Goal: Task Accomplishment & Management: Manage account settings

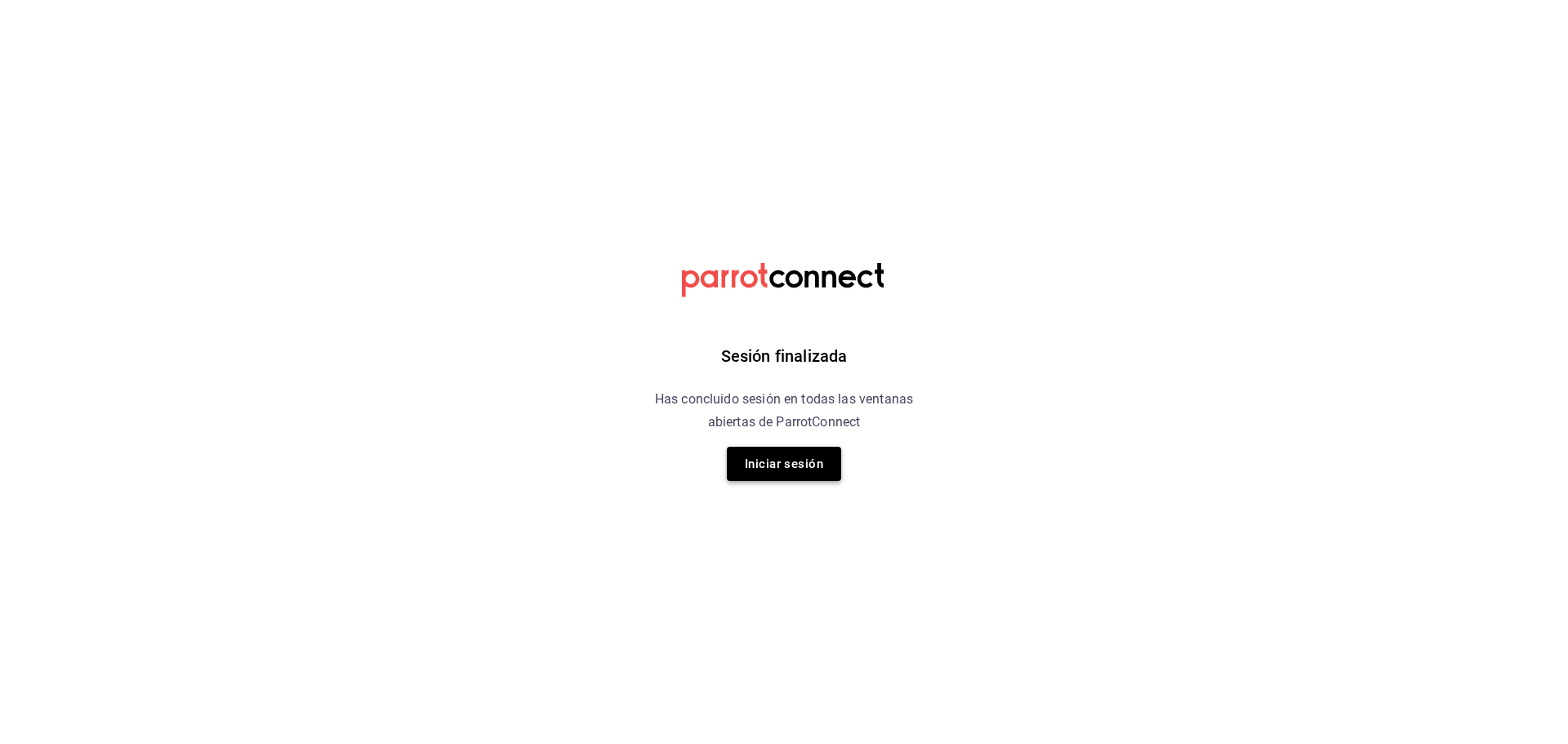
click at [798, 459] on button "Iniciar sesión" at bounding box center [784, 463] width 115 height 34
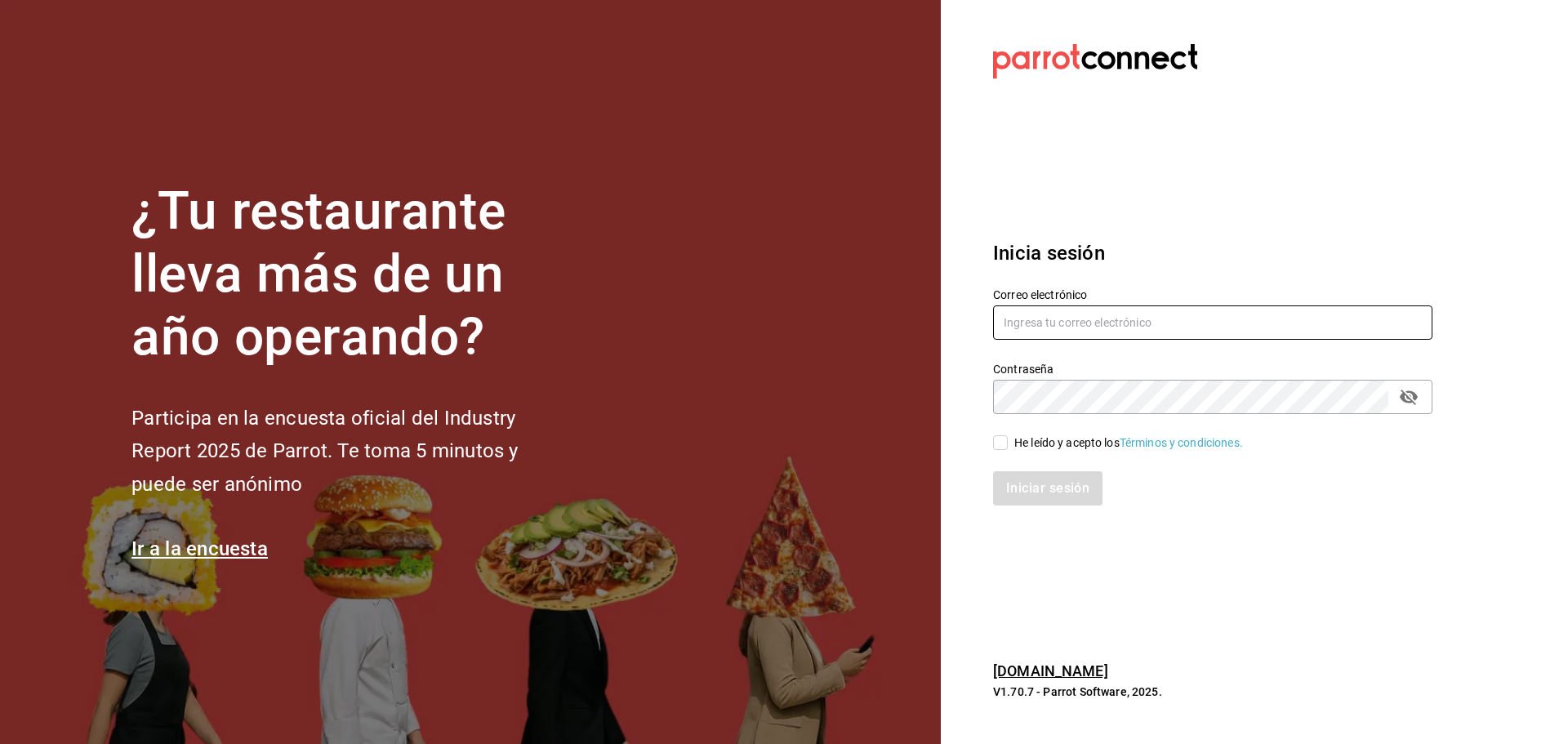
type input "[EMAIL_ADDRESS][DOMAIN_NAME]"
click at [992, 435] on div "He leído y acepto los Términos y condiciones." at bounding box center [1202, 433] width 459 height 37
click at [1000, 443] on input "He leído y acepto los Términos y condiciones." at bounding box center [1001, 443] width 15 height 15
checkbox input "true"
click at [1006, 498] on button "Iniciar sesión" at bounding box center [1048, 488] width 111 height 34
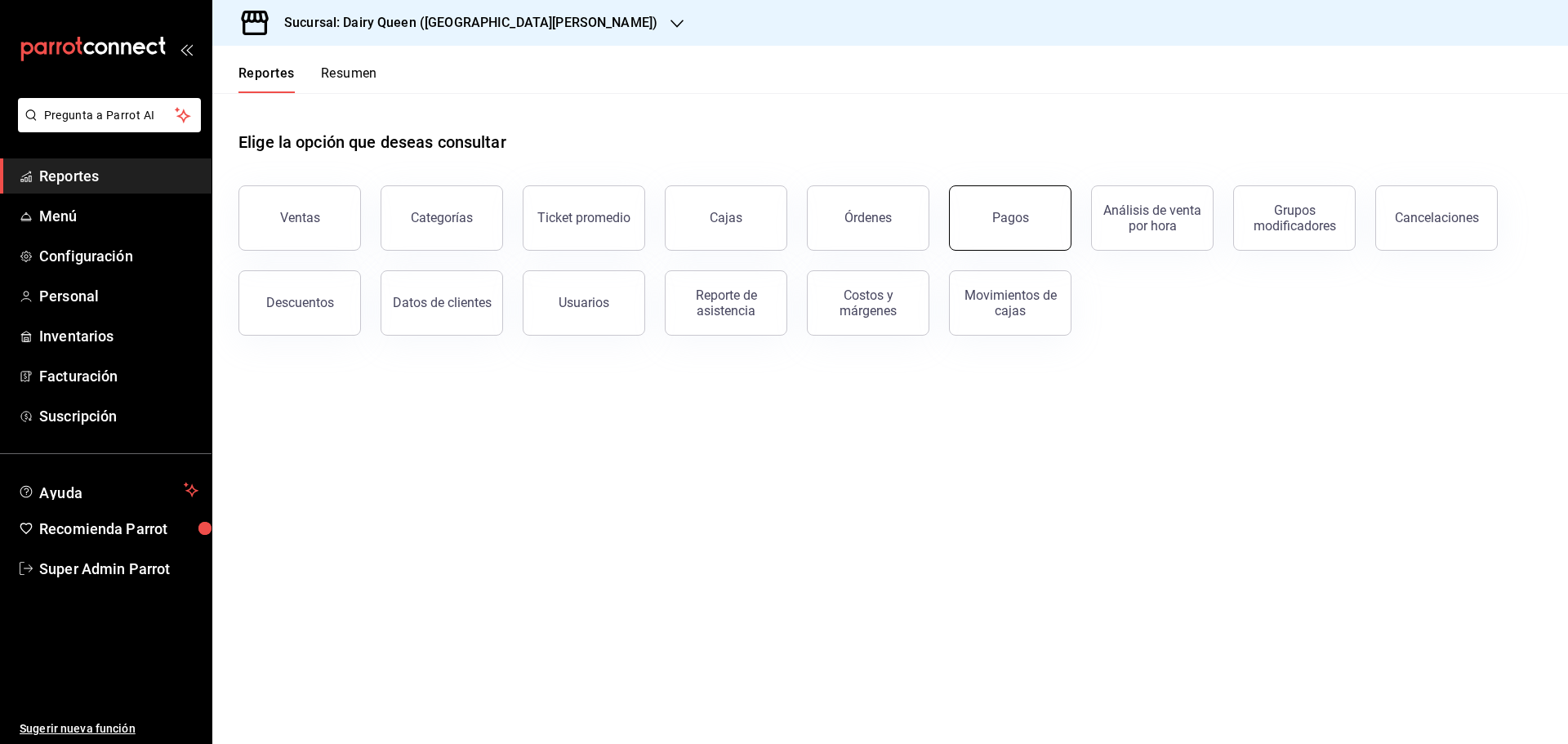
click at [1044, 200] on button "Pagos" at bounding box center [1009, 218] width 122 height 65
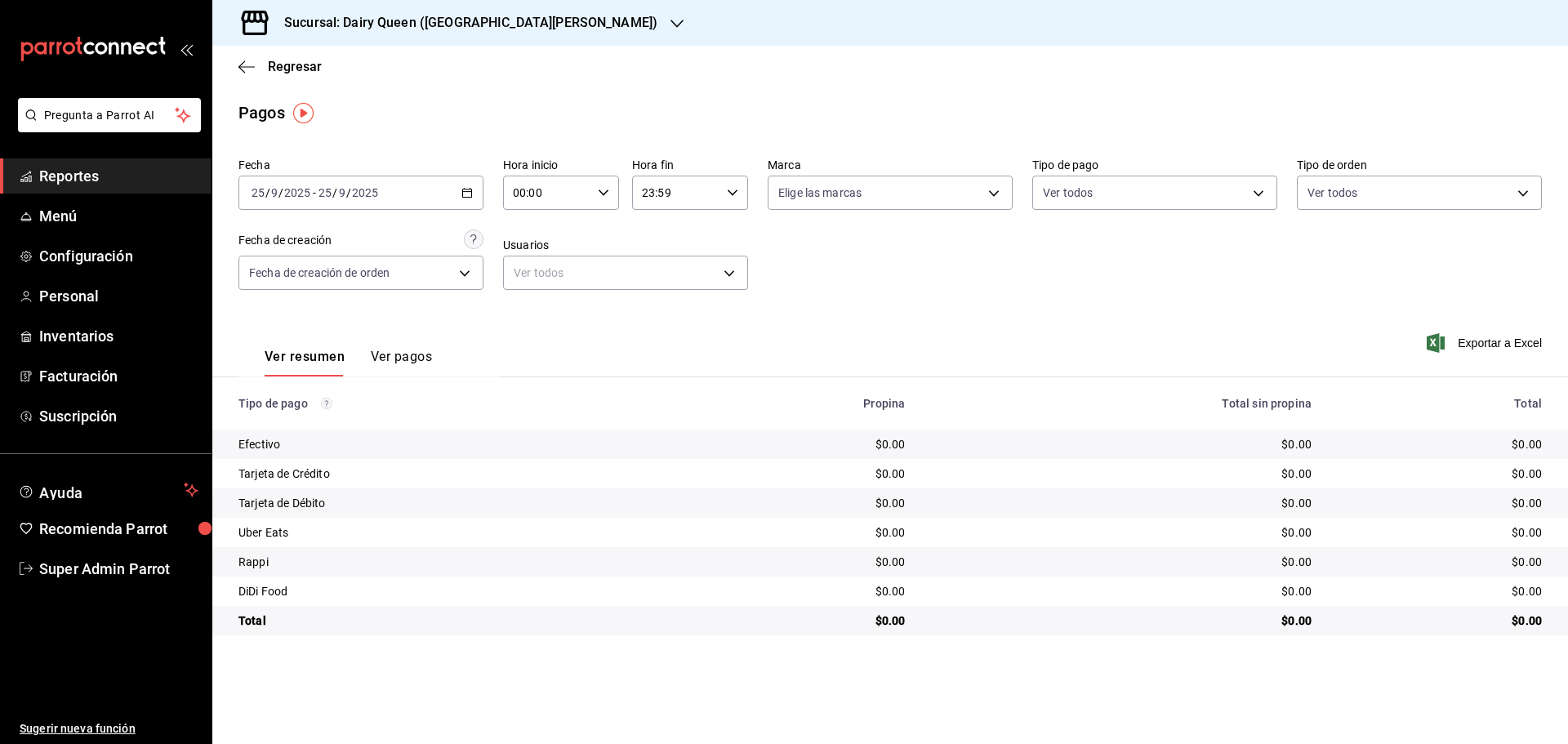
click at [513, 26] on h3 "Sucursal: Dairy Queen ([GEOGRAPHIC_DATA][PERSON_NAME])" at bounding box center [465, 22] width 386 height 20
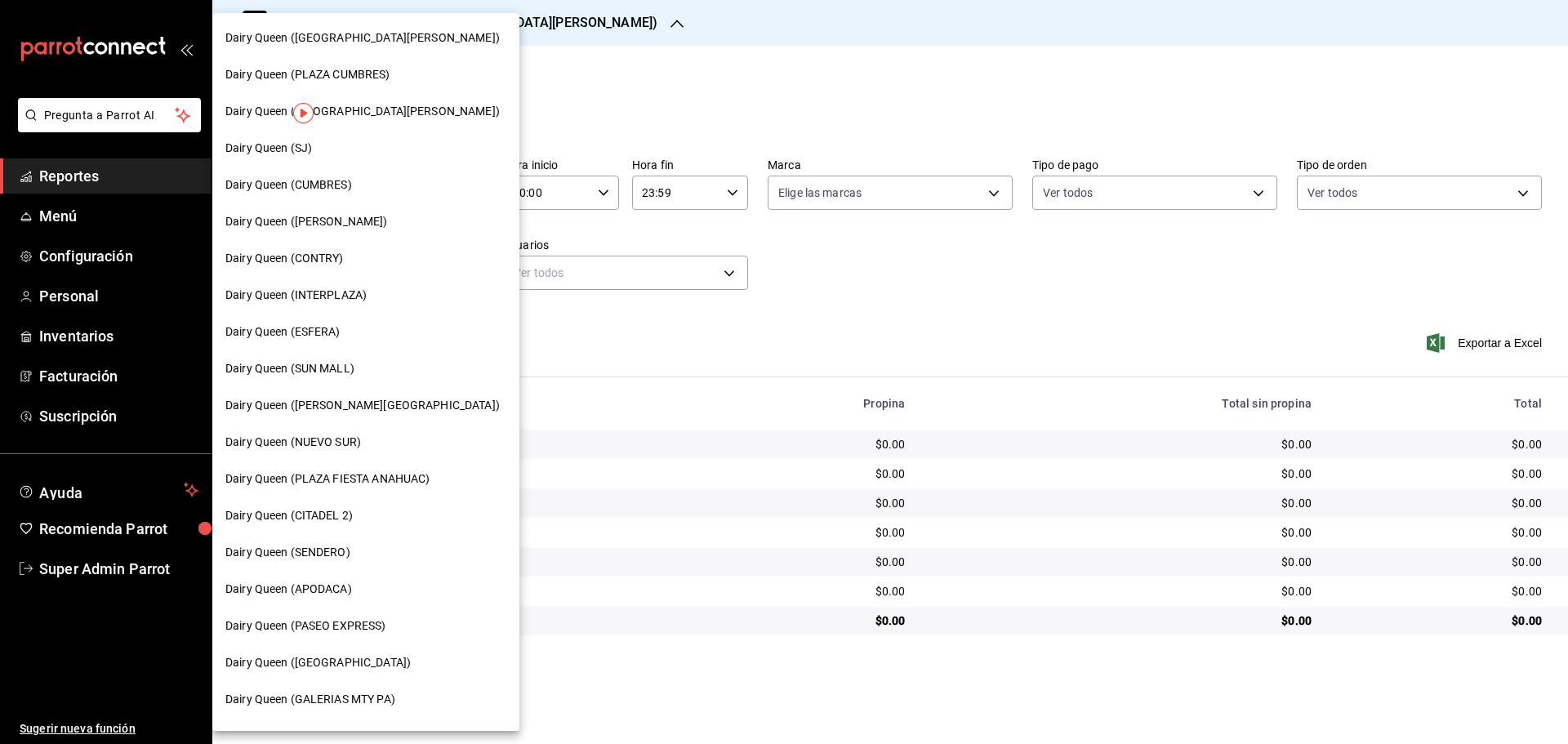
click at [692, 62] on div at bounding box center [784, 372] width 1568 height 744
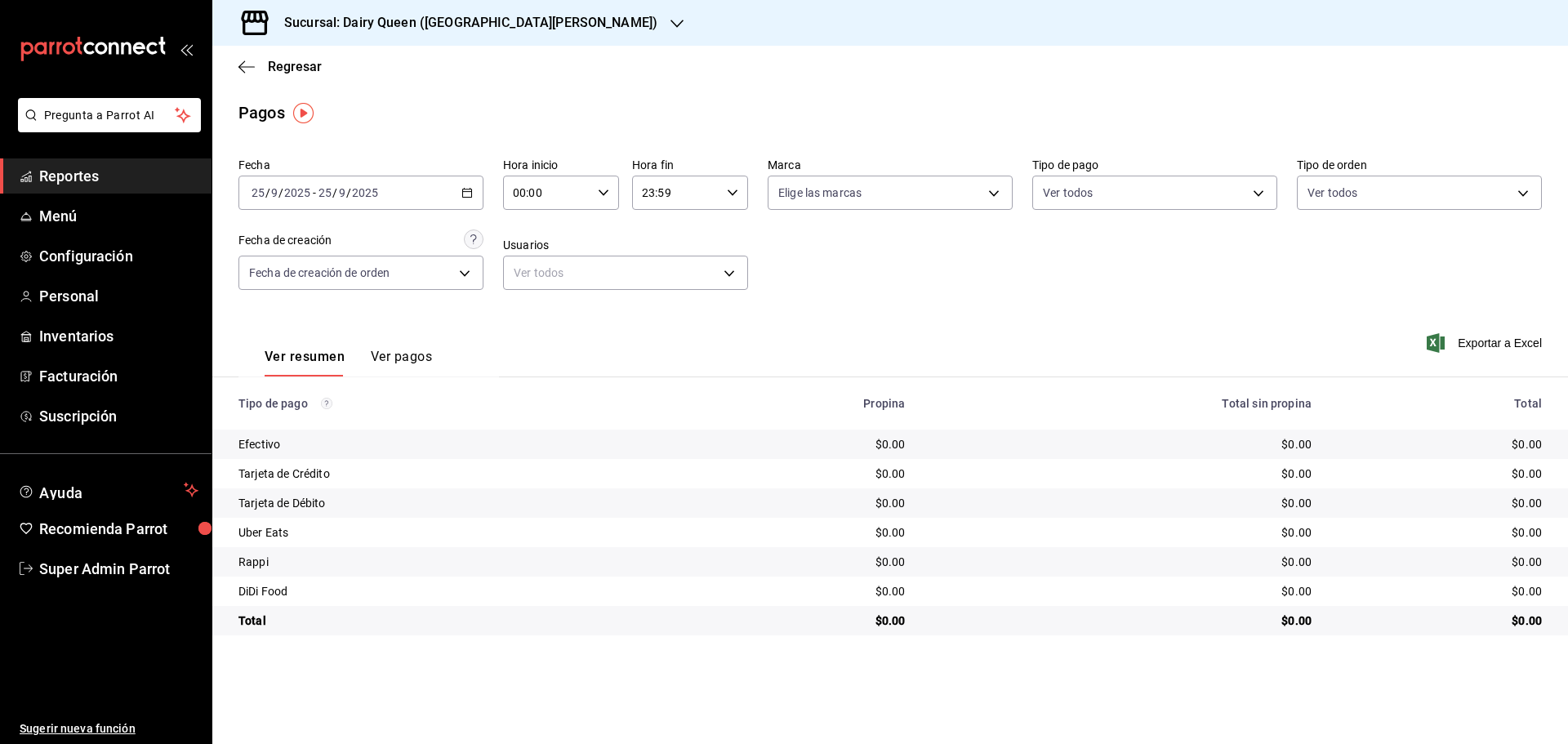
click at [358, 215] on div "Fecha [DATE] [DATE] - [DATE] [DATE] Hora inicio 00:00 Hora inicio Hora fin 23:5…" at bounding box center [890, 230] width 1303 height 158
click at [367, 195] on input "2025" at bounding box center [365, 193] width 28 height 13
click at [327, 430] on span "Rango de fechas" at bounding box center [316, 425] width 127 height 17
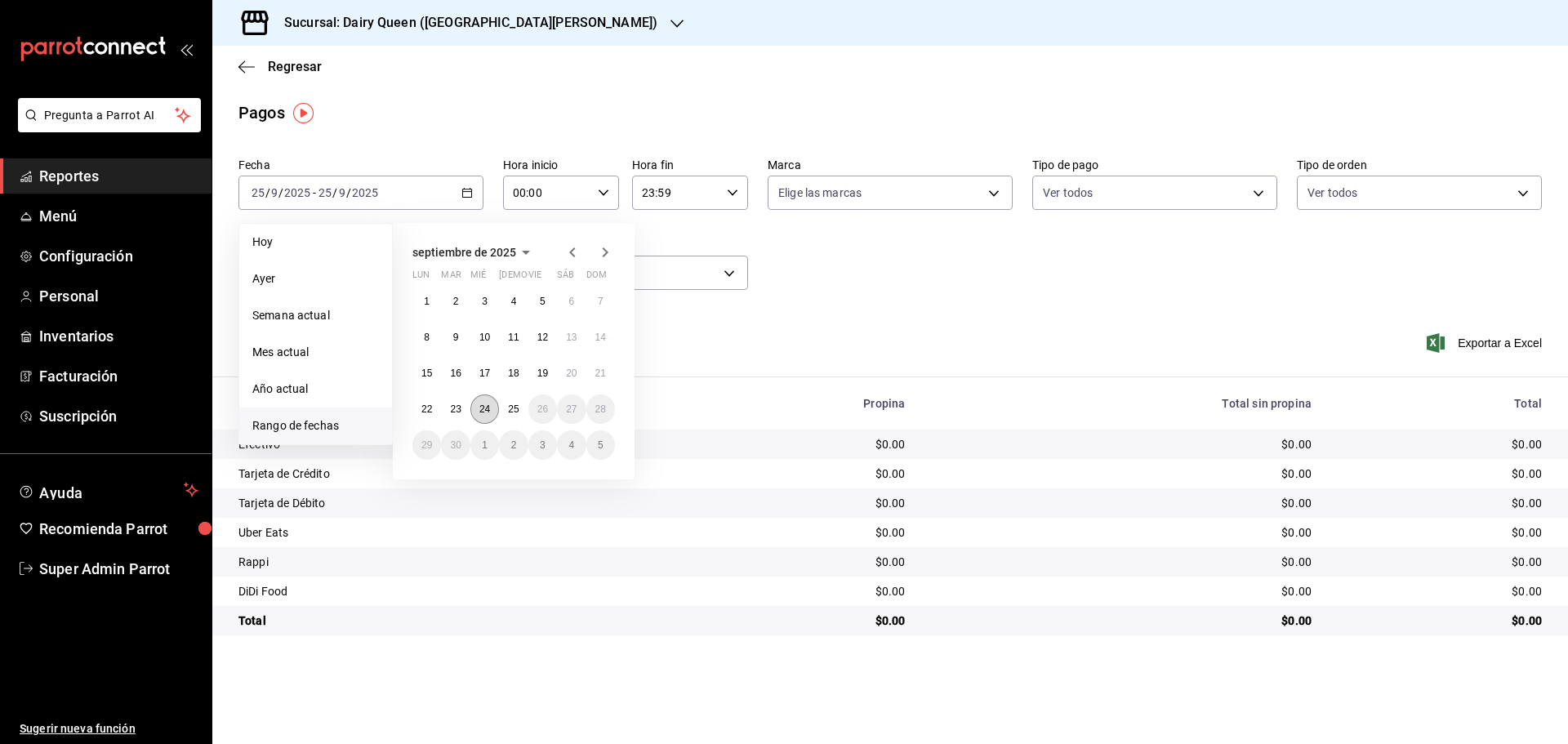
click at [485, 416] on button "24" at bounding box center [484, 409] width 29 height 30
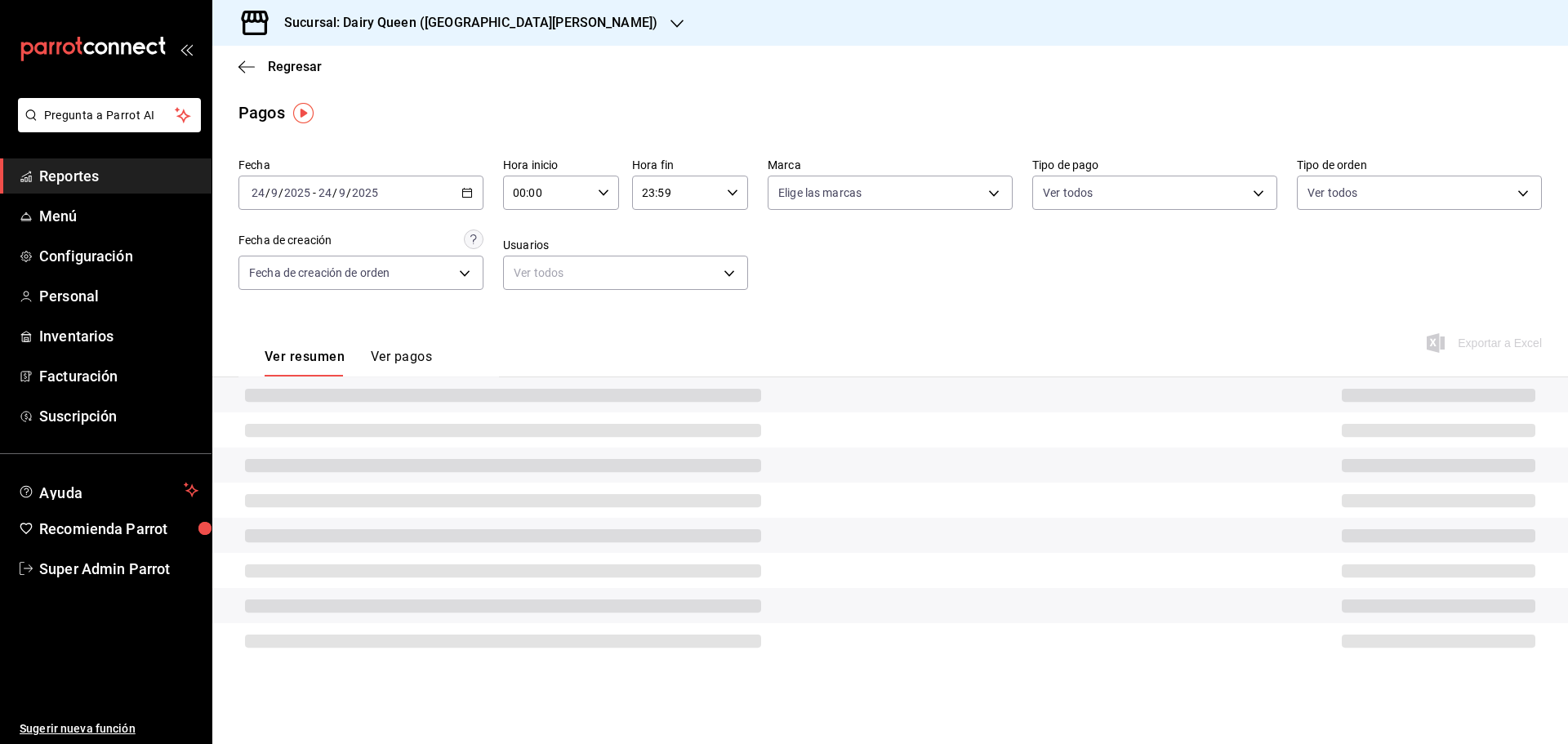
click at [462, 14] on h3 "Sucursal: Dairy Queen ([GEOGRAPHIC_DATA][PERSON_NAME])" at bounding box center [465, 22] width 386 height 20
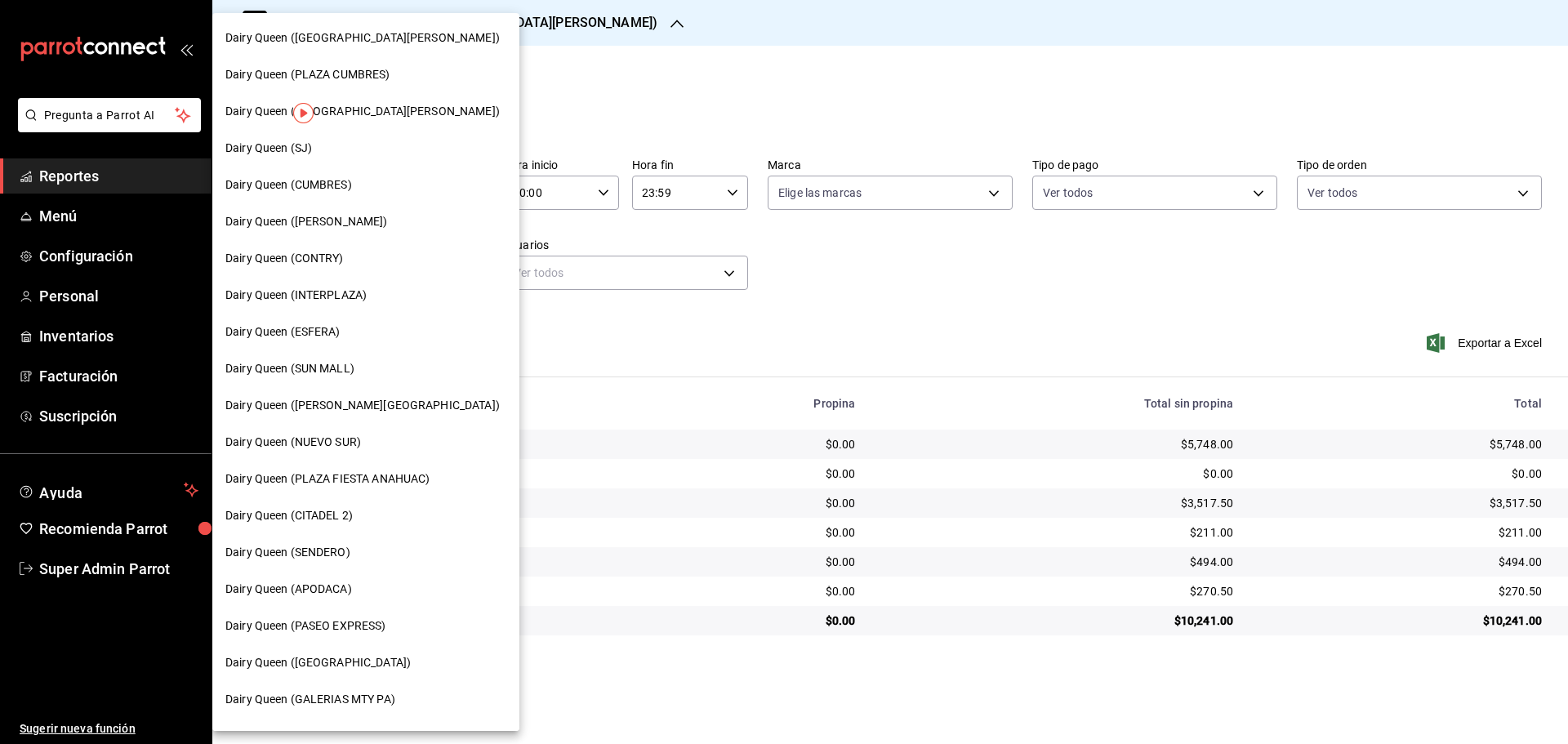
click at [324, 244] on div "Dairy Queen (CONTRY)" at bounding box center [366, 257] width 307 height 36
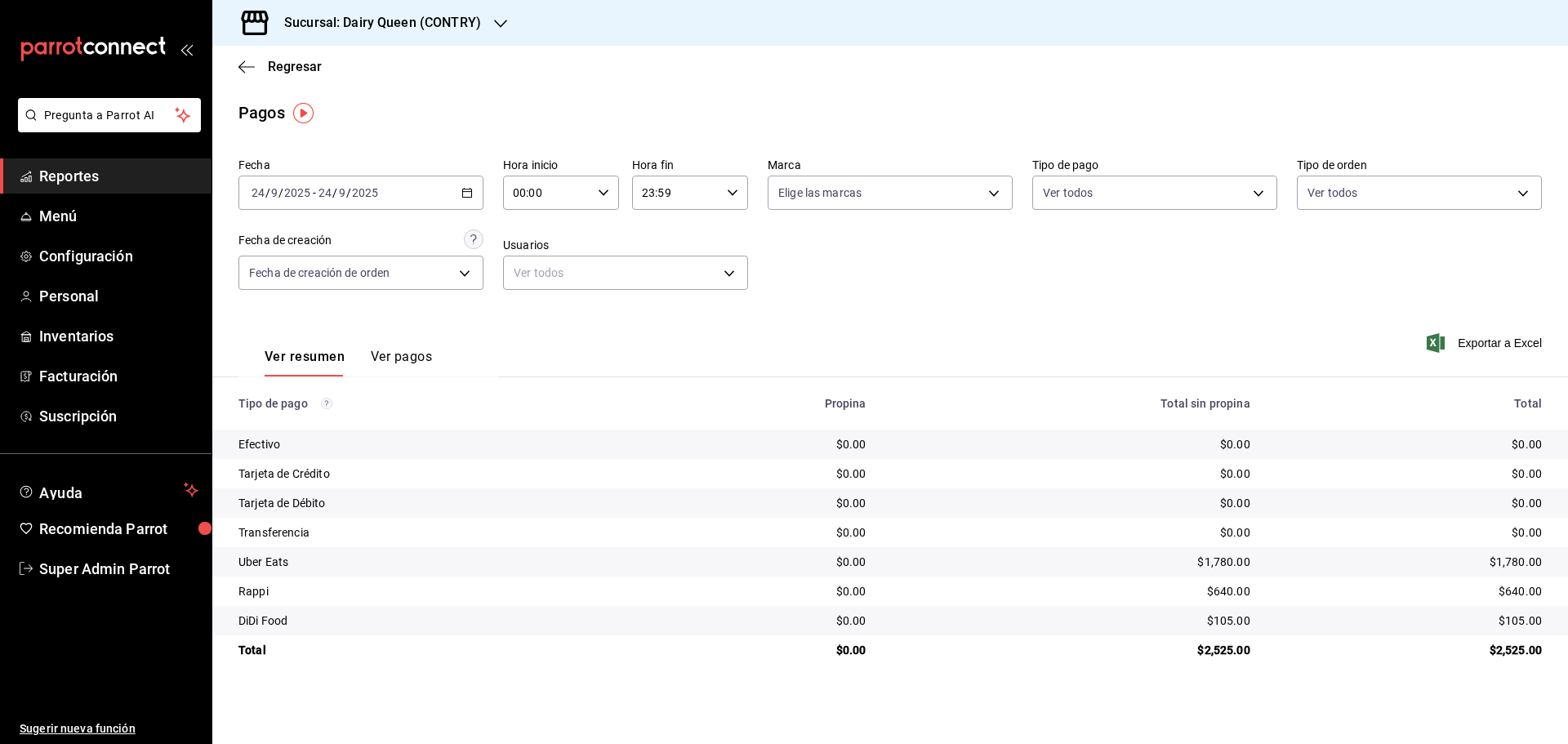
click at [455, 8] on div "Sucursal: Dairy Queen (CONTRY)" at bounding box center [369, 22] width 288 height 46
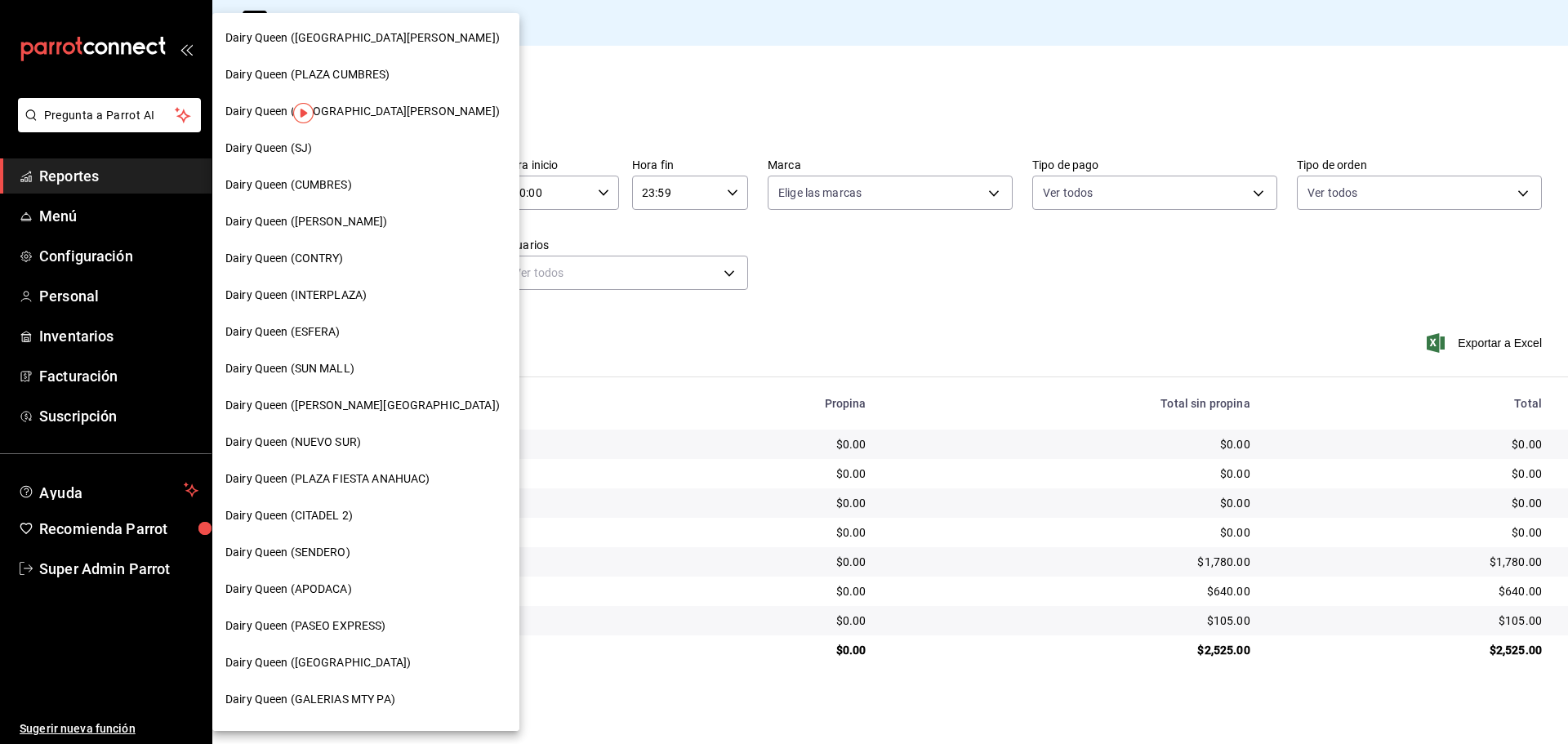
click at [337, 561] on div "Dairy Queen (SENDERO)" at bounding box center [366, 552] width 307 height 36
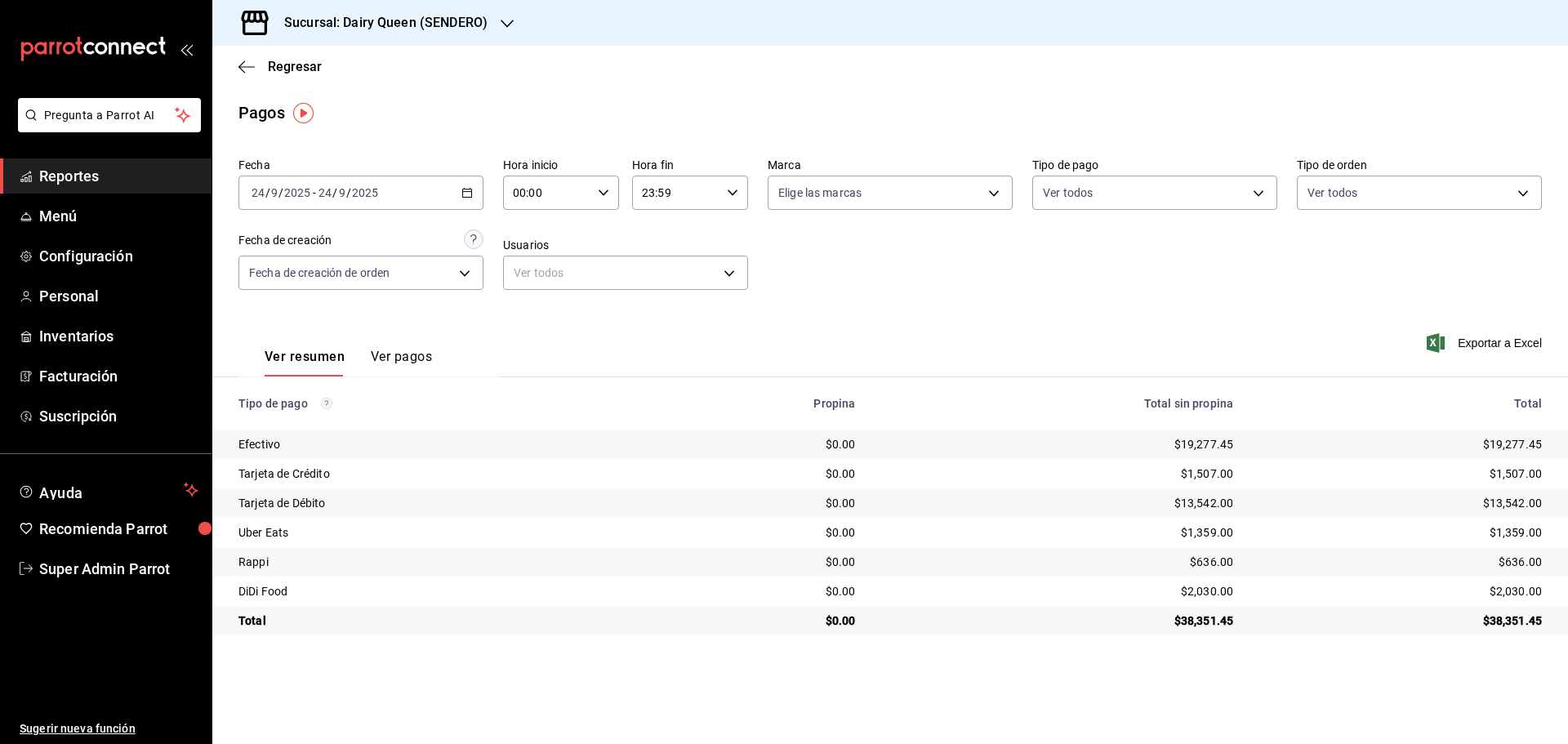
click at [434, 22] on h3 "Sucursal: Dairy Queen (SENDERO)" at bounding box center [380, 22] width 216 height 20
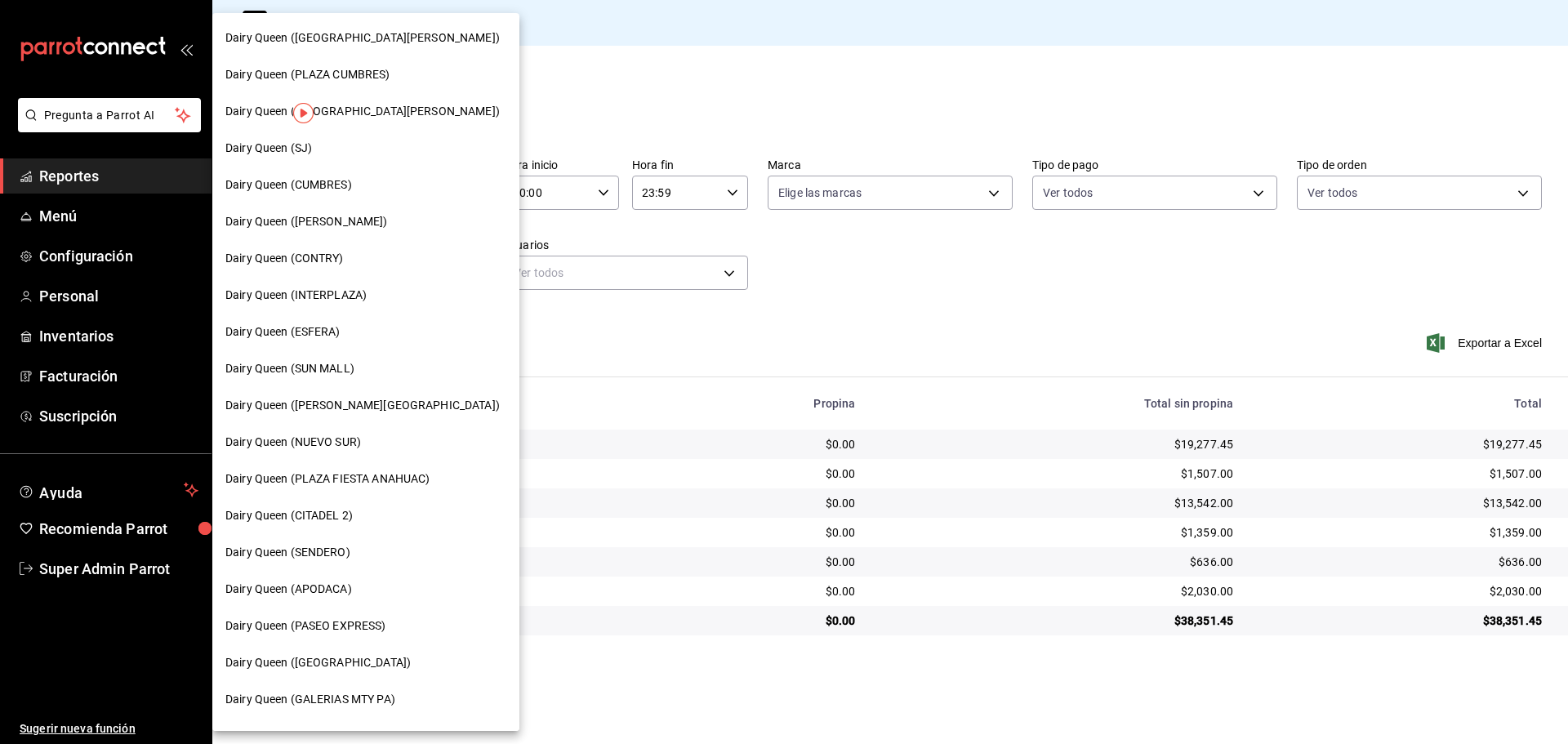
click at [350, 187] on span "Dairy Queen (CUMBRES)" at bounding box center [289, 185] width 127 height 17
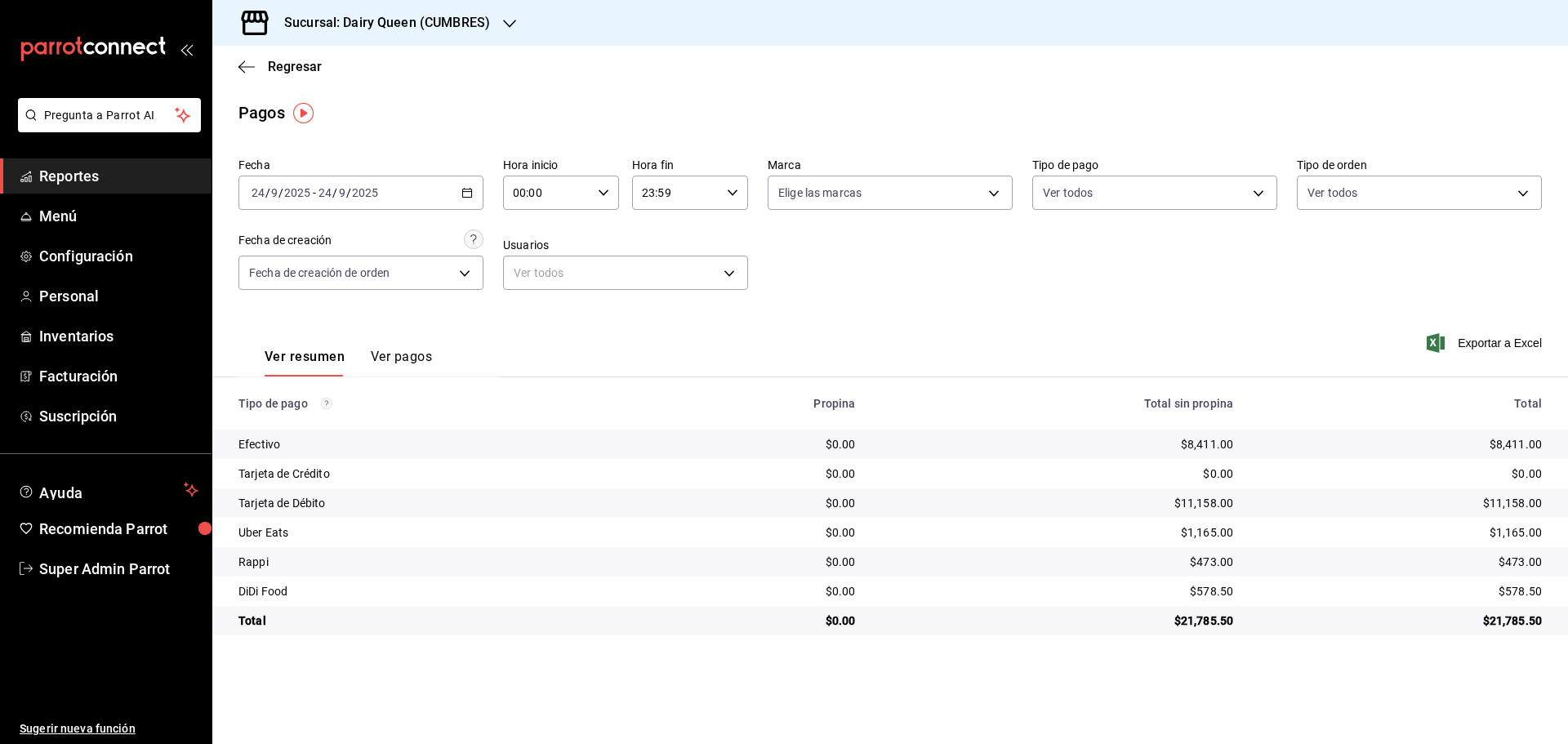
click at [396, 25] on h3 "Sucursal: Dairy Queen (CUMBRES)" at bounding box center [381, 22] width 219 height 20
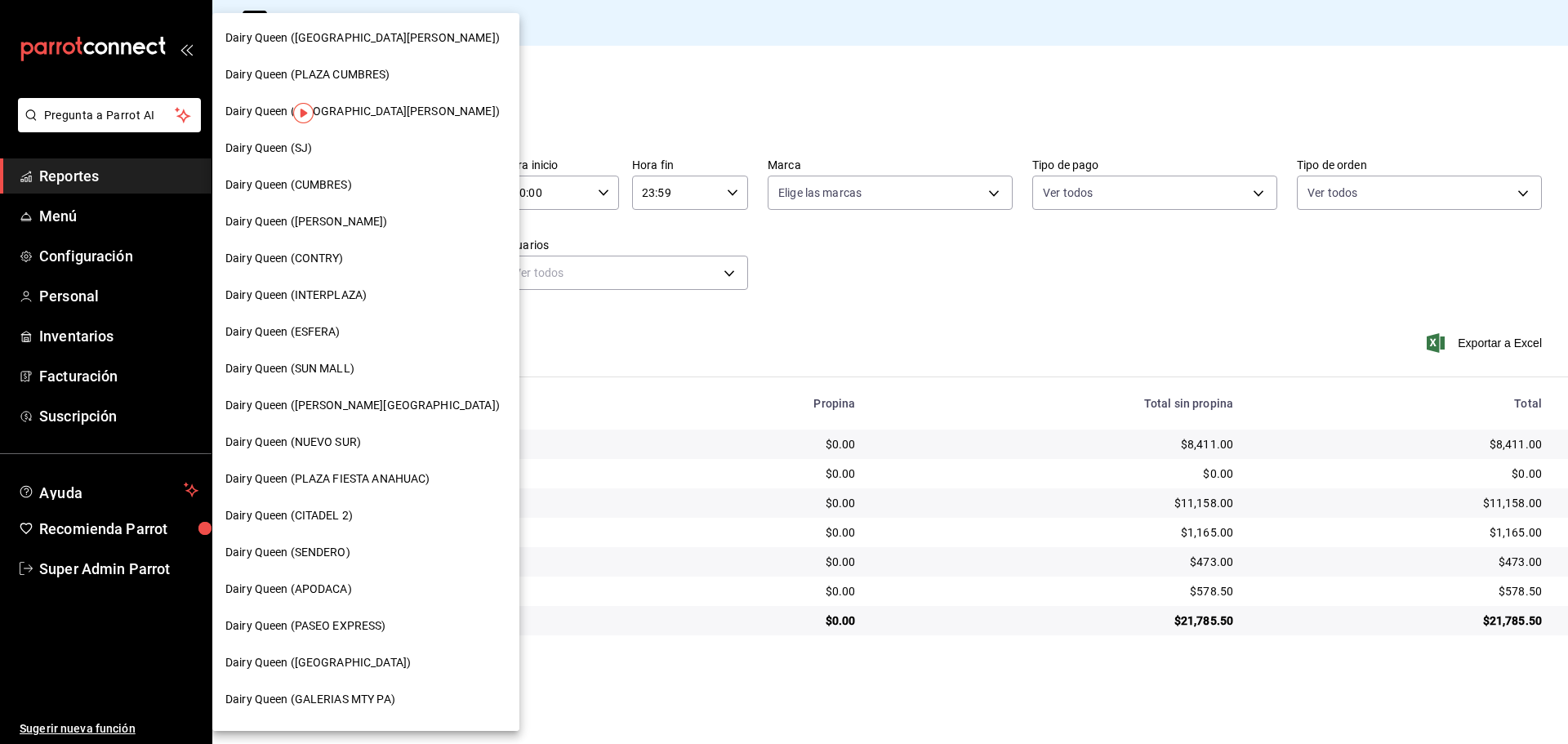
click at [348, 627] on span "Dairy Queen (PASEO EXPRESS)" at bounding box center [306, 626] width 160 height 17
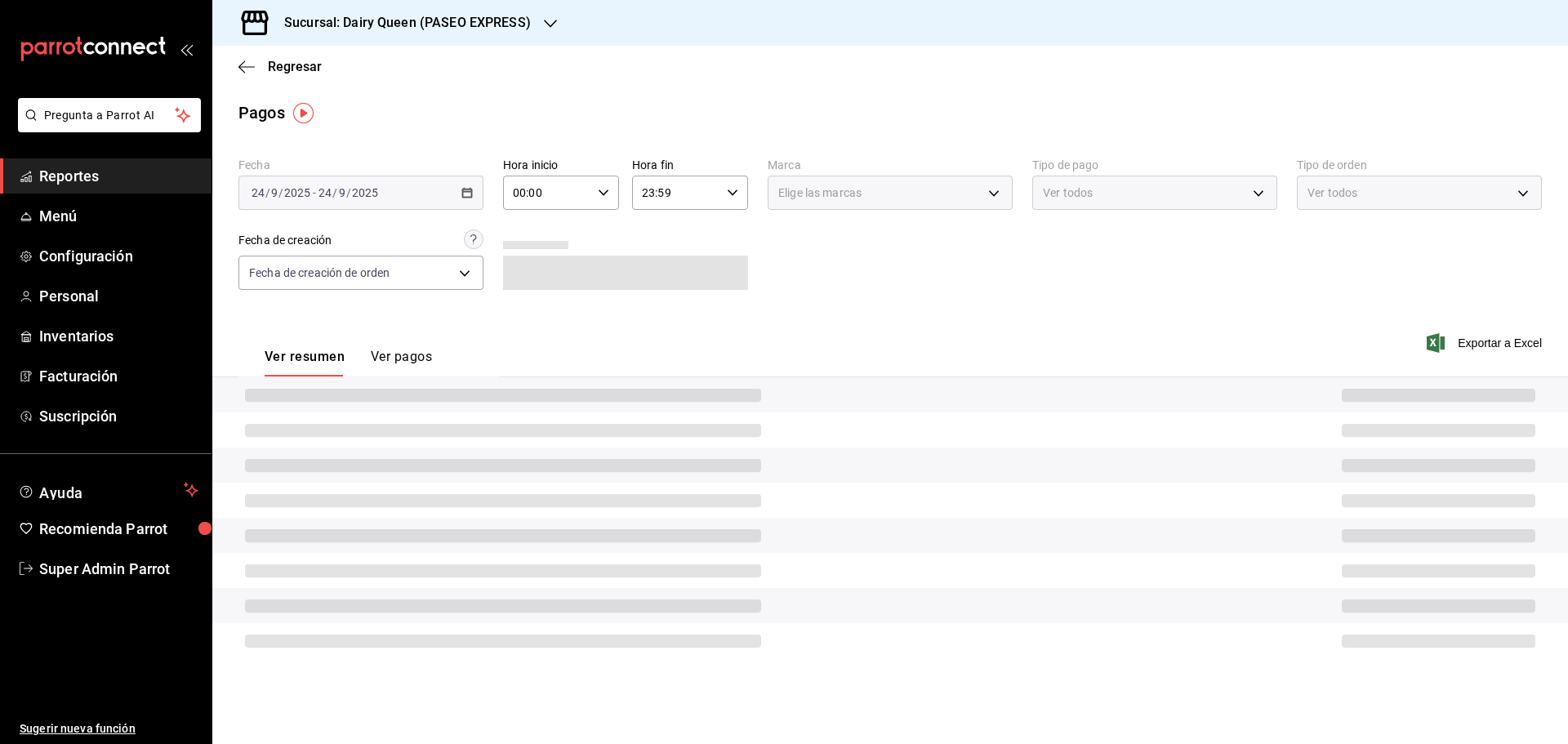
click at [467, 31] on h3 "Sucursal: Dairy Queen (PASEO EXPRESS)" at bounding box center [401, 22] width 259 height 20
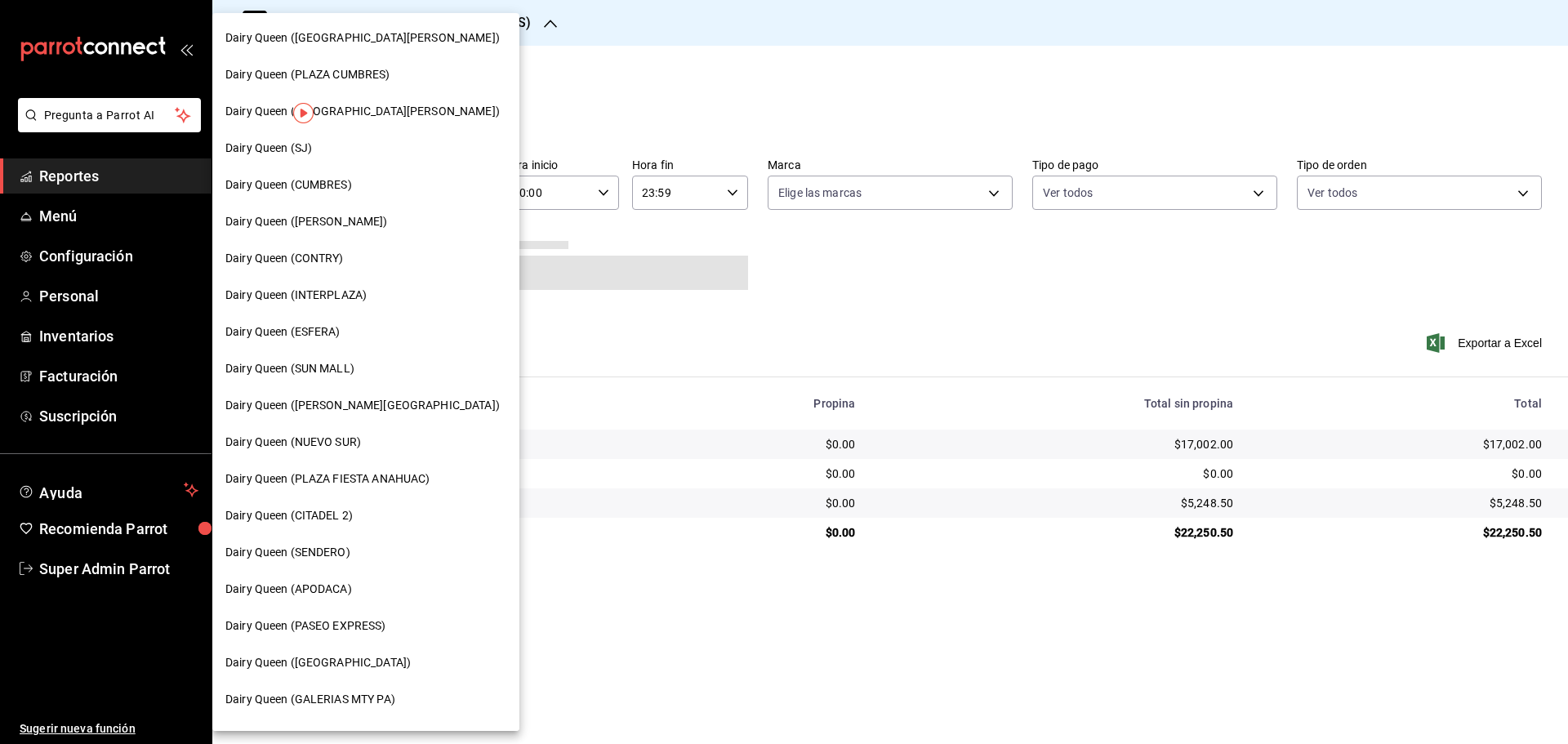
scroll to position [508, 0]
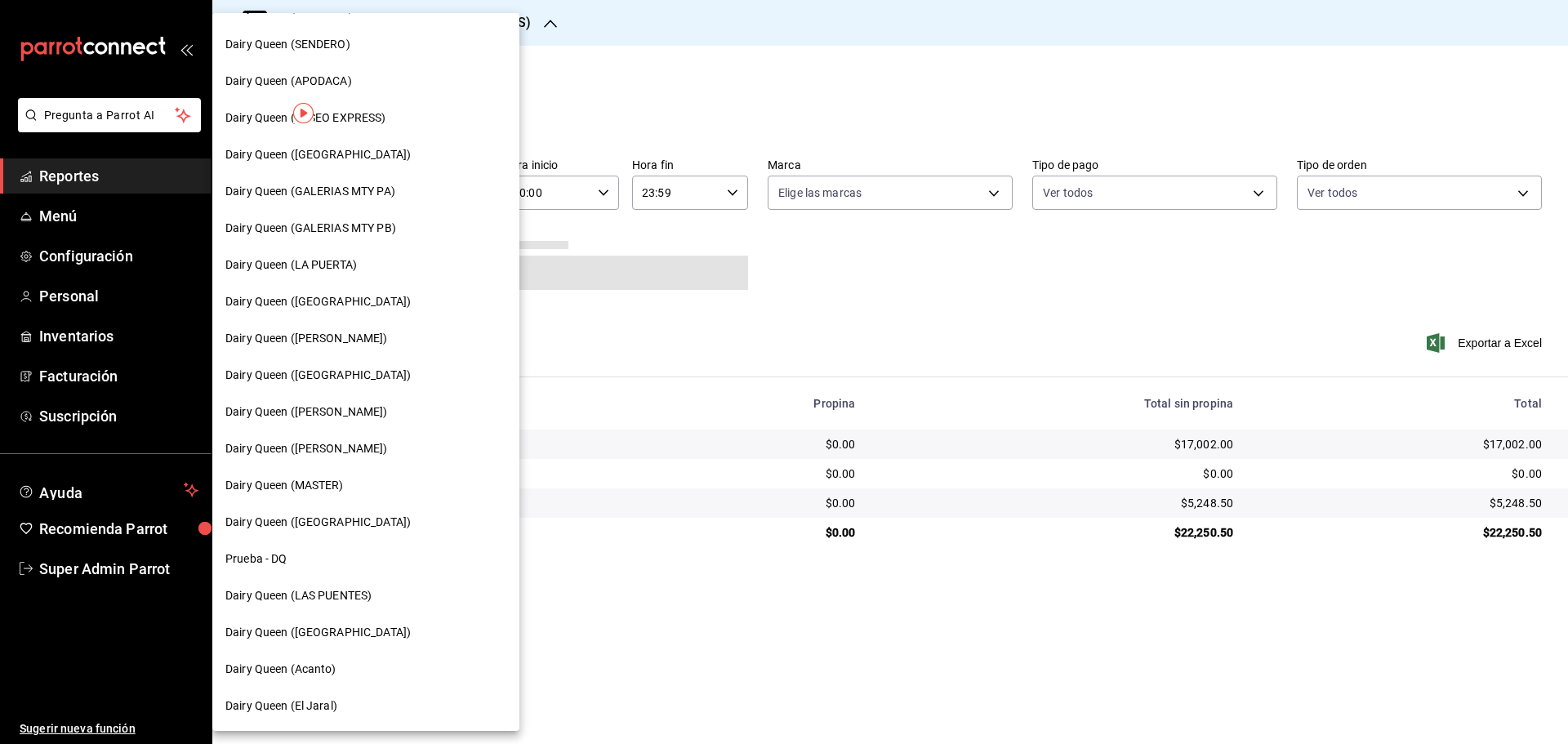
click at [337, 585] on div "Dairy Queen (LAS PUENTES)" at bounding box center [366, 595] width 307 height 36
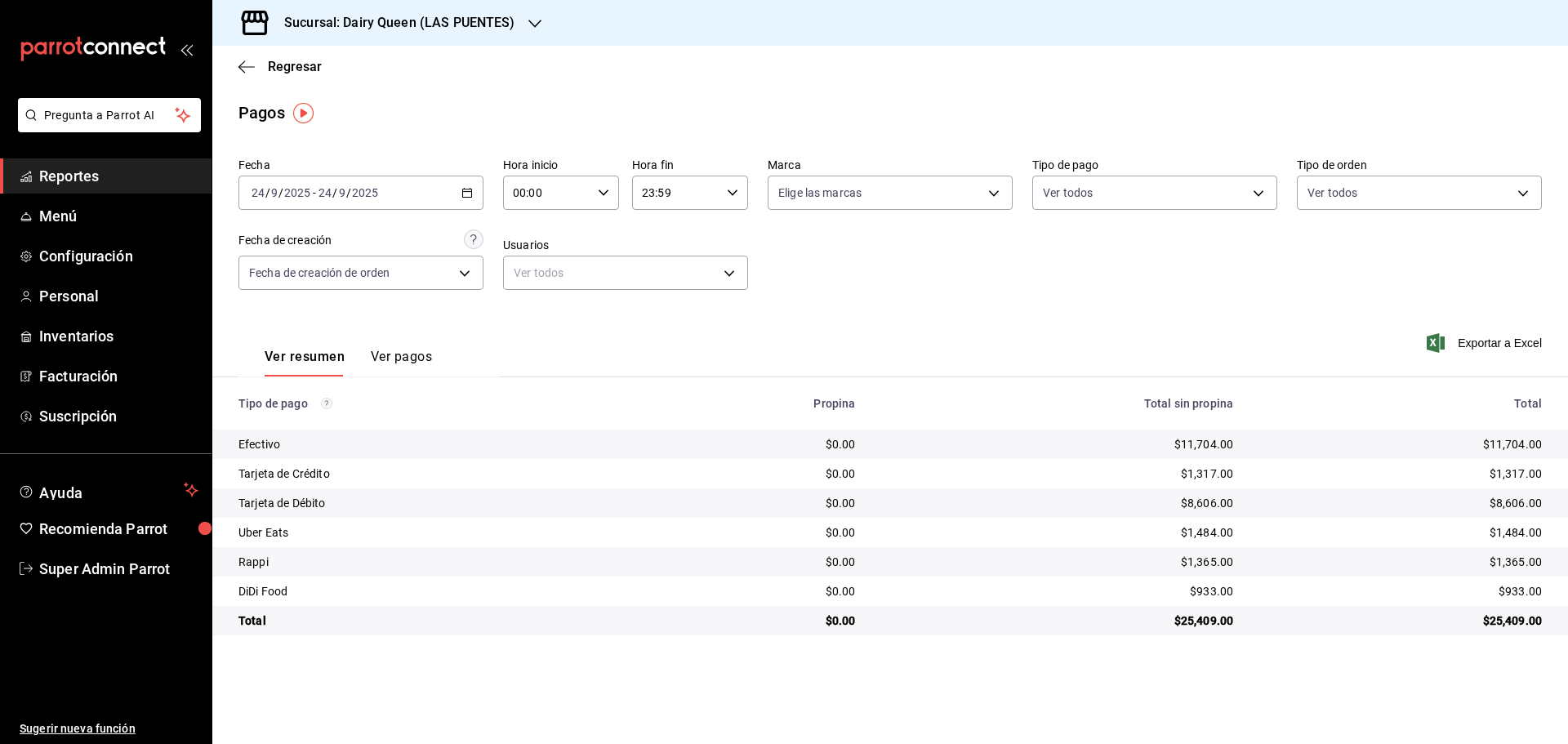
click at [484, 38] on div "Sucursal: Dairy Queen (LAS PUENTES)" at bounding box center [387, 22] width 323 height 46
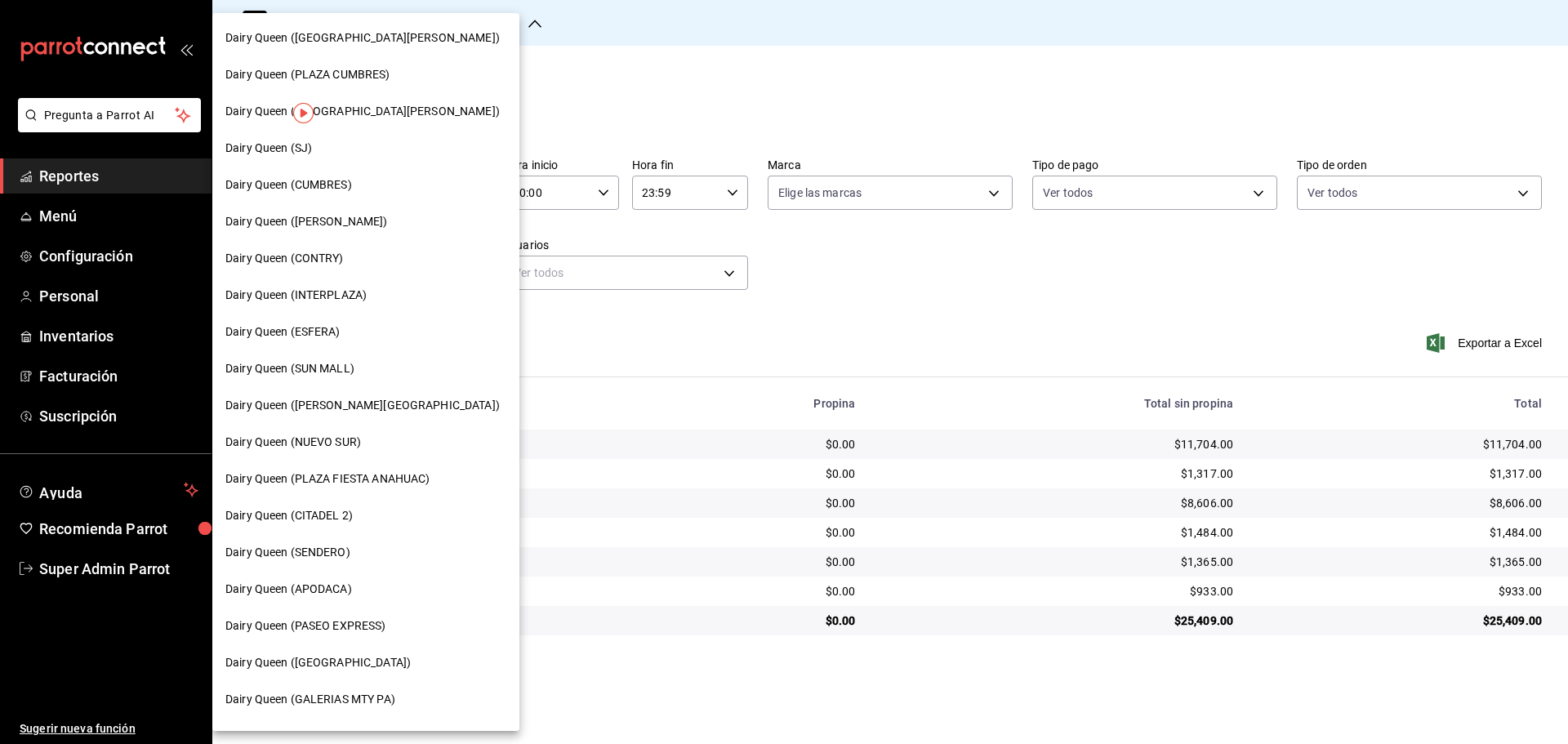
click at [357, 641] on div "Dairy Queen (PASEO EXPRESS)" at bounding box center [366, 625] width 307 height 36
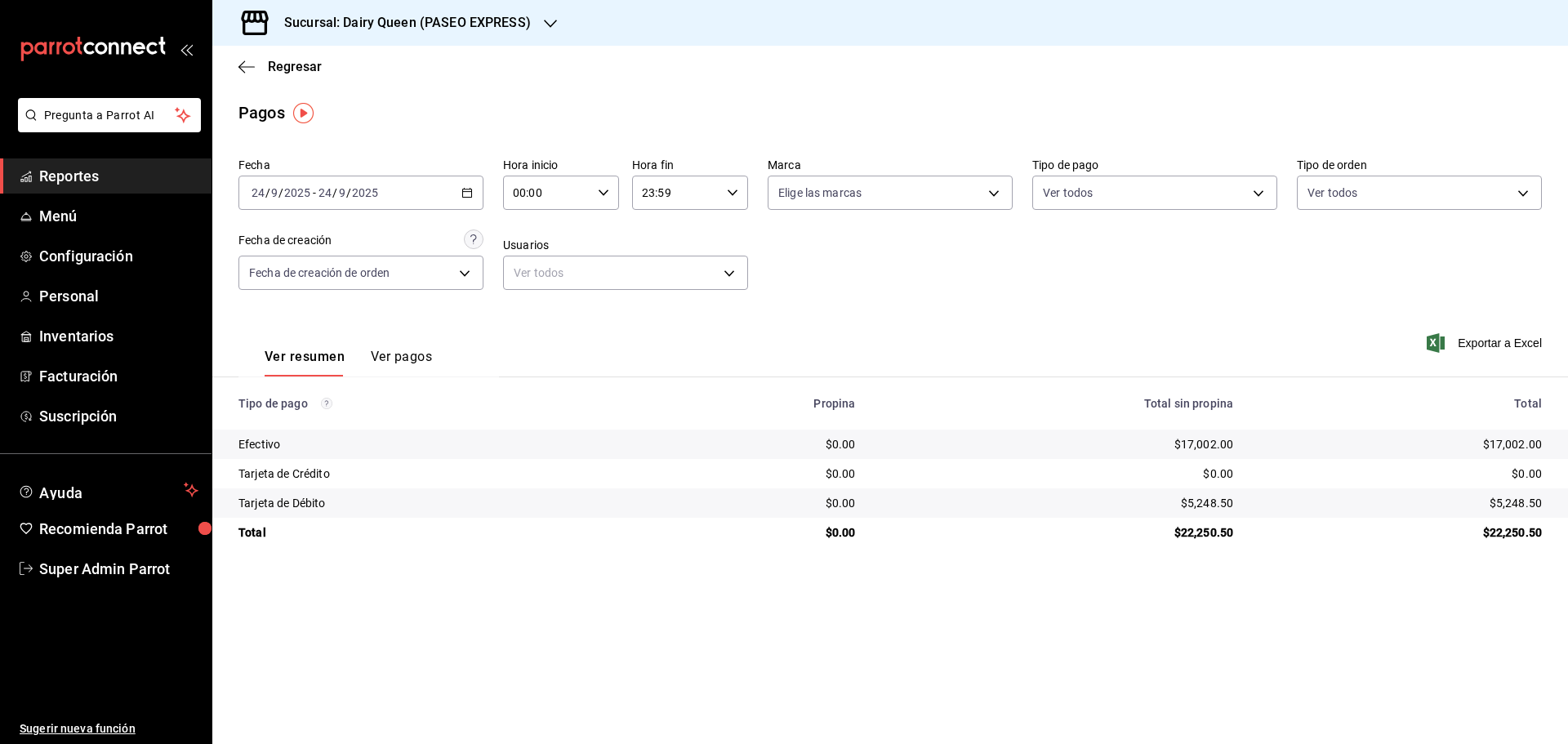
click at [455, 32] on h3 "Sucursal: Dairy Queen (PASEO EXPRESS)" at bounding box center [401, 22] width 259 height 20
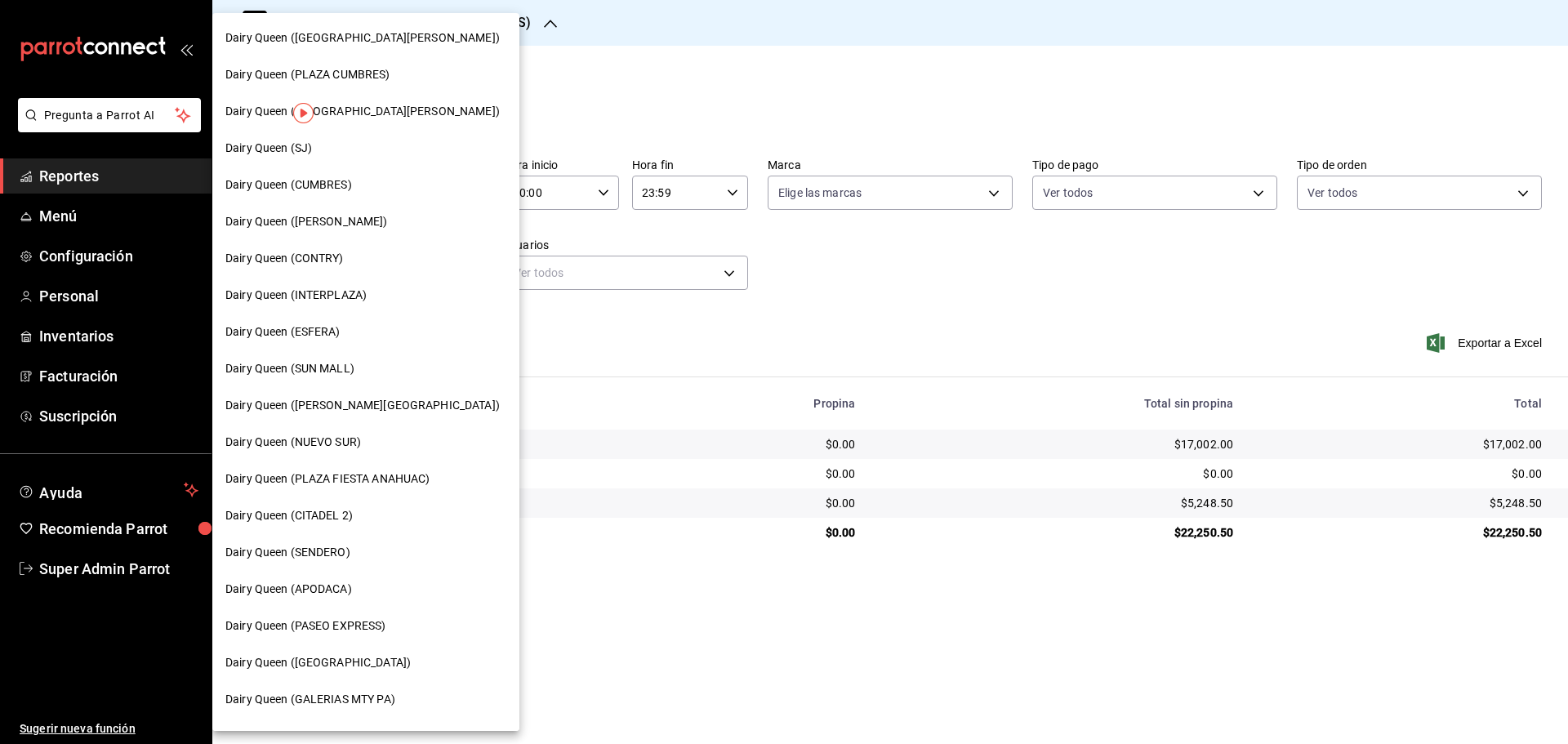
click at [326, 143] on div "Dairy Queen (SJ)" at bounding box center [366, 148] width 281 height 17
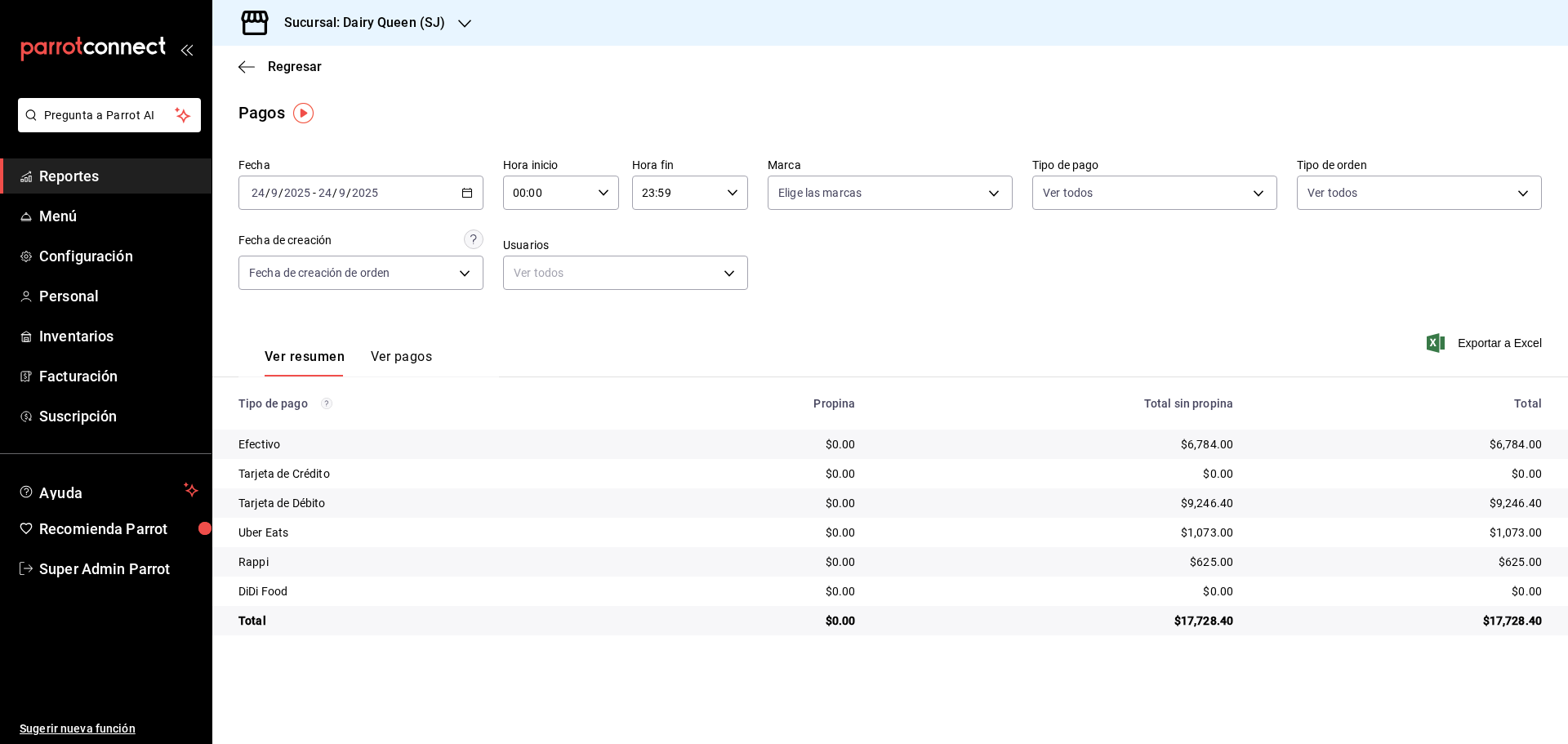
click at [438, 32] on h3 "Sucursal: Dairy Queen (SJ)" at bounding box center [358, 22] width 173 height 20
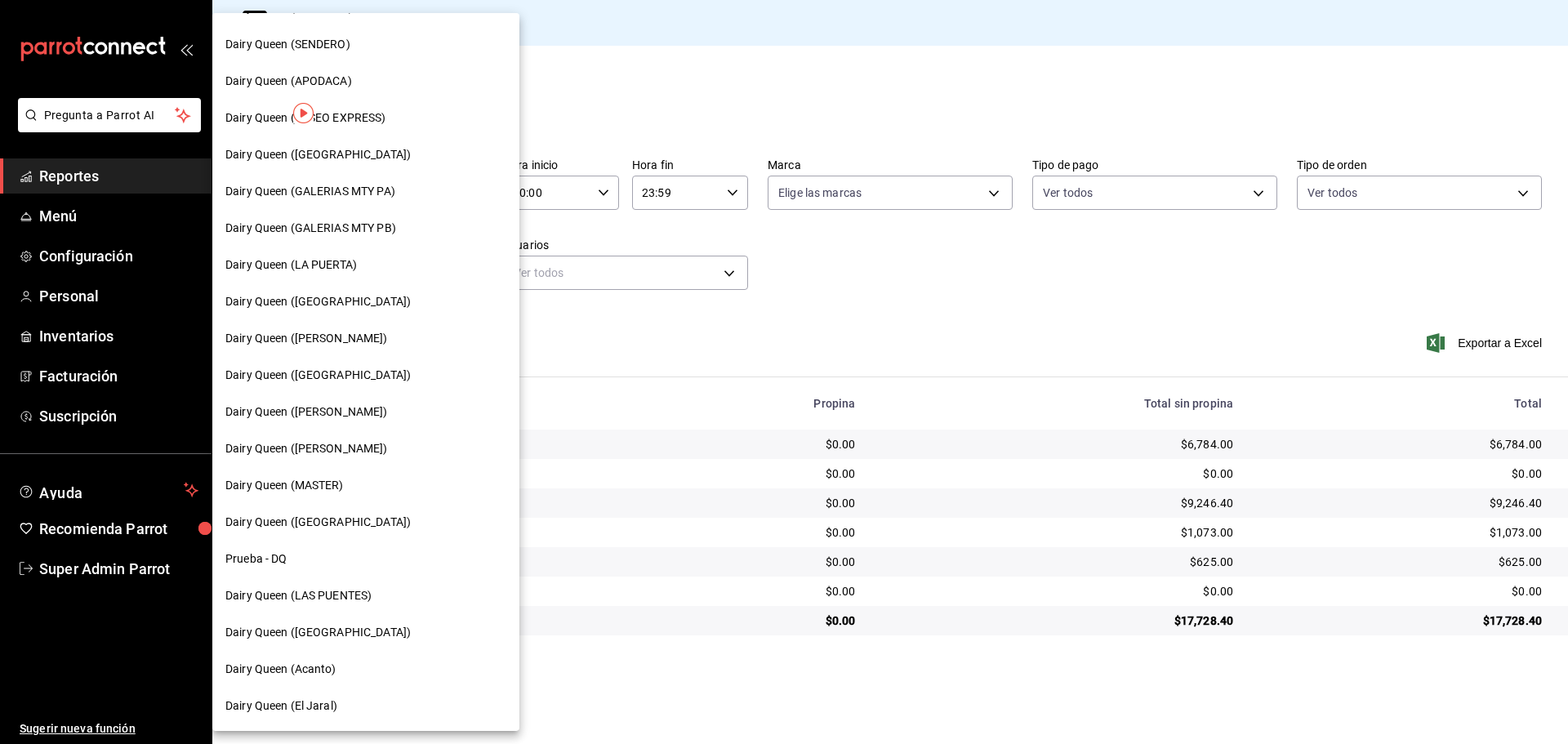
click at [353, 636] on span "Dairy Queen ([GEOGRAPHIC_DATA])" at bounding box center [318, 632] width 186 height 17
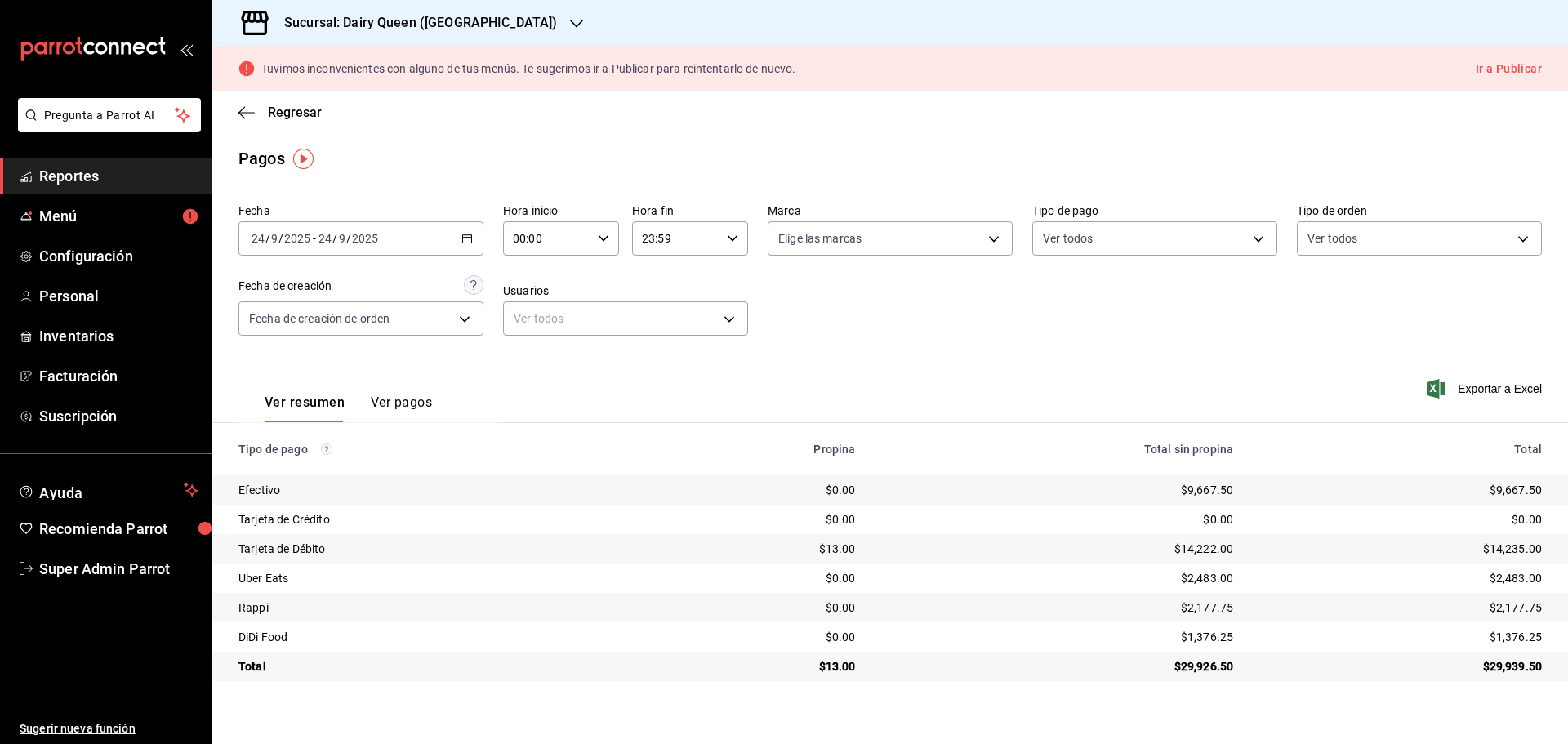
click at [427, 12] on div "Sucursal: Dairy Queen ([GEOGRAPHIC_DATA])" at bounding box center [408, 22] width 364 height 46
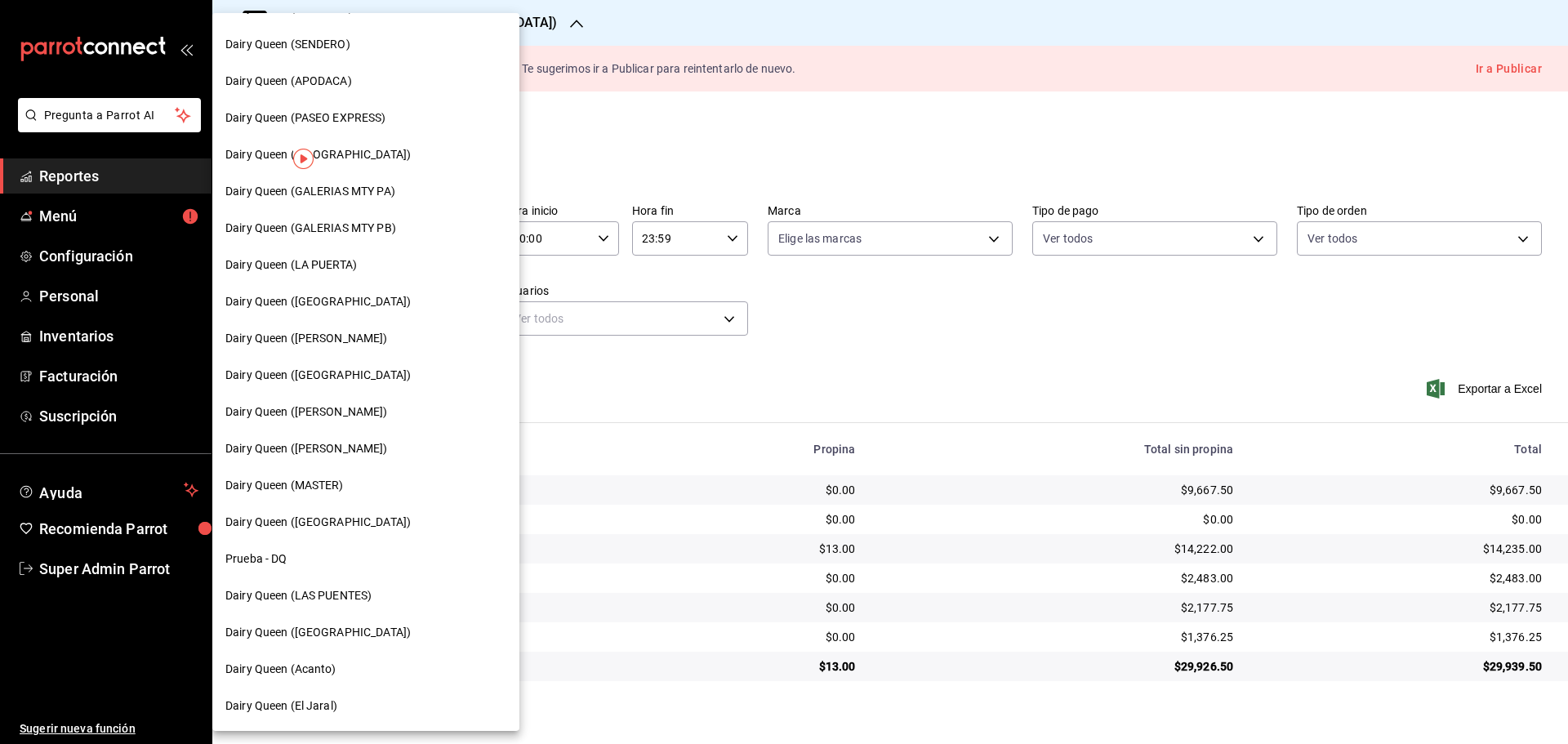
click at [334, 266] on span "Dairy Queen (LA PUERTA)" at bounding box center [291, 265] width 132 height 17
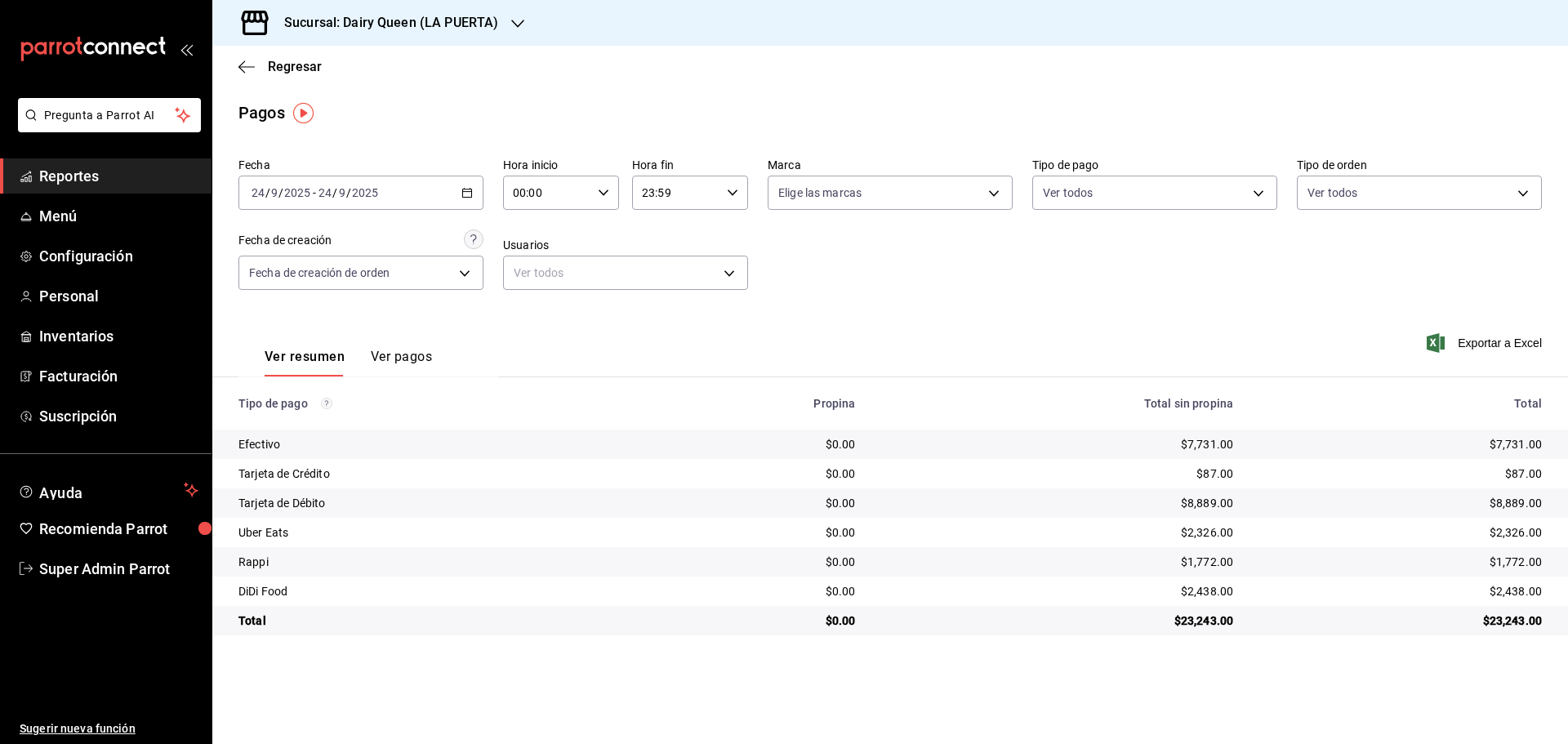
click at [372, 15] on h3 "Sucursal: Dairy Queen (LA PUERTA)" at bounding box center [384, 22] width 227 height 20
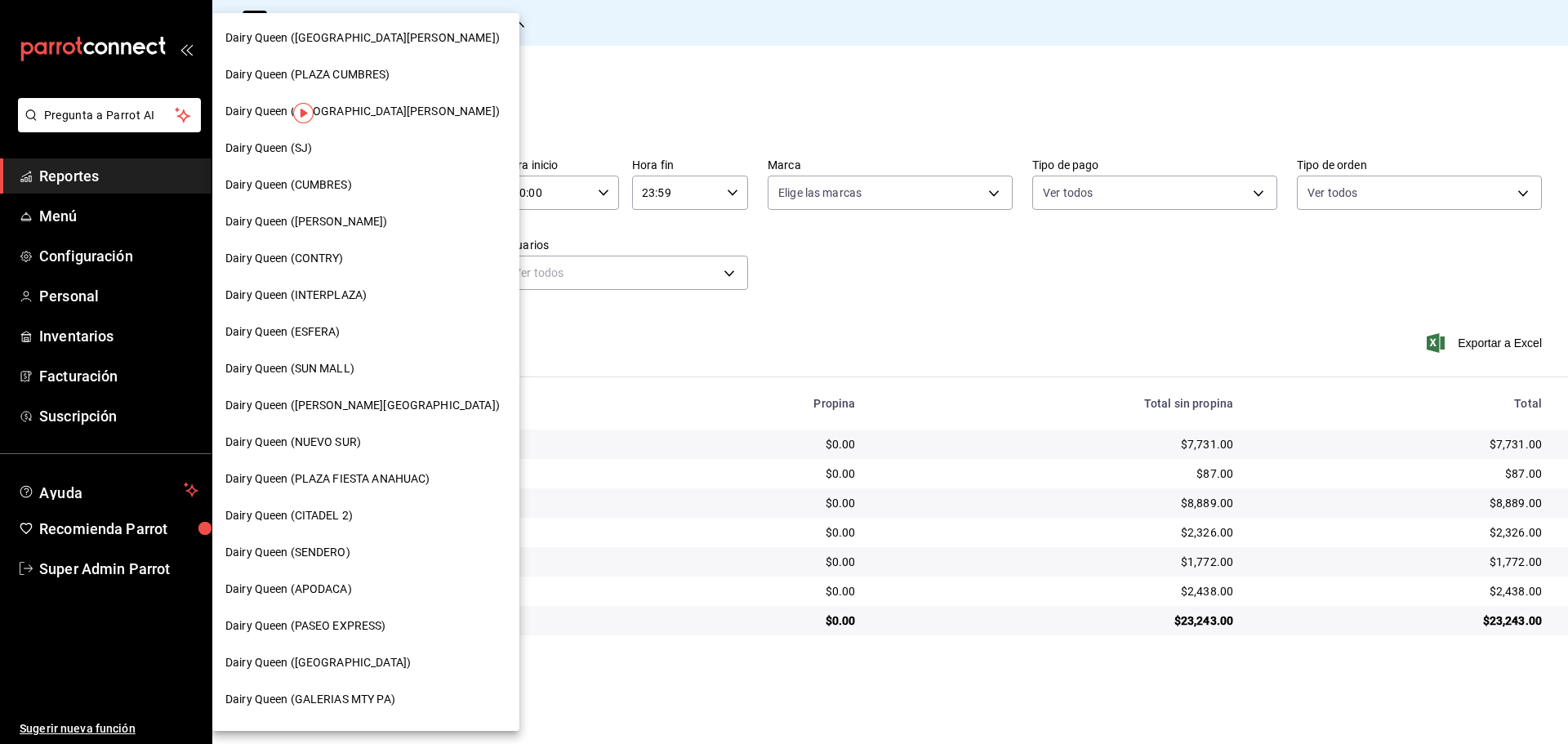
click at [348, 410] on span "Dairy Queen ([PERSON_NAME][GEOGRAPHIC_DATA])" at bounding box center [363, 405] width 274 height 17
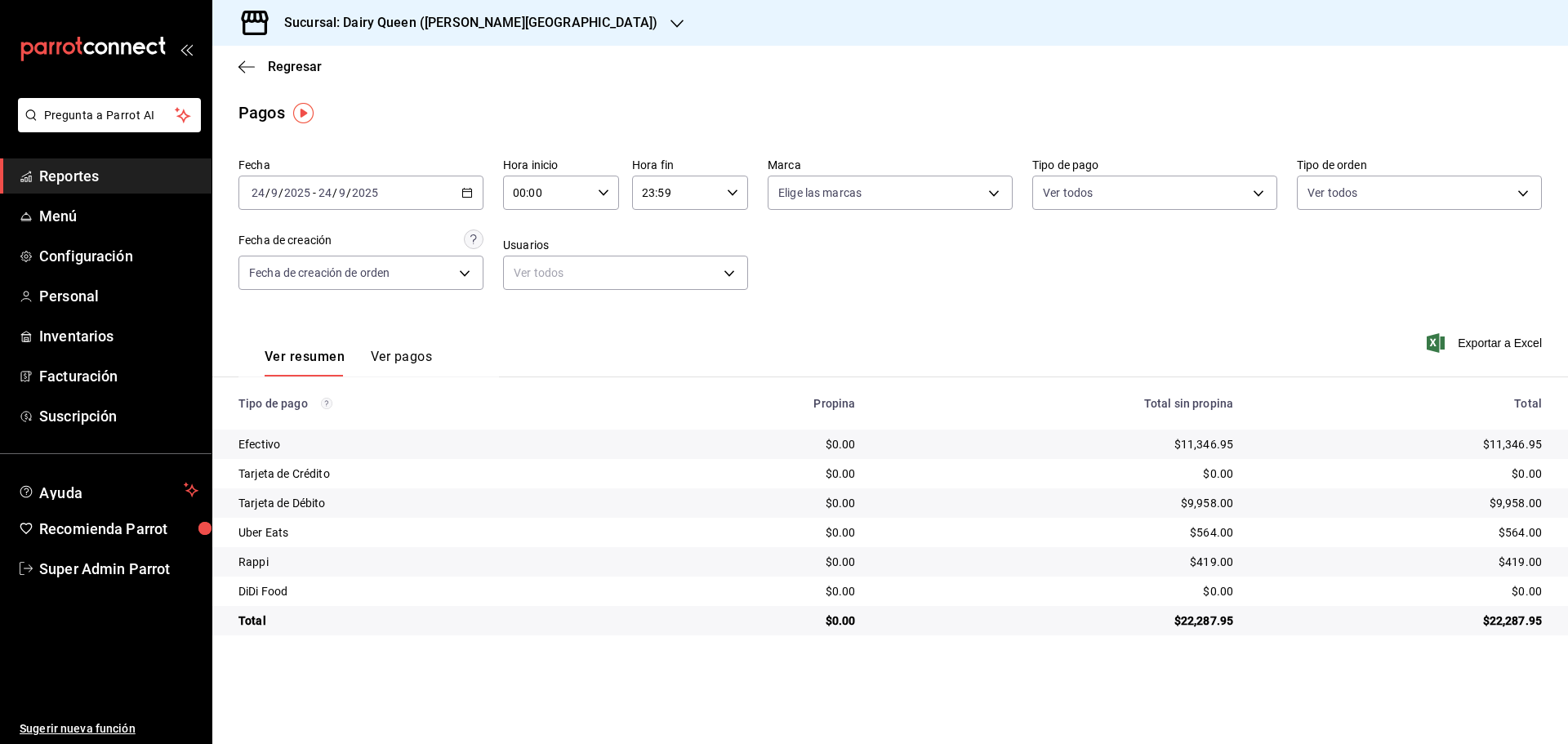
click at [433, 37] on div "Sucursal: Dairy Queen ([PERSON_NAME][GEOGRAPHIC_DATA])" at bounding box center [458, 22] width 465 height 46
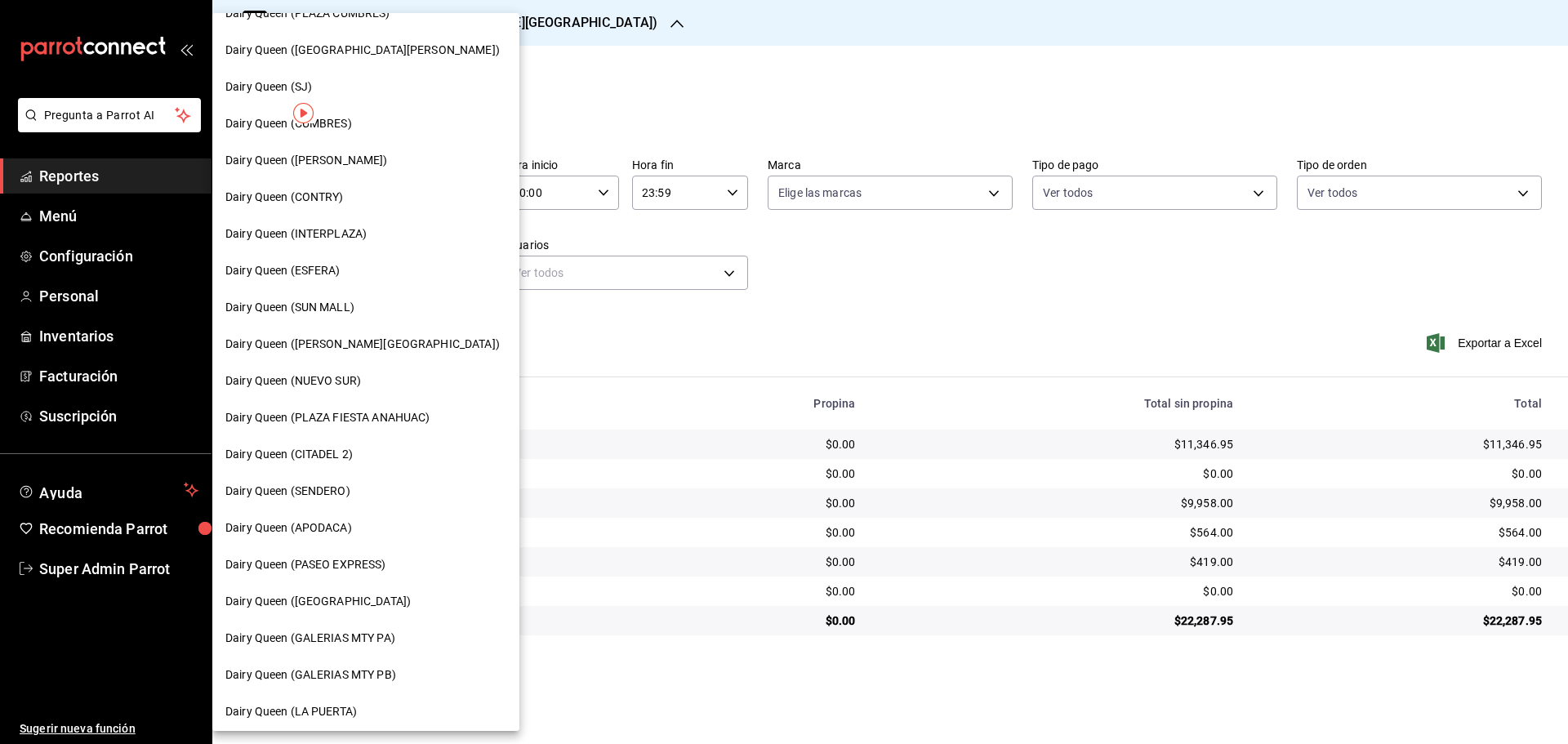
scroll to position [136, 0]
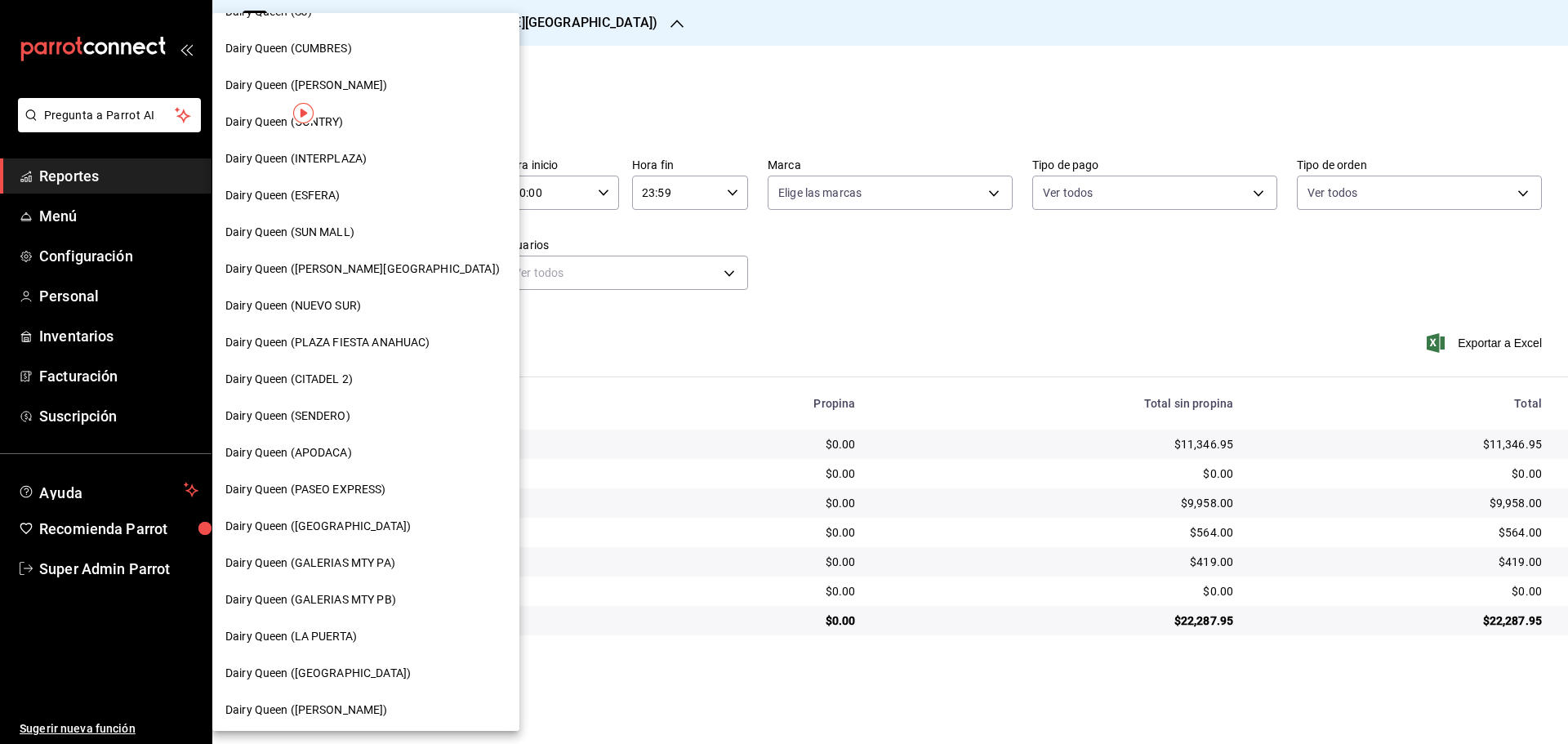
click at [329, 513] on div "Dairy Queen ([GEOGRAPHIC_DATA])" at bounding box center [366, 526] width 307 height 36
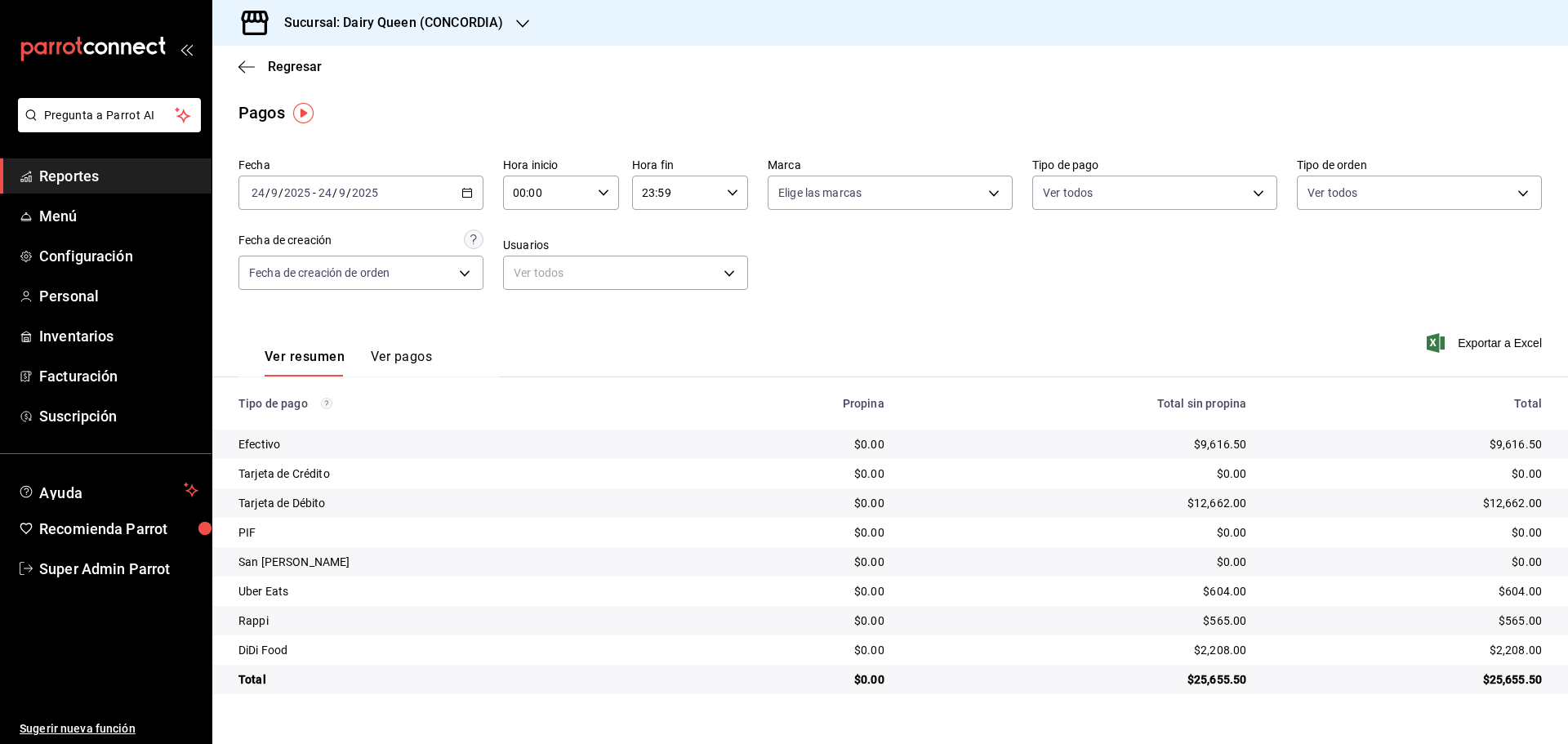
click at [468, 18] on h3 "Sucursal: Dairy Queen (CONCORDIA)" at bounding box center [387, 22] width 232 height 20
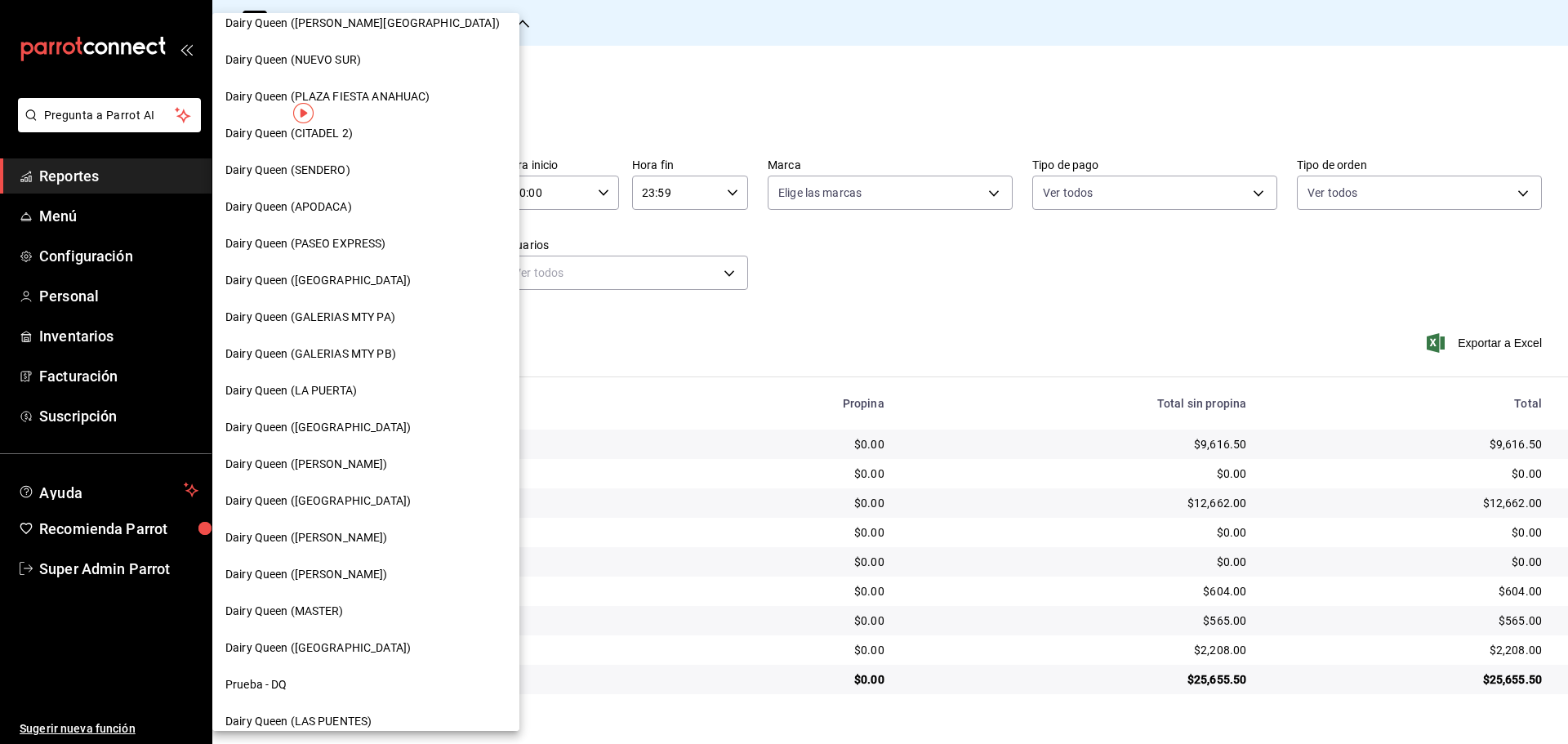
scroll to position [508, 0]
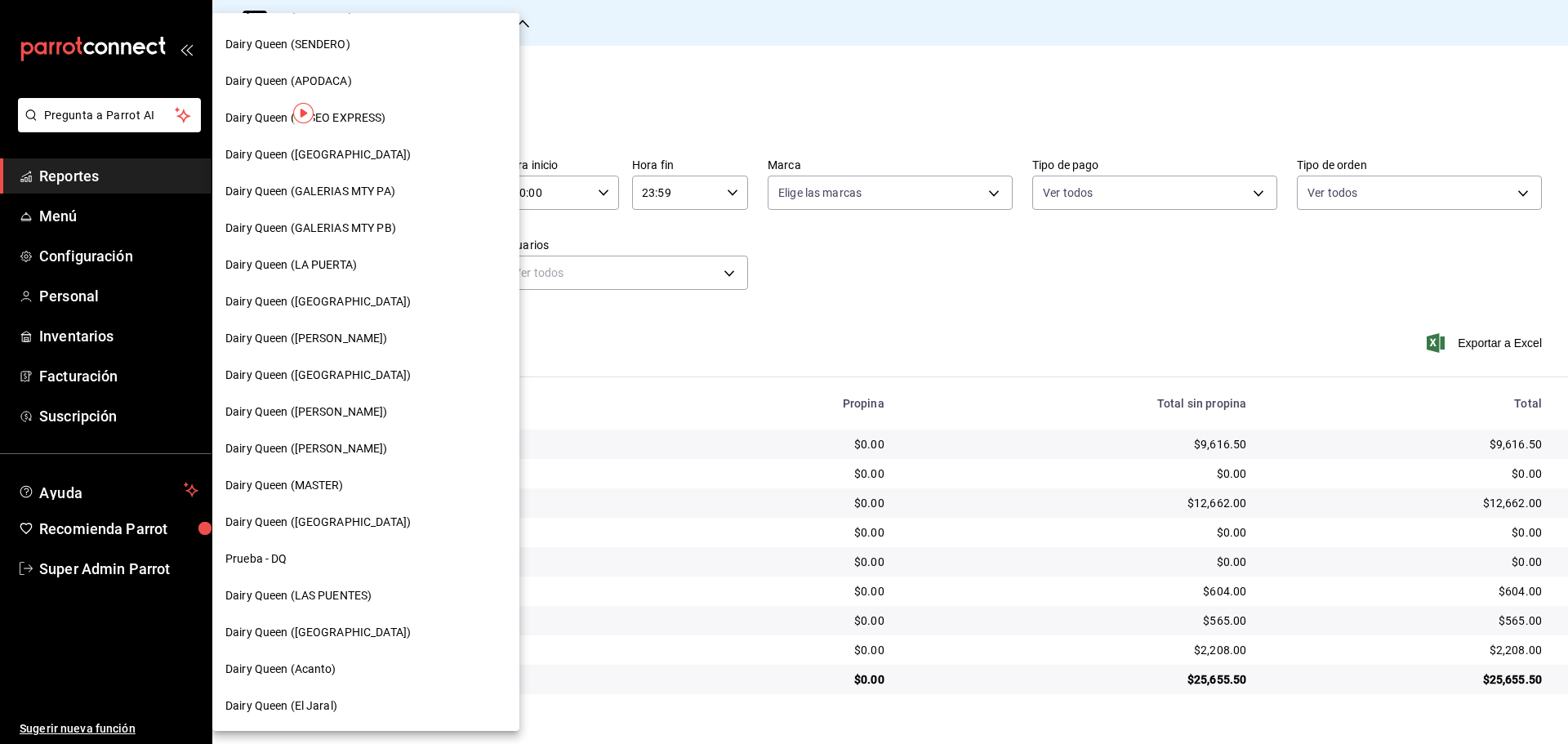
click at [349, 367] on span "Dairy Queen ([GEOGRAPHIC_DATA])" at bounding box center [318, 375] width 186 height 17
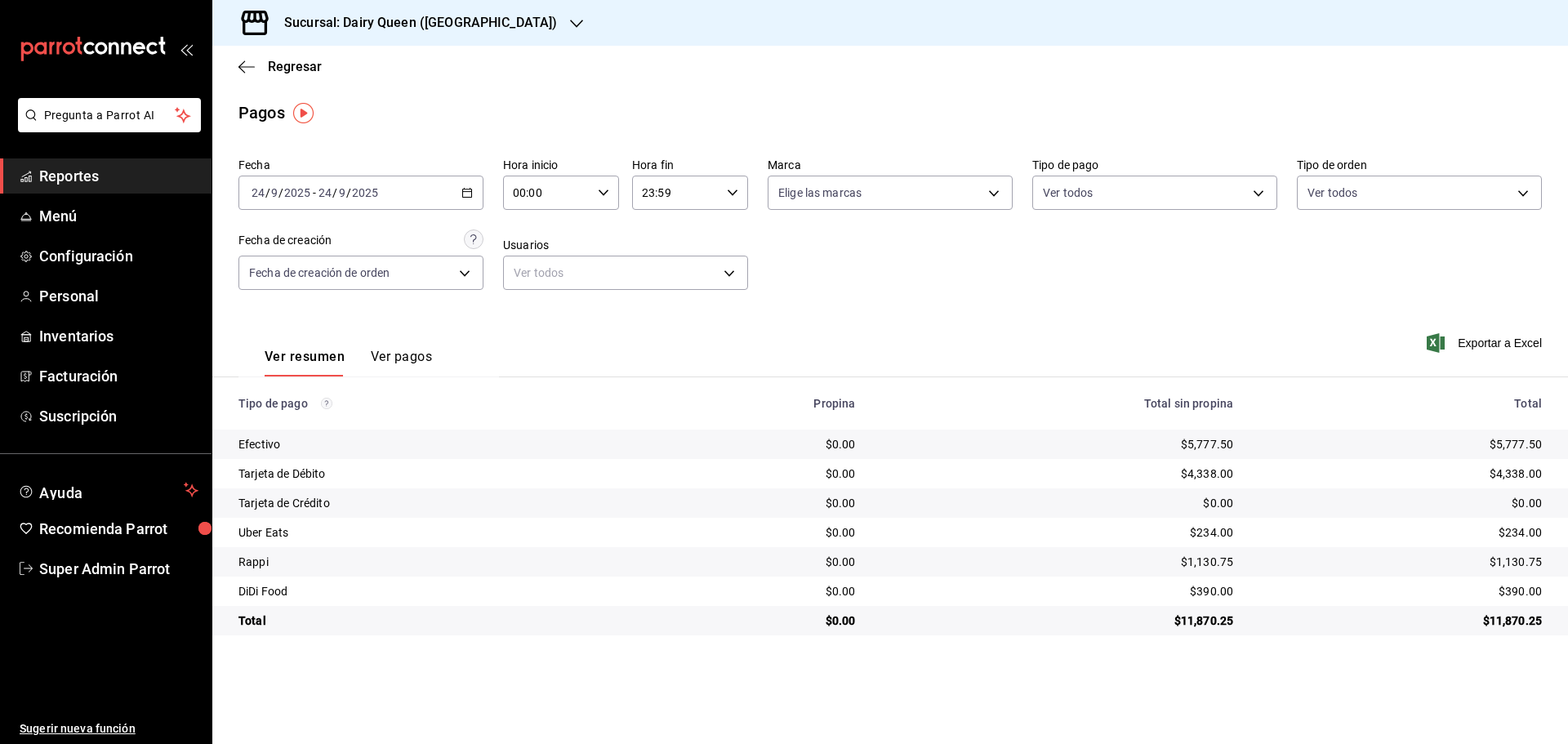
click at [427, 19] on h3 "Sucursal: Dairy Queen ([GEOGRAPHIC_DATA])" at bounding box center [414, 22] width 285 height 20
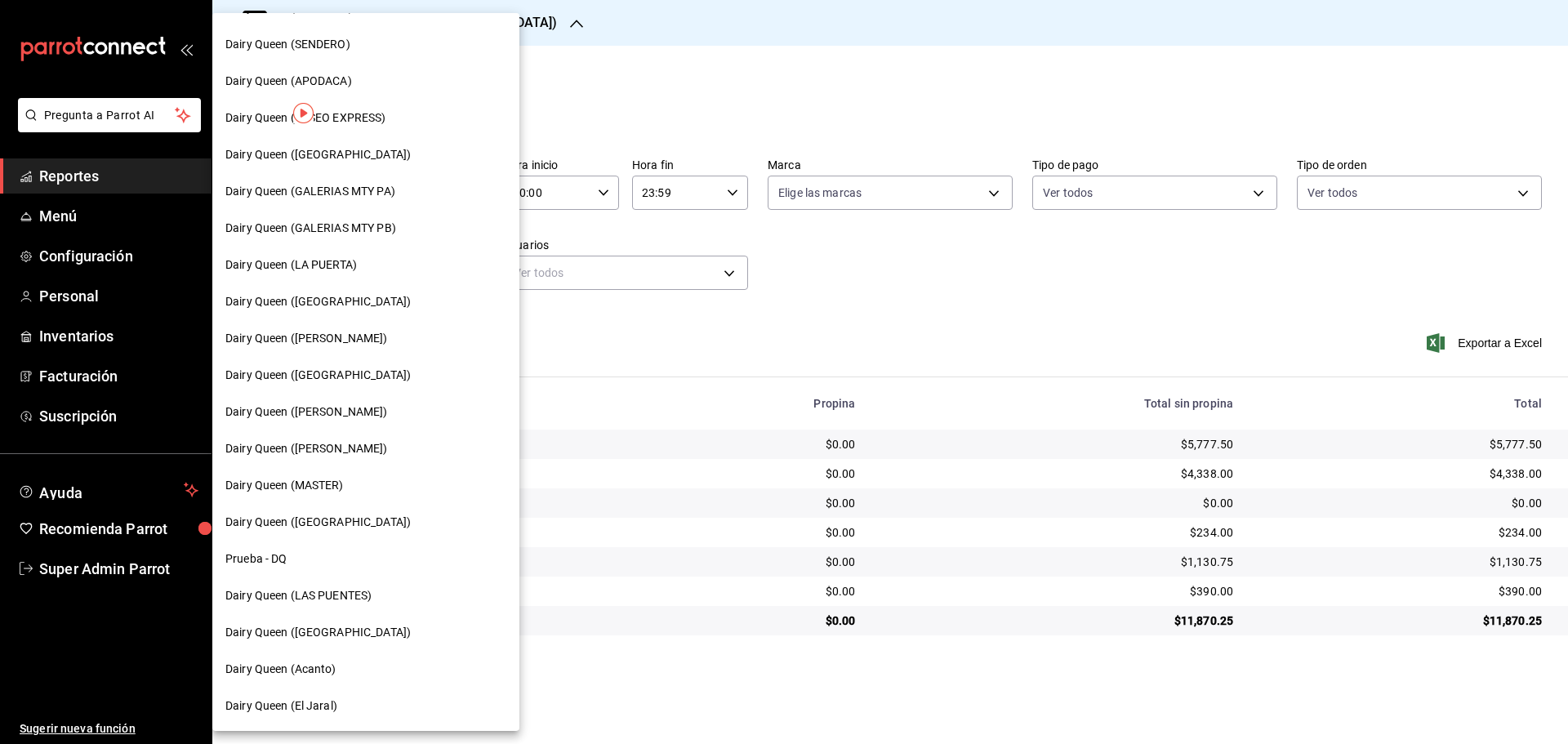
click at [331, 414] on span "Dairy Queen ([PERSON_NAME])" at bounding box center [307, 411] width 162 height 17
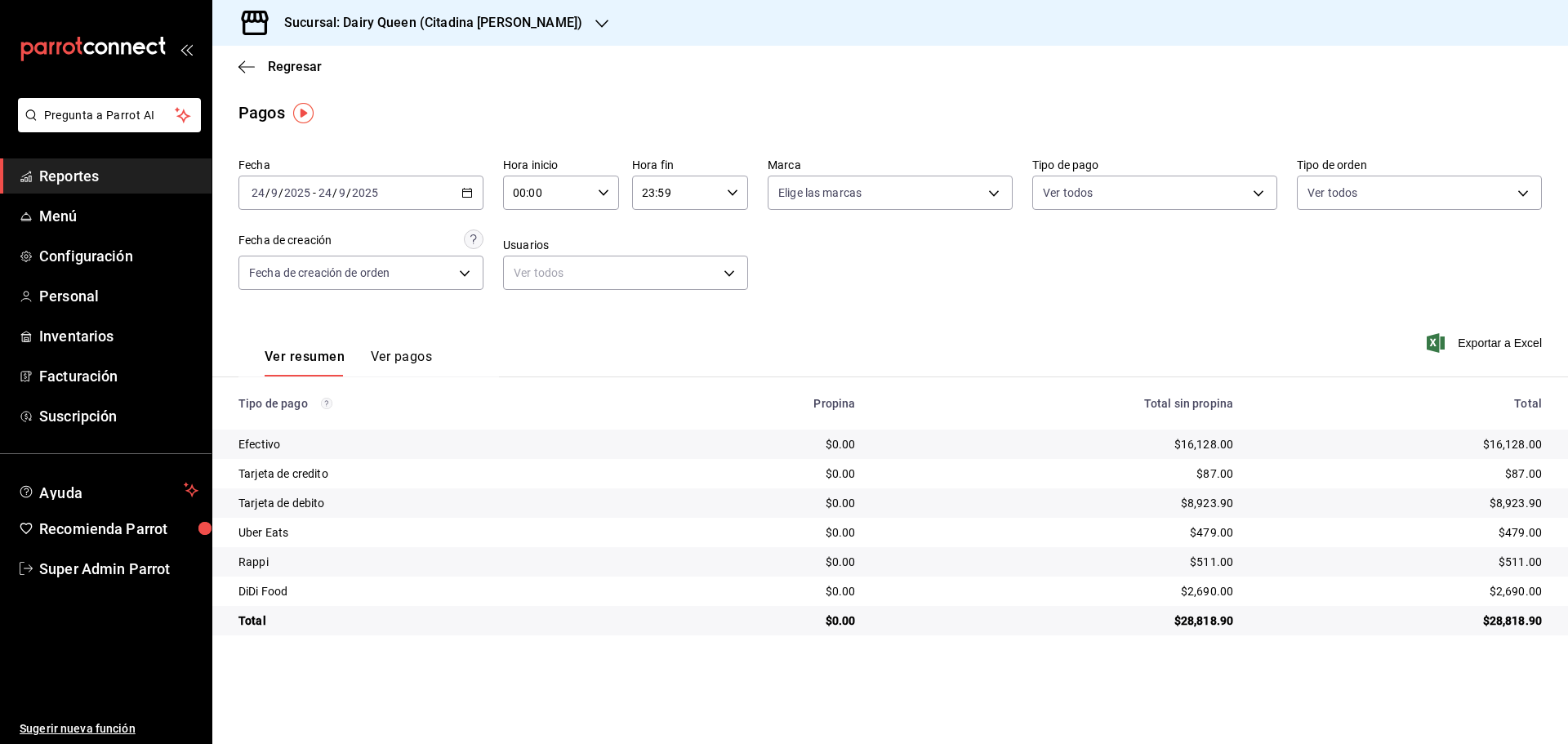
click at [422, 25] on h3 "Sucursal: Dairy Queen (Citadina [PERSON_NAME])" at bounding box center [427, 22] width 312 height 20
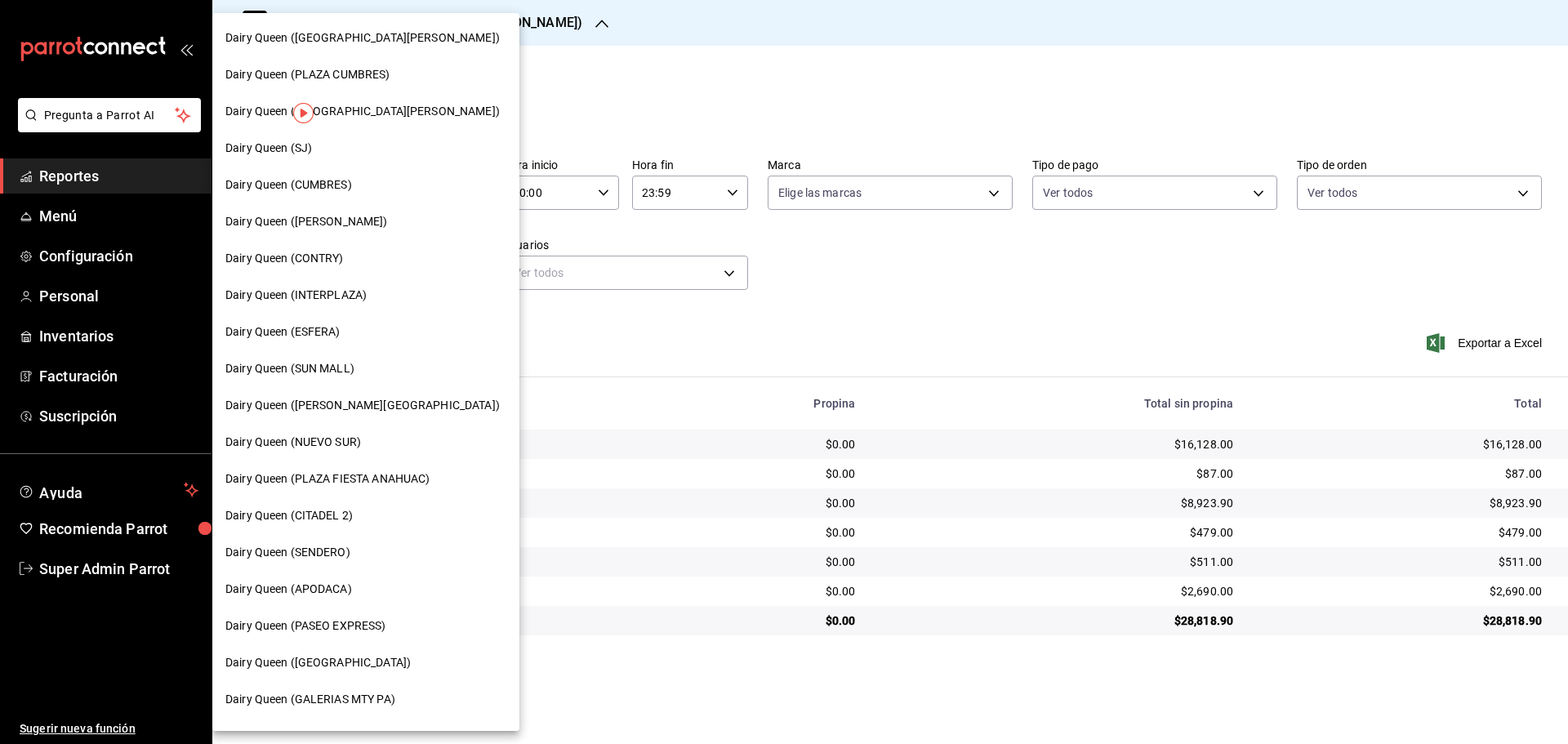
click at [402, 111] on span "Dairy Queen ([GEOGRAPHIC_DATA][PERSON_NAME])" at bounding box center [363, 111] width 274 height 17
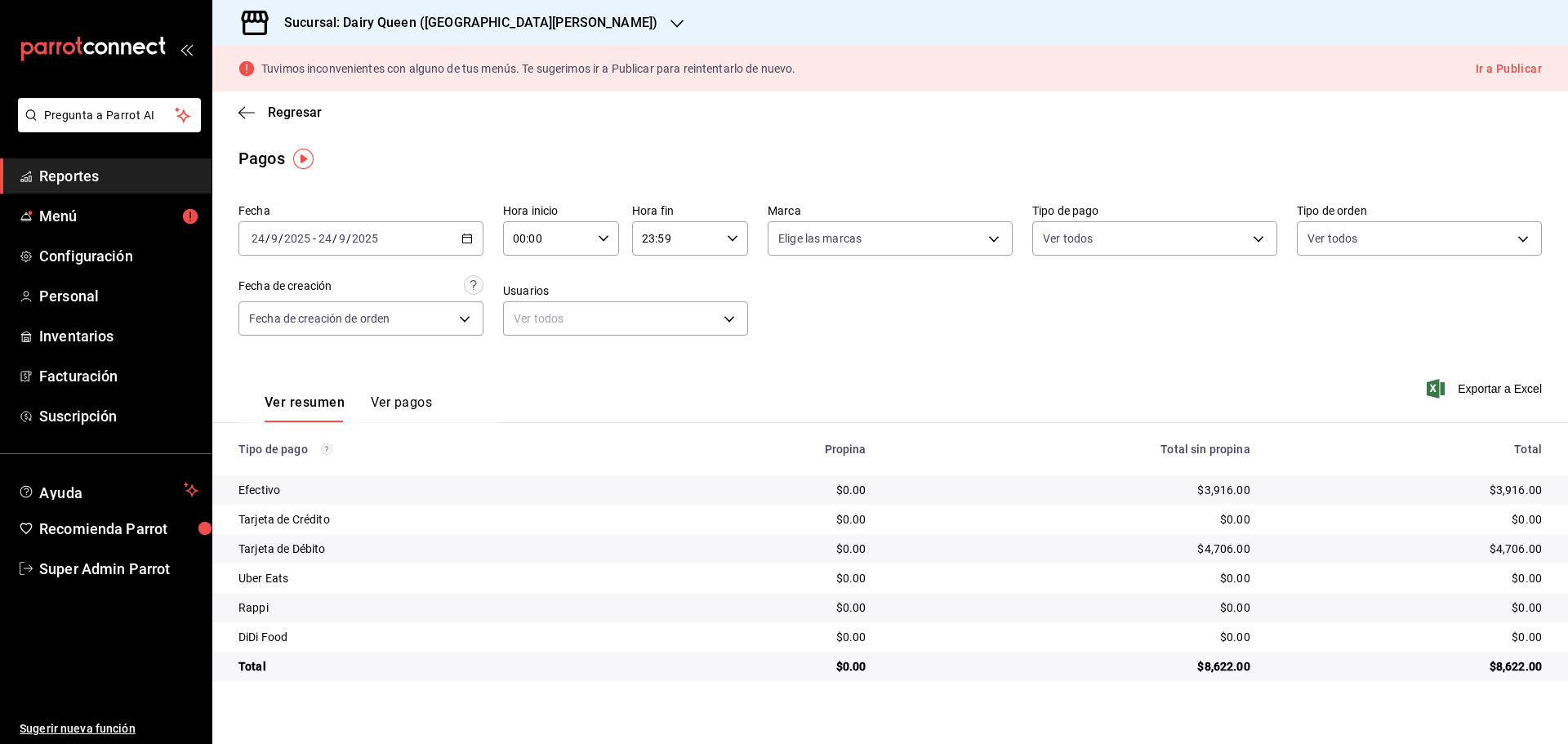
click at [388, 18] on h3 "Sucursal: Dairy Queen ([GEOGRAPHIC_DATA][PERSON_NAME])" at bounding box center [465, 22] width 386 height 20
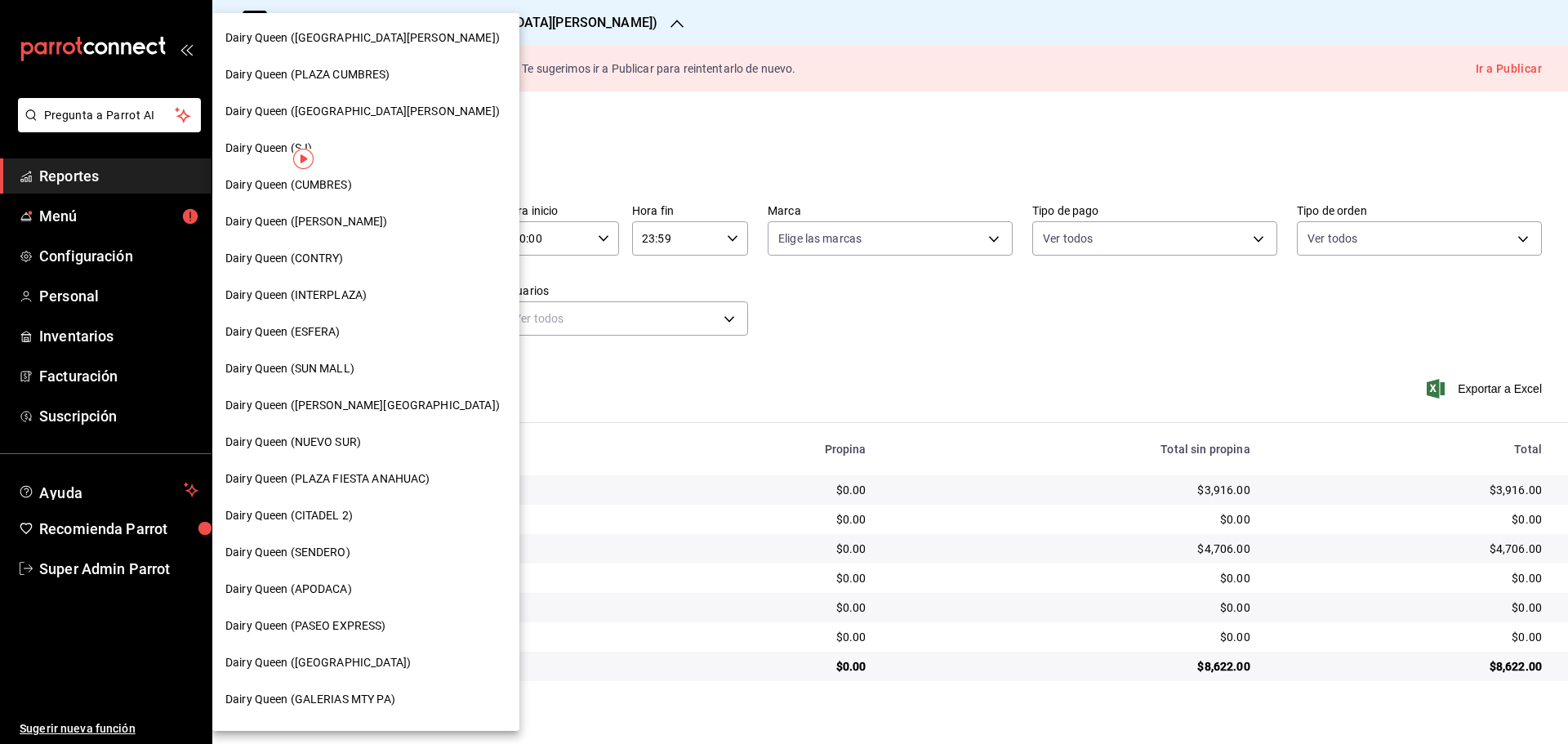
click at [344, 221] on span "Dairy Queen ([PERSON_NAME])" at bounding box center [307, 221] width 162 height 17
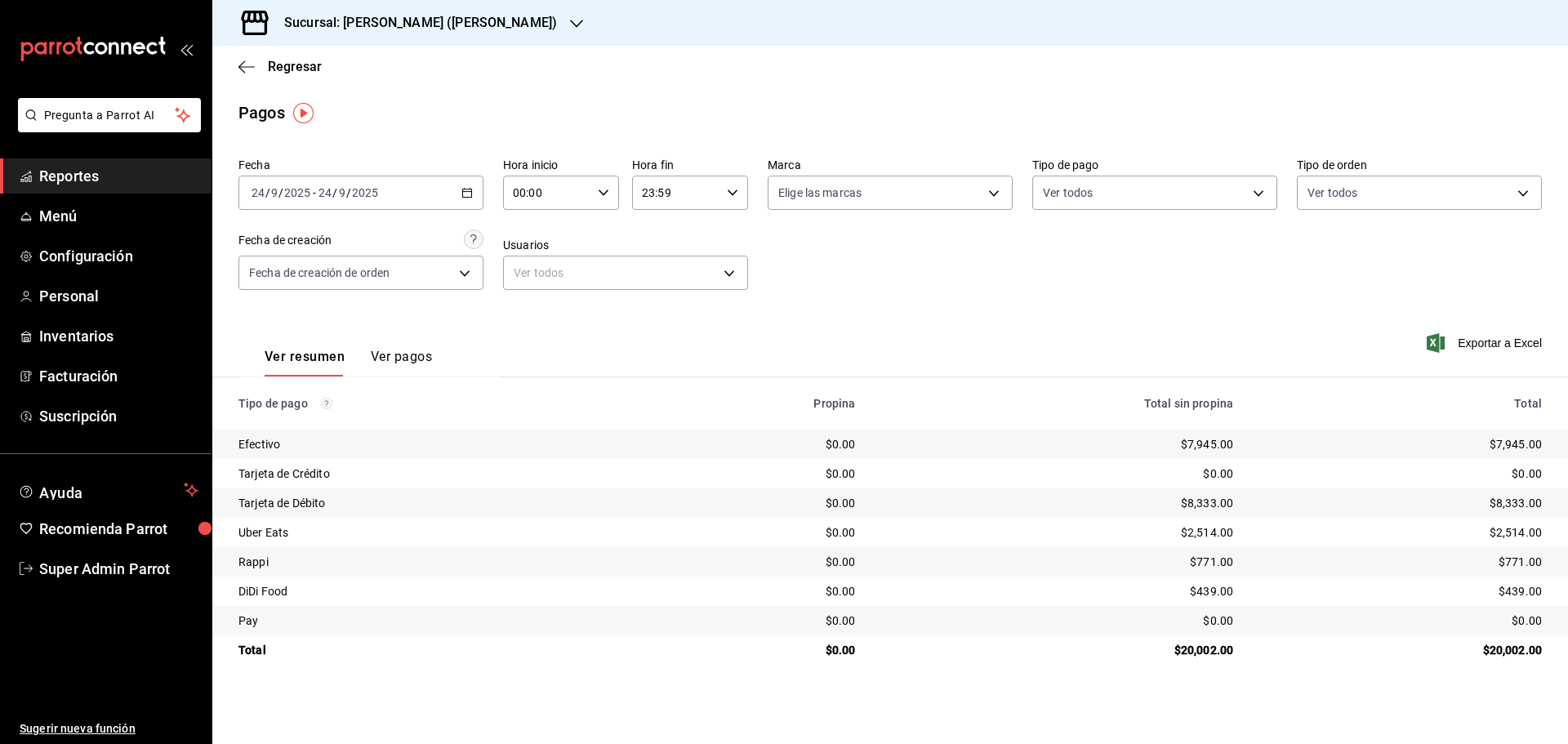
click at [403, 23] on h3 "Sucursal: [PERSON_NAME] ([PERSON_NAME])" at bounding box center [414, 22] width 285 height 20
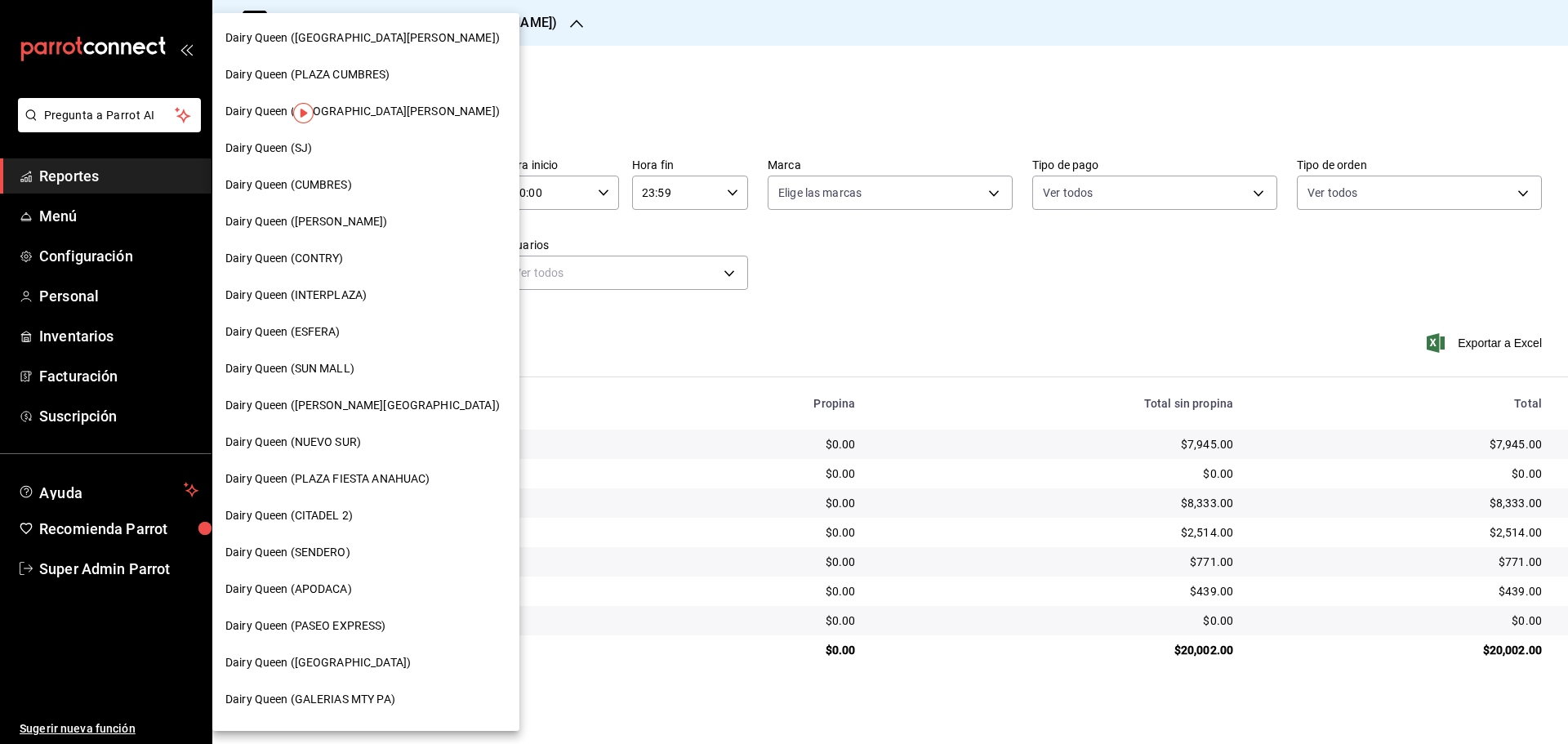
click at [408, 34] on span "Dairy Queen ([GEOGRAPHIC_DATA][PERSON_NAME])" at bounding box center [363, 38] width 274 height 17
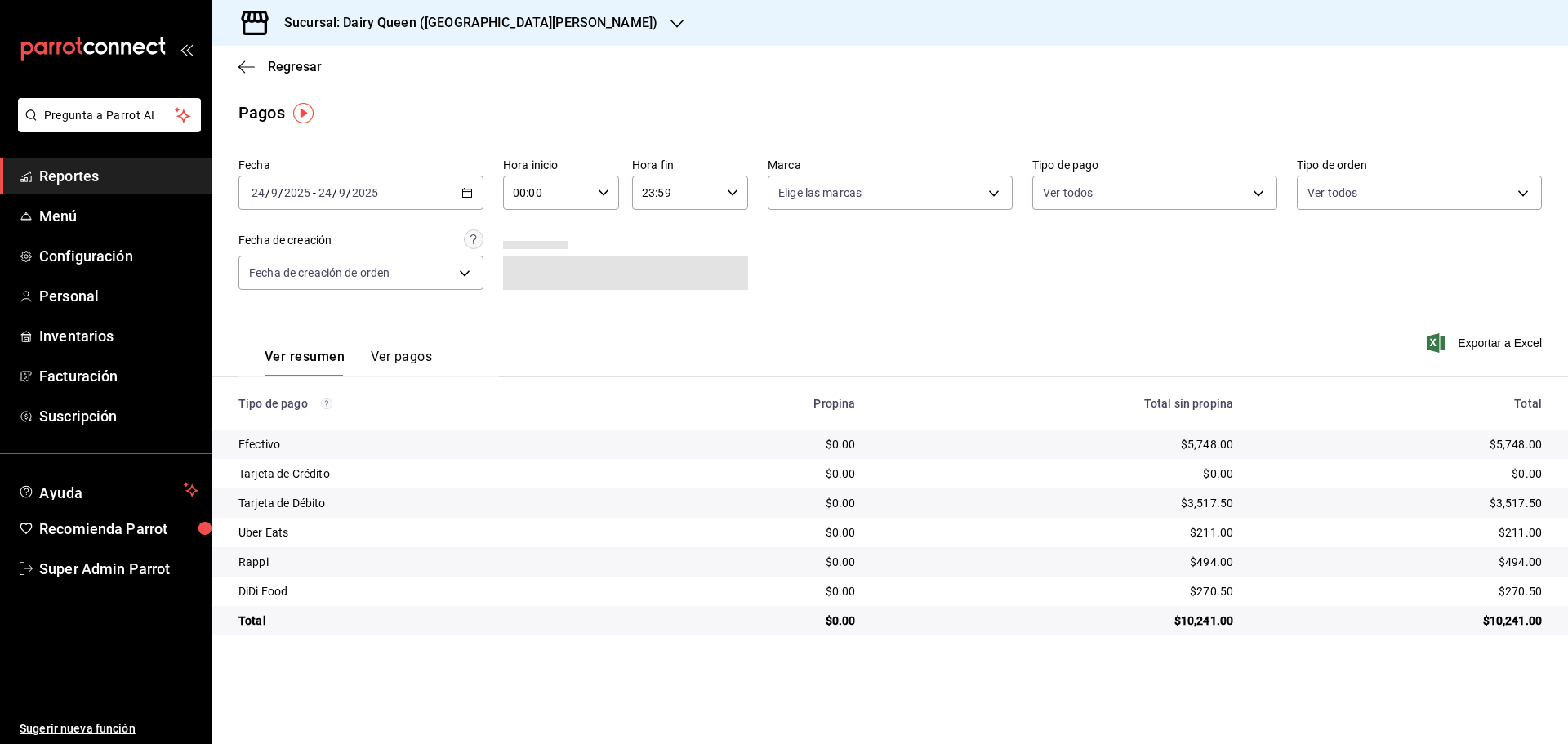
click at [434, 32] on h3 "Sucursal: Dairy Queen ([GEOGRAPHIC_DATA][PERSON_NAME])" at bounding box center [465, 22] width 386 height 20
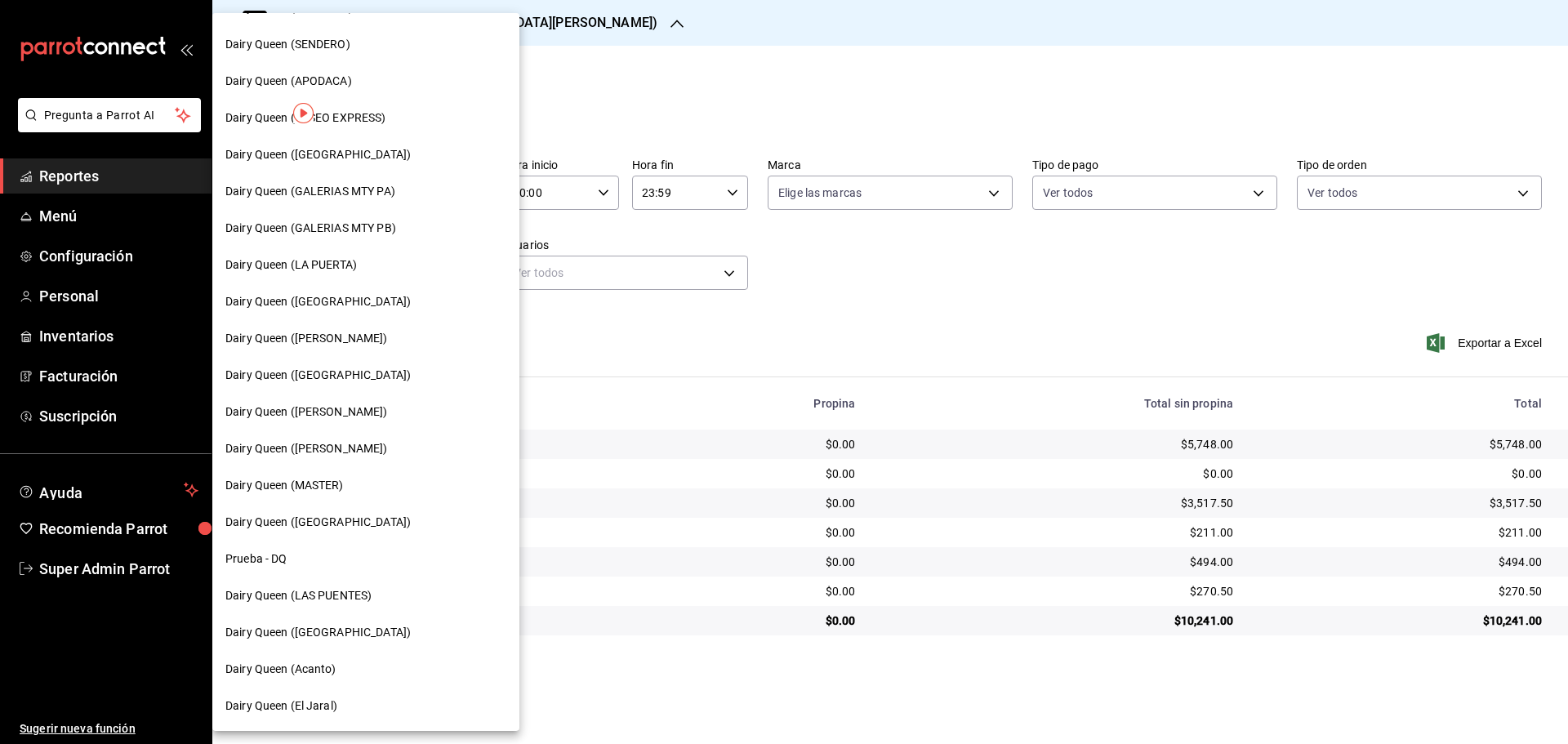
click at [373, 217] on div "Dairy Queen (GALERIAS MTY PB)" at bounding box center [366, 227] width 307 height 36
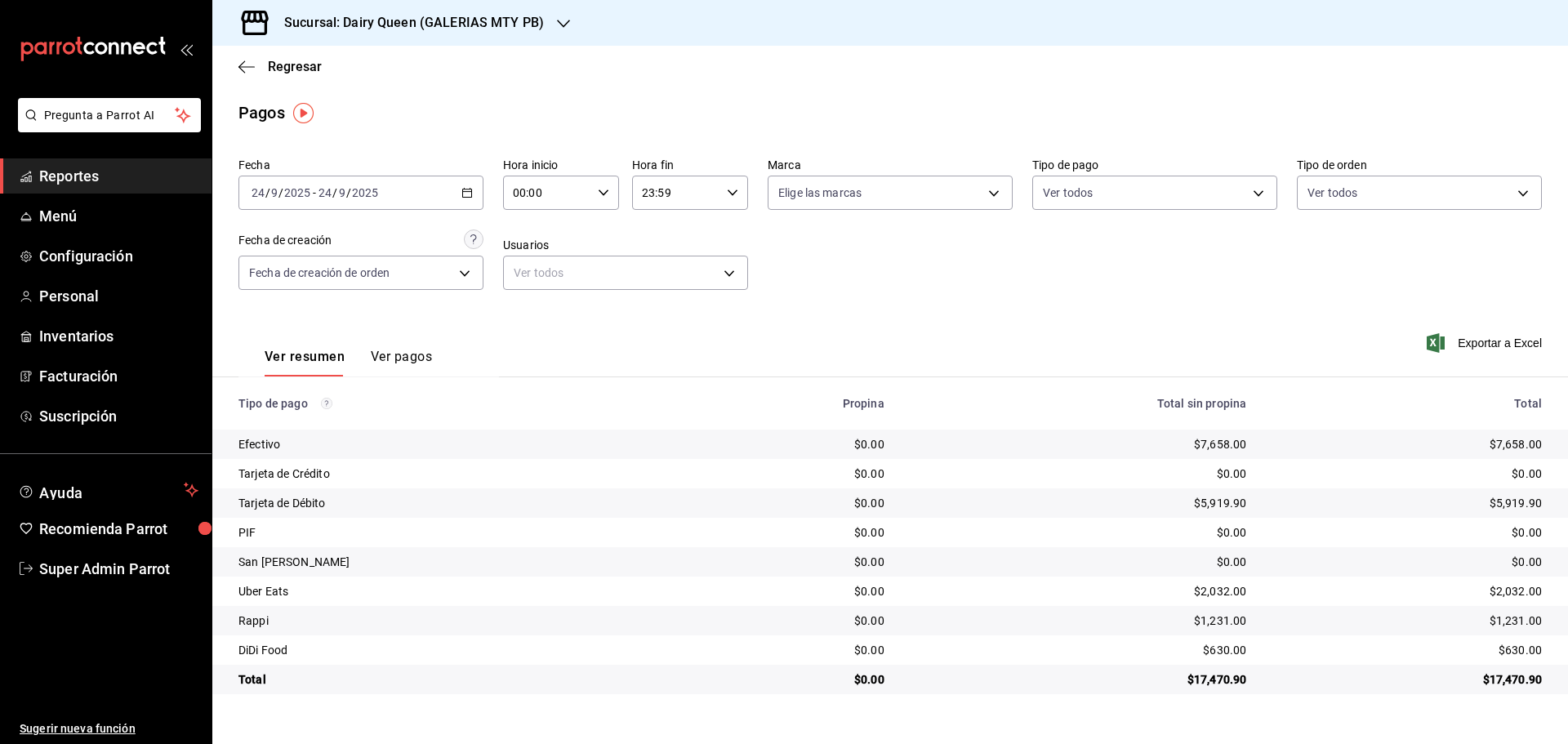
click at [452, 28] on h3 "Sucursal: Dairy Queen (GALERIAS MTY PB)" at bounding box center [408, 22] width 272 height 20
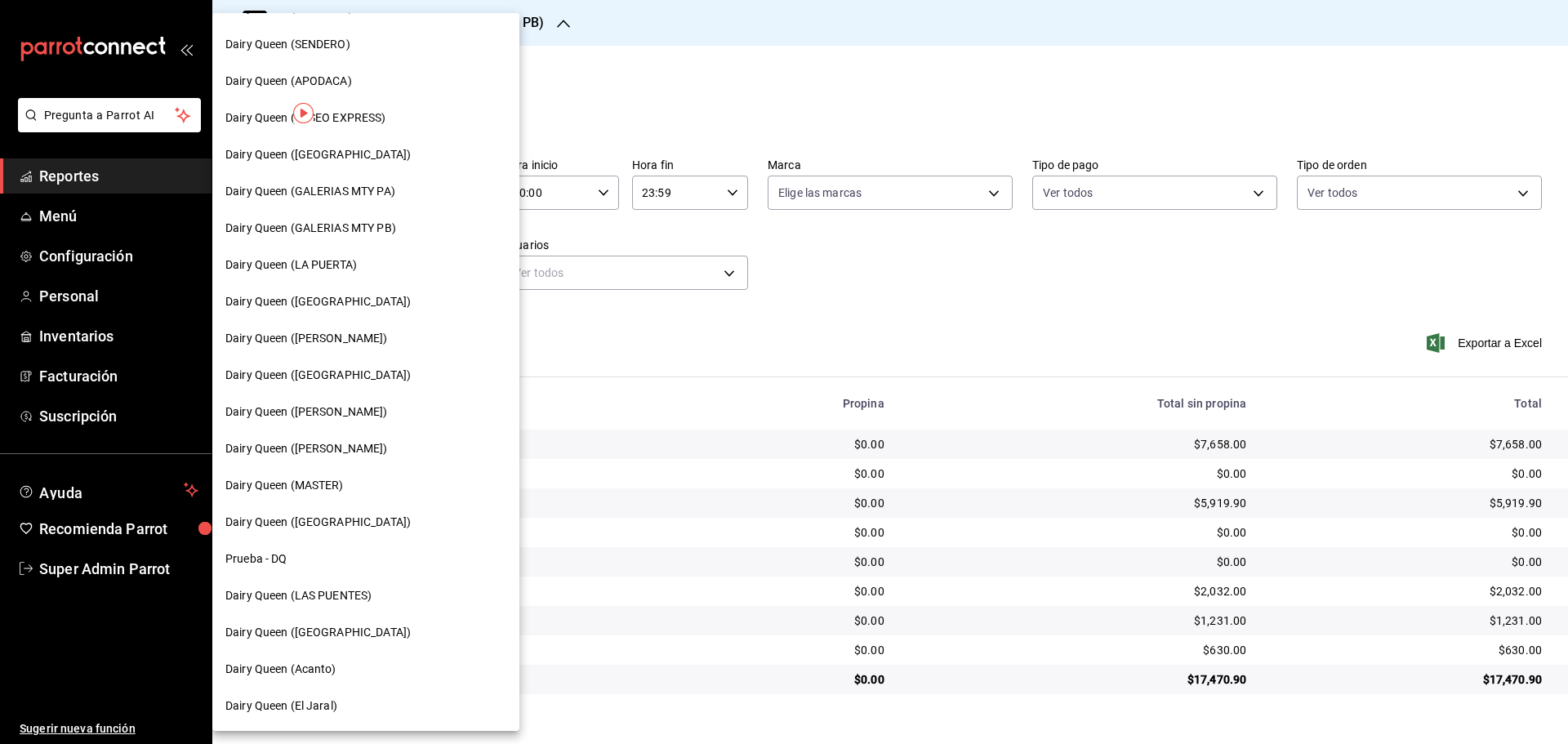
click at [370, 194] on span "Dairy Queen (GALERIAS MTY PA)" at bounding box center [311, 191] width 170 height 17
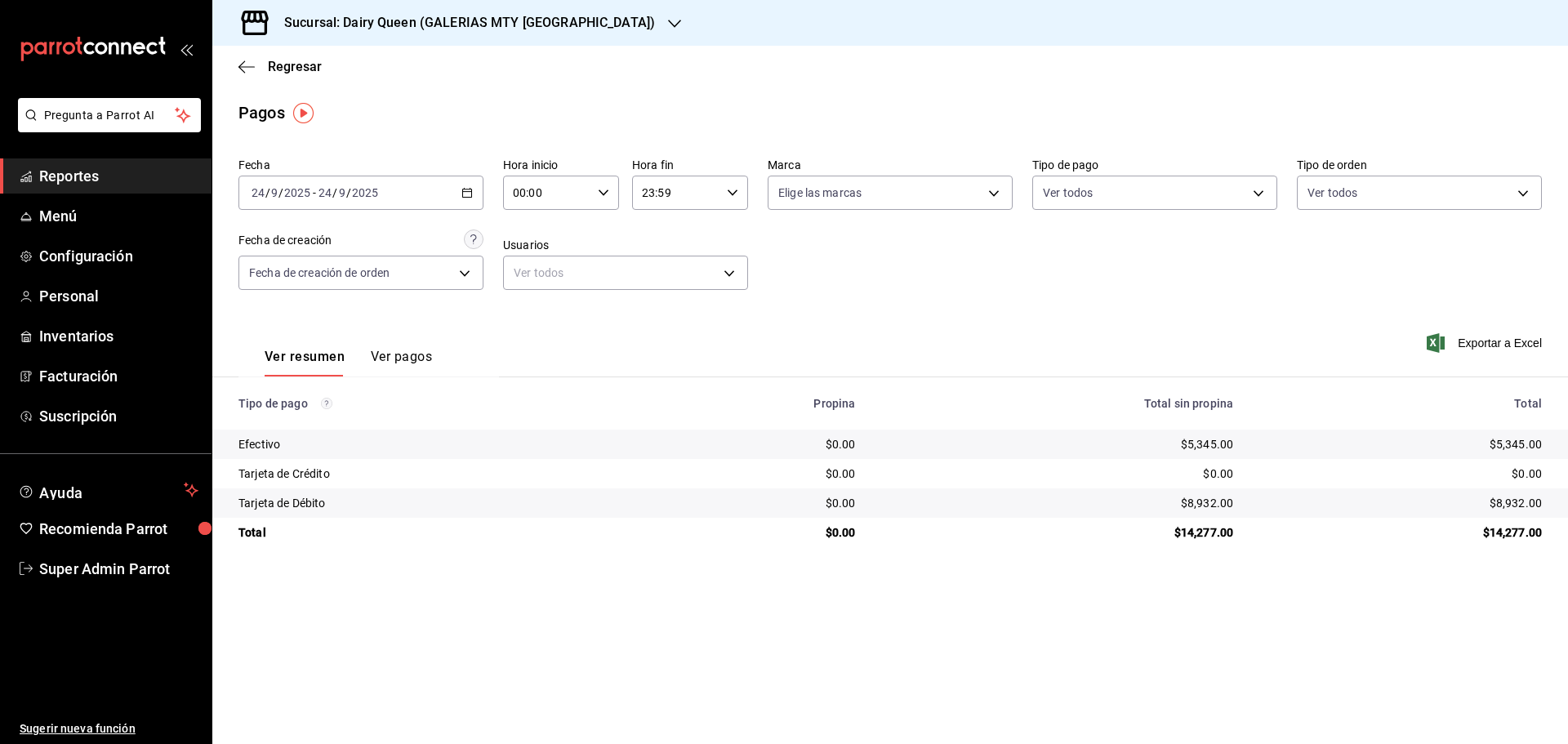
click at [442, 23] on h3 "Sucursal: Dairy Queen (GALERIAS MTY [GEOGRAPHIC_DATA])" at bounding box center [463, 22] width 383 height 20
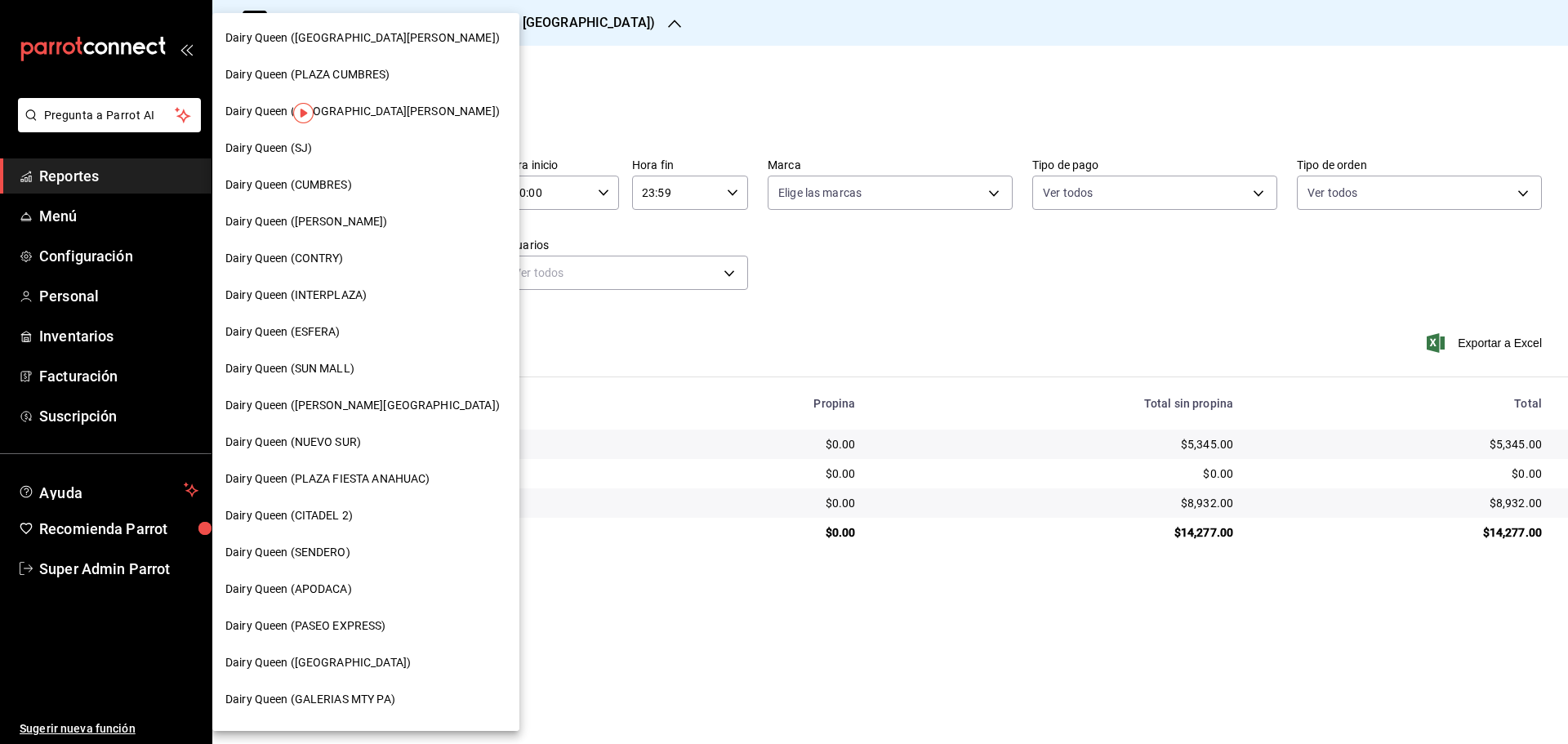
click at [347, 371] on span "Dairy Queen (SUN MALL)" at bounding box center [290, 368] width 129 height 17
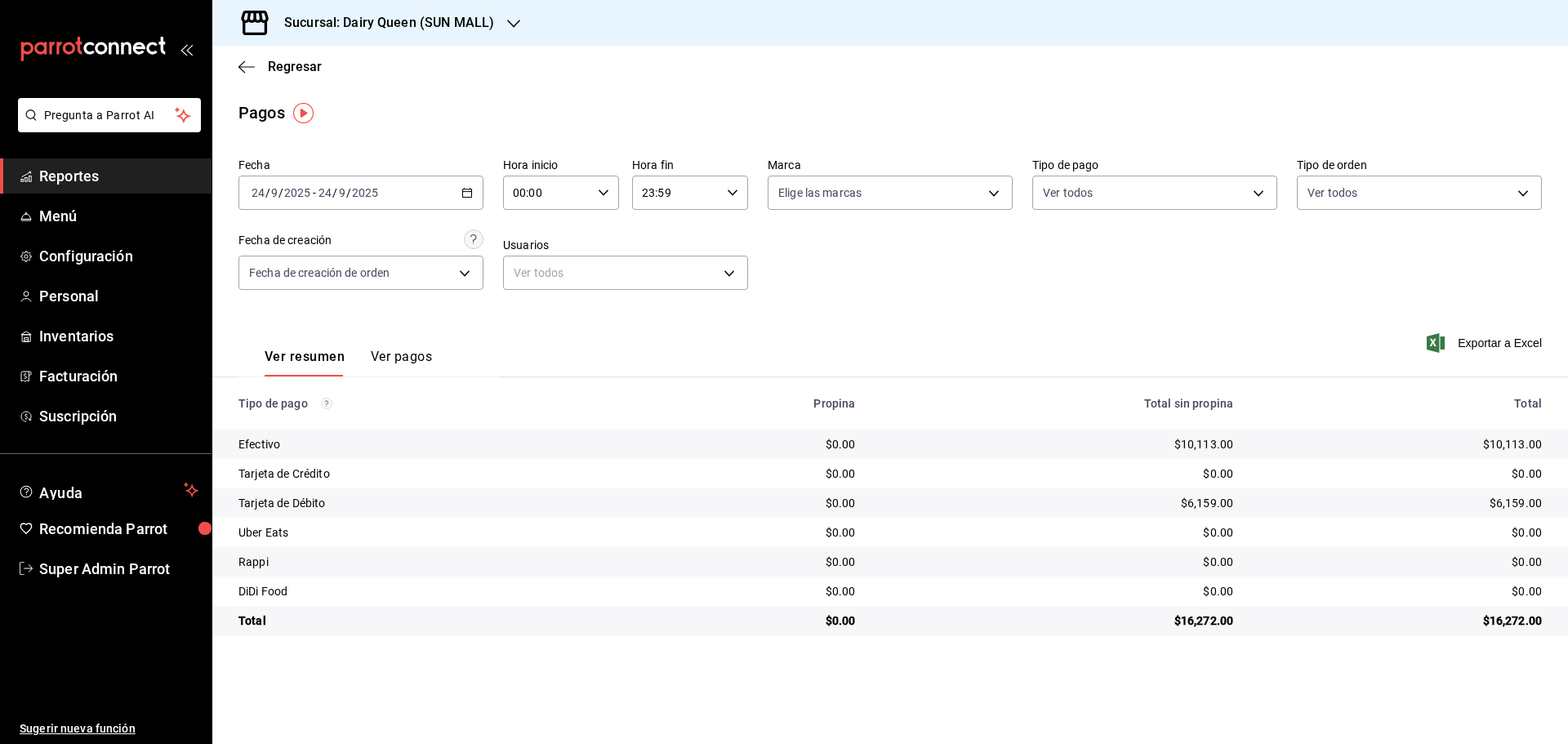
click at [331, 30] on h3 "Sucursal: Dairy Queen (SUN MALL)" at bounding box center [382, 22] width 223 height 20
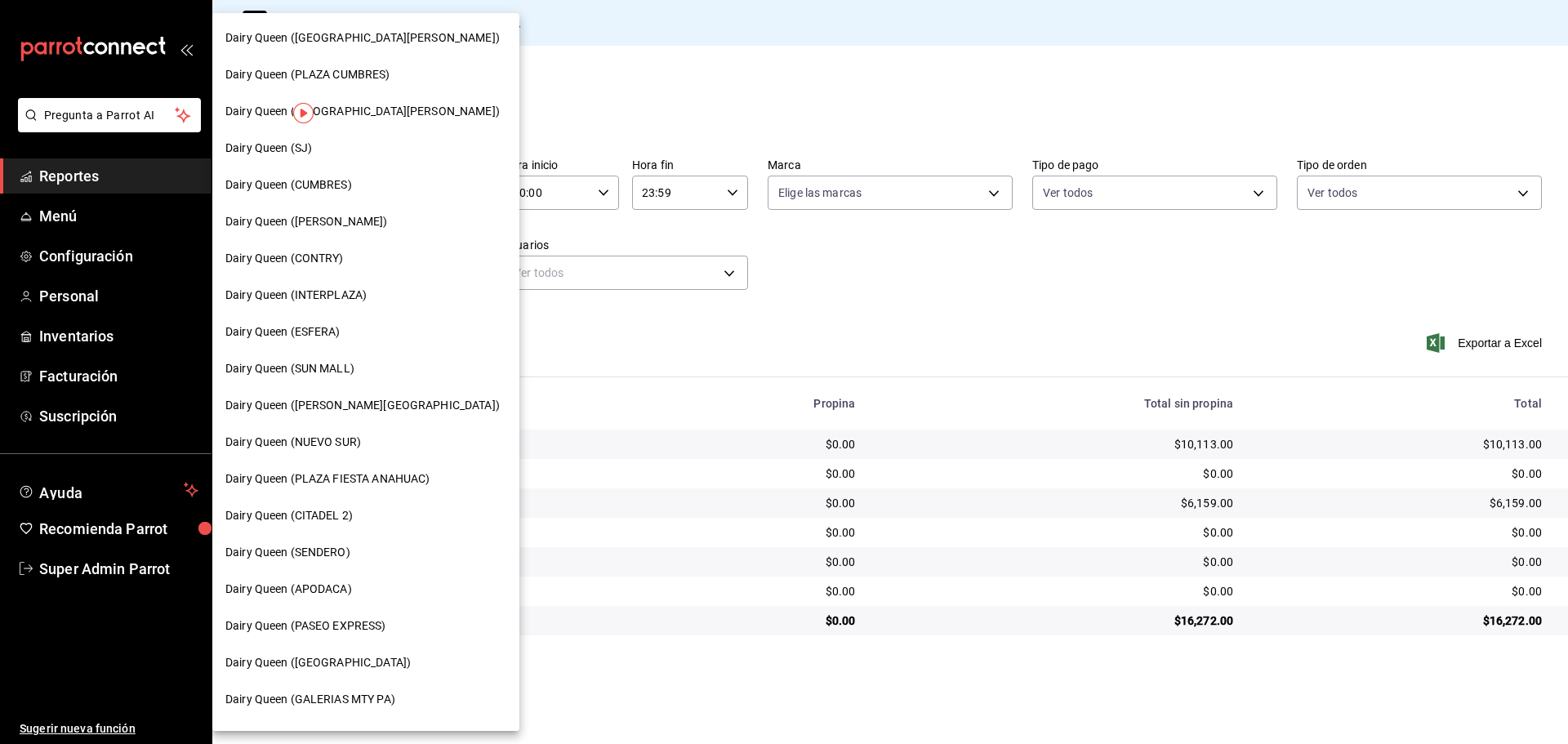
click at [331, 593] on span "Dairy Queen (APODACA)" at bounding box center [289, 588] width 127 height 17
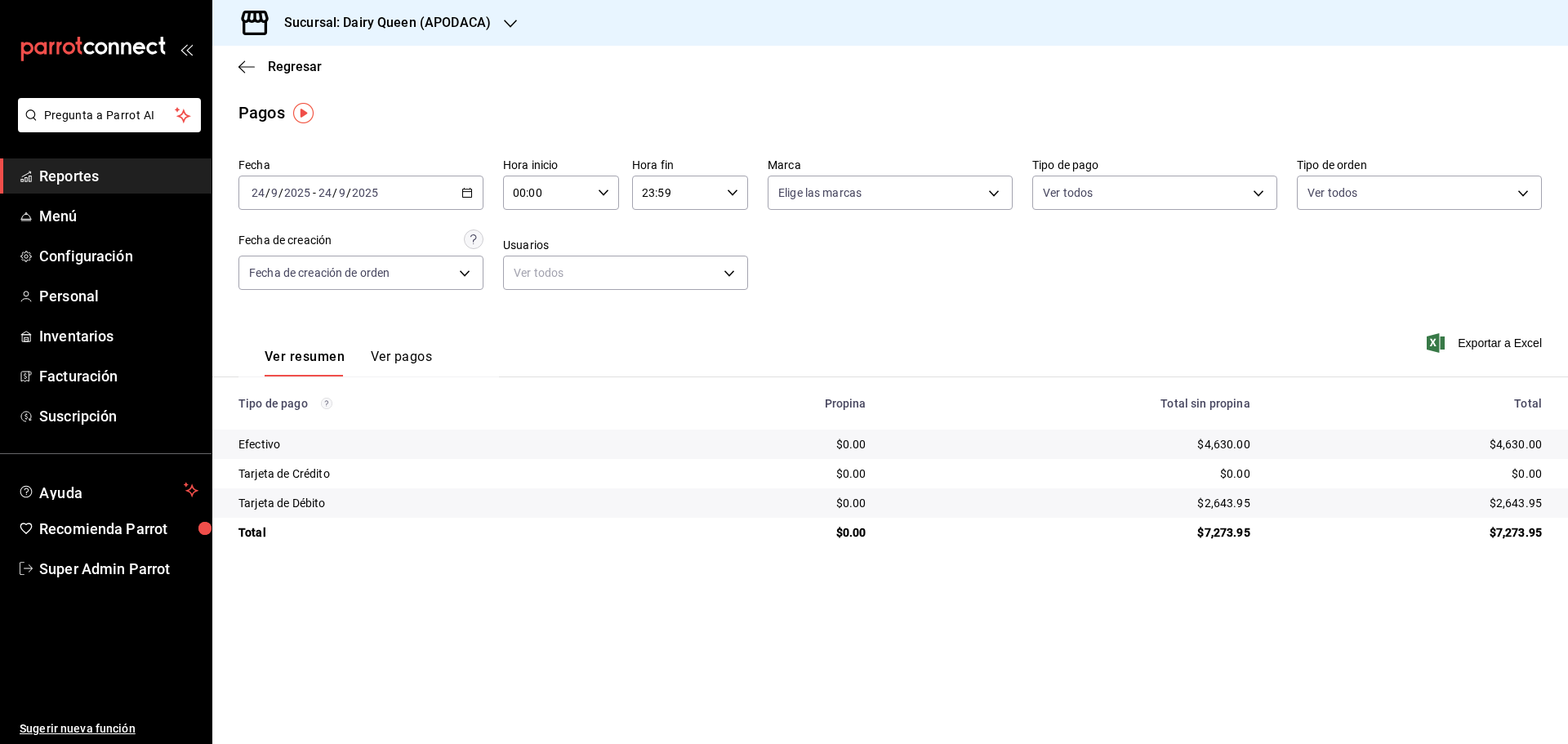
click at [424, 30] on h3 "Sucursal: Dairy Queen (APODACA)" at bounding box center [381, 22] width 219 height 20
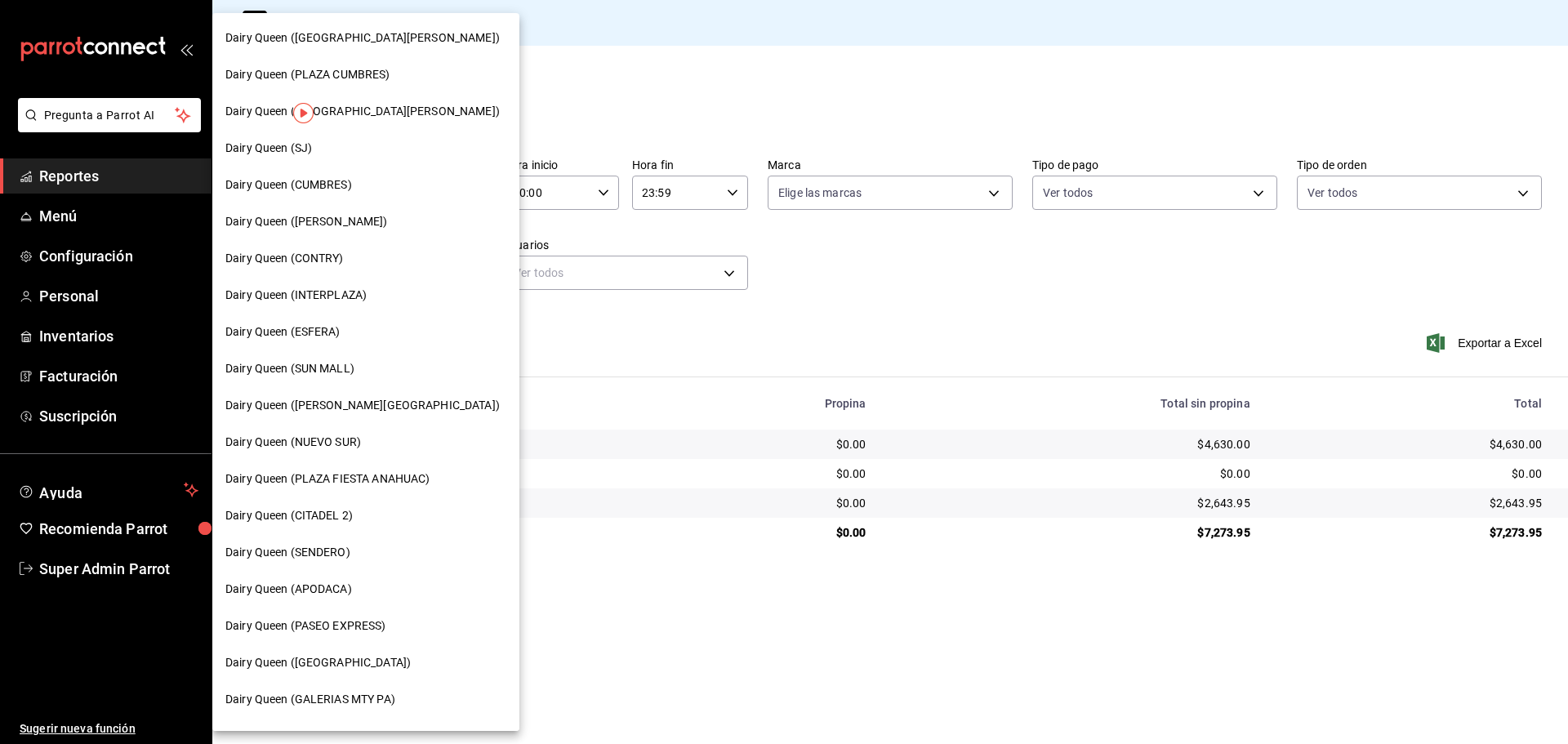
click at [334, 445] on span "Dairy Queen (NUEVO SUR)" at bounding box center [293, 442] width 135 height 17
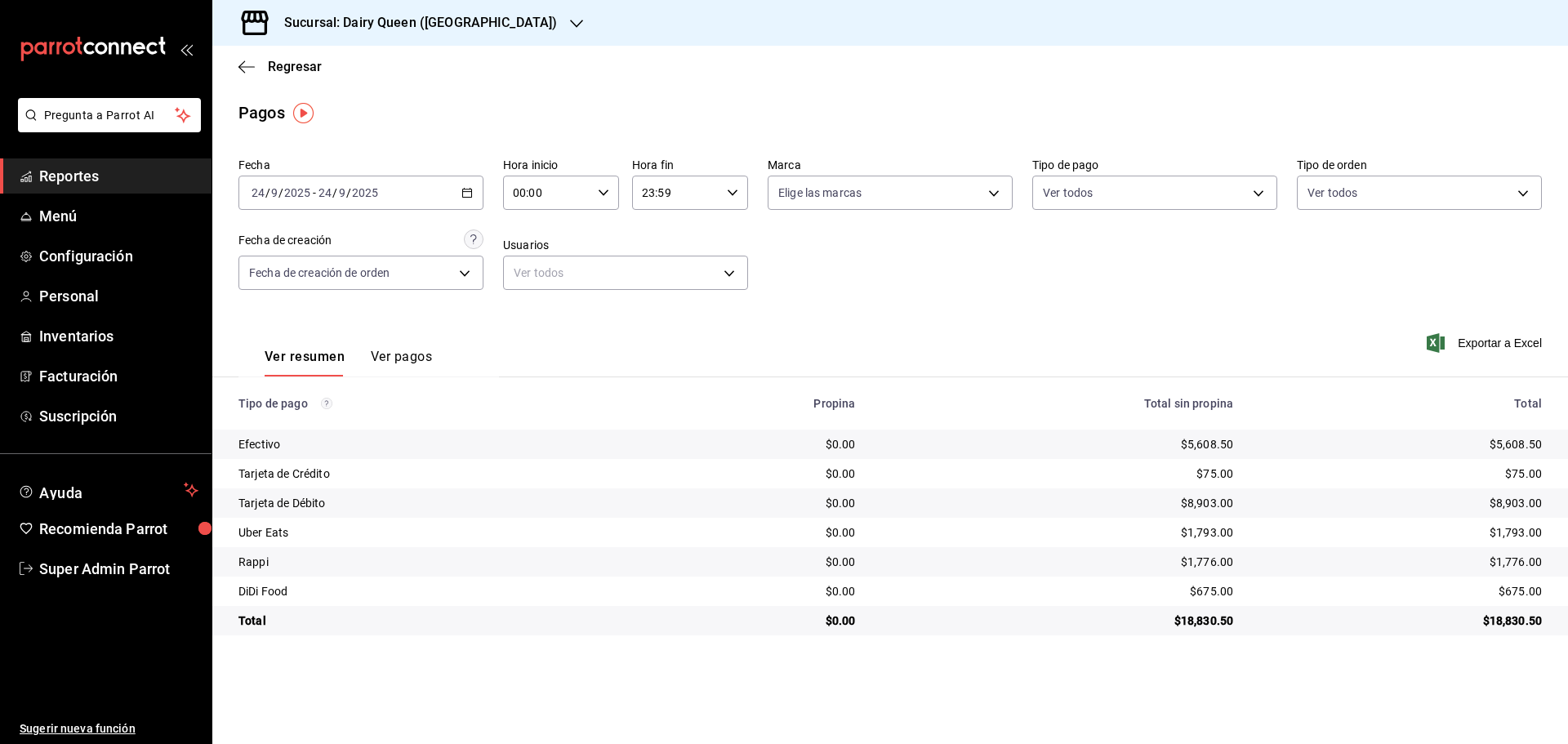
click at [443, 40] on div "Sucursal: Dairy Queen ([GEOGRAPHIC_DATA])" at bounding box center [408, 22] width 364 height 46
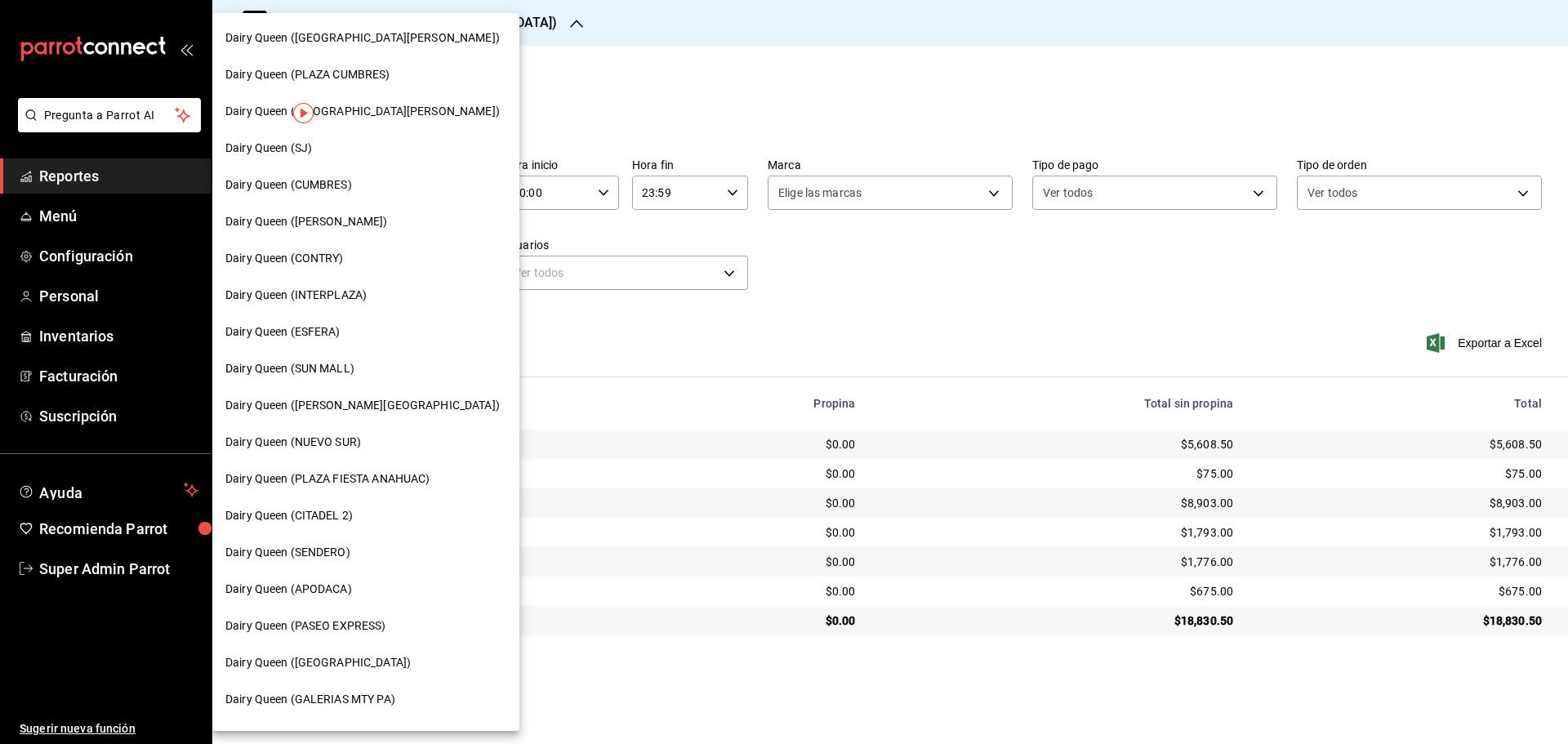
scroll to position [136, 0]
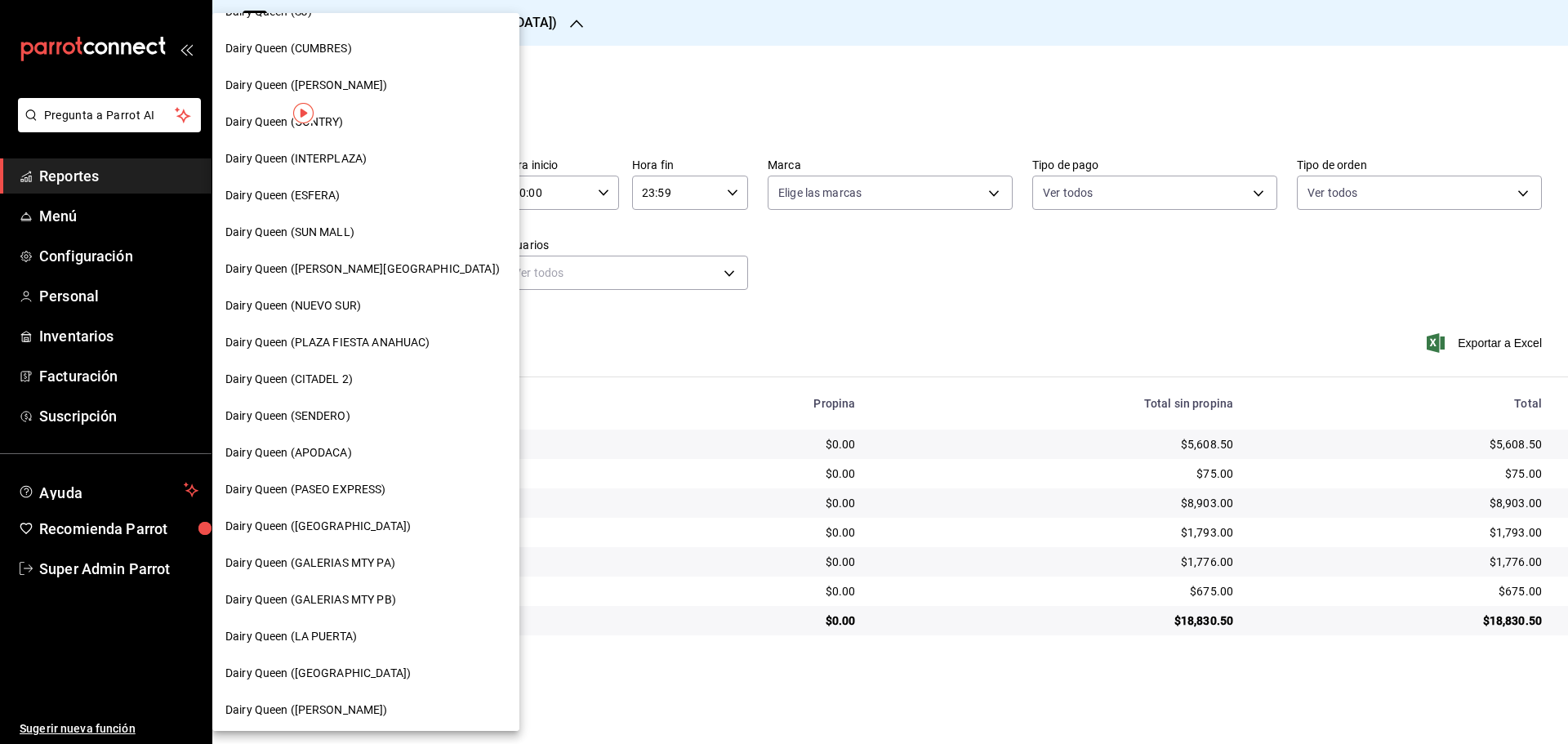
click at [340, 198] on span "Dairy Queen (ESFERA)" at bounding box center [283, 195] width 115 height 17
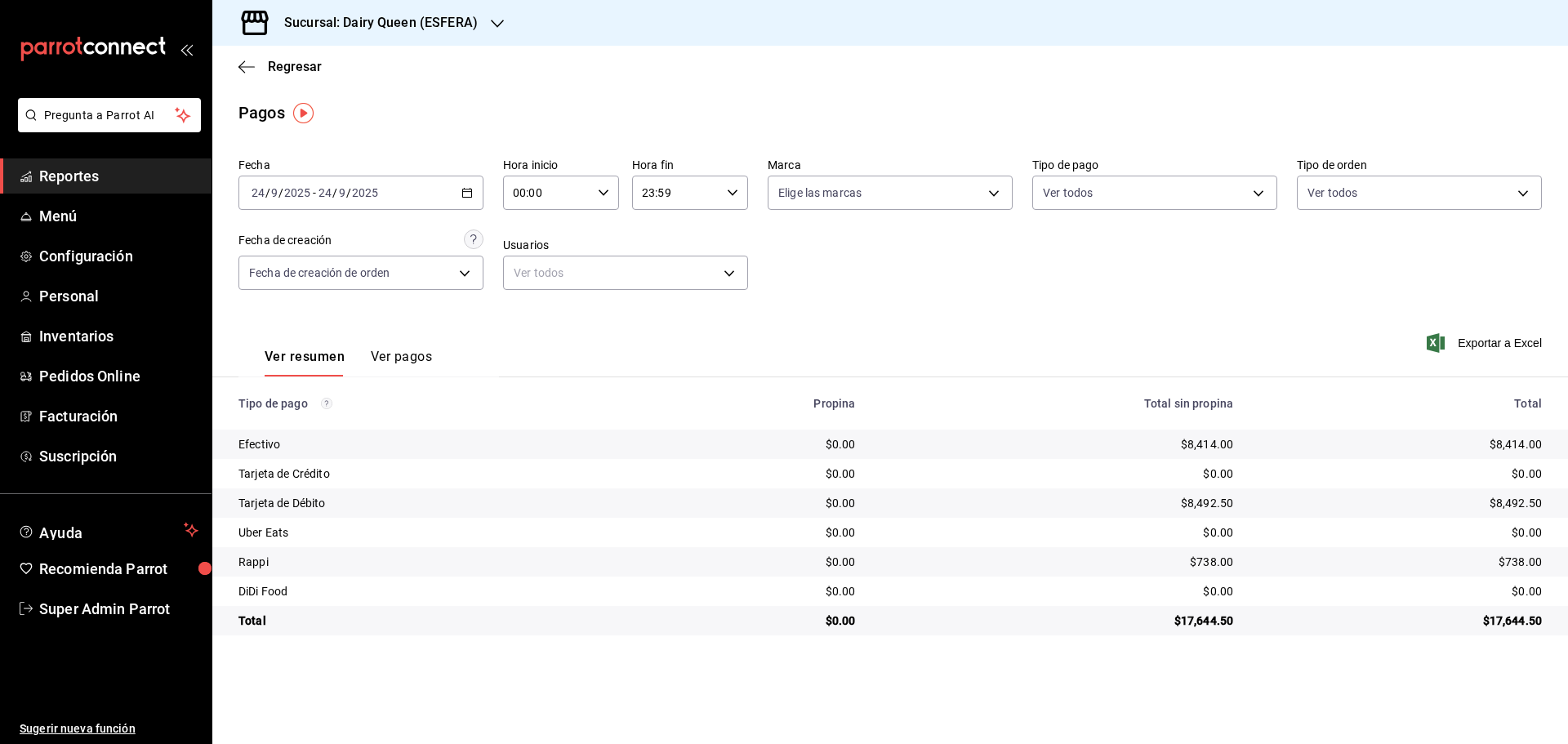
click at [377, 34] on div "Sucursal: Dairy Queen (ESFERA)" at bounding box center [368, 22] width 285 height 46
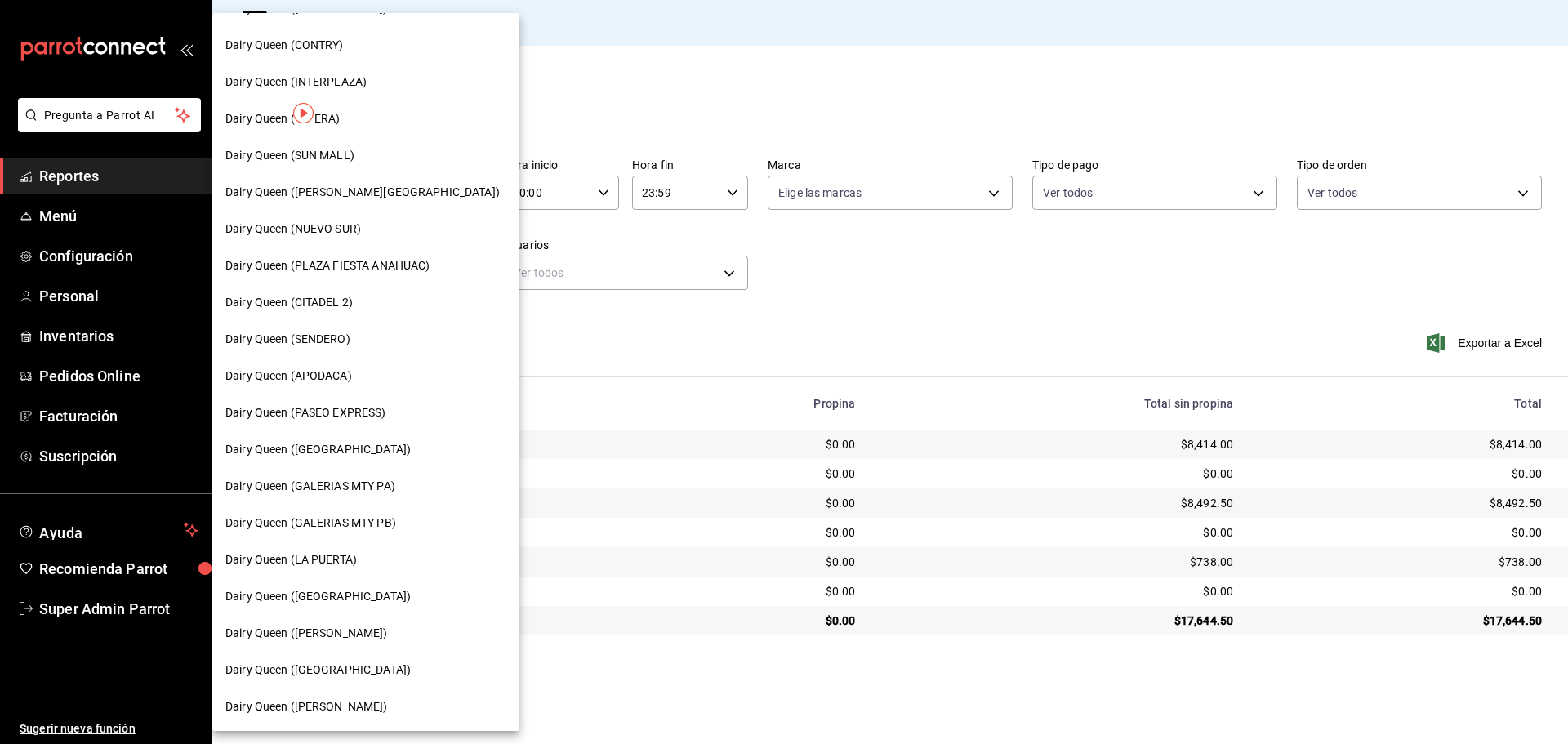
scroll to position [272, 0]
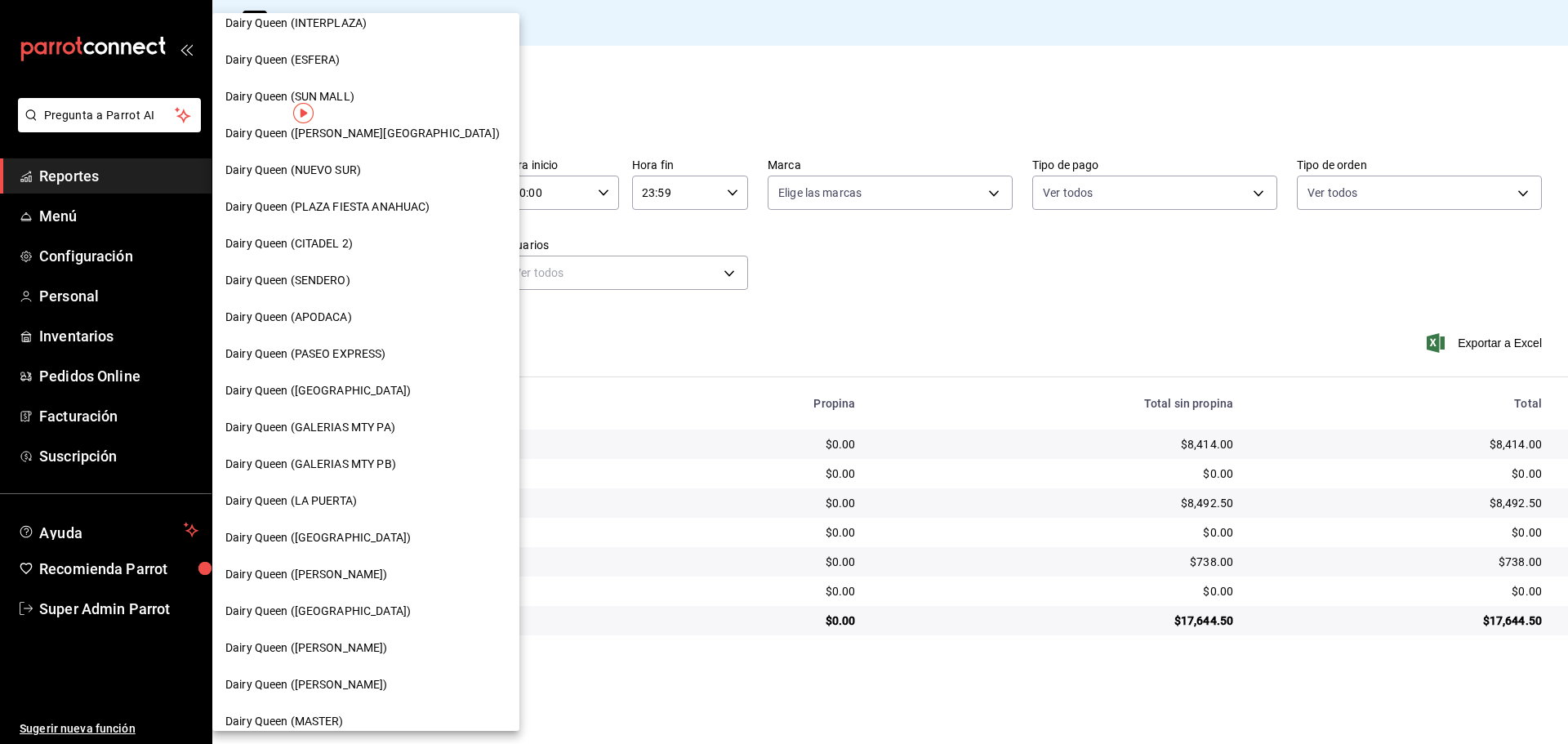
click at [298, 565] on div "Dairy Queen ([PERSON_NAME])" at bounding box center [366, 573] width 307 height 36
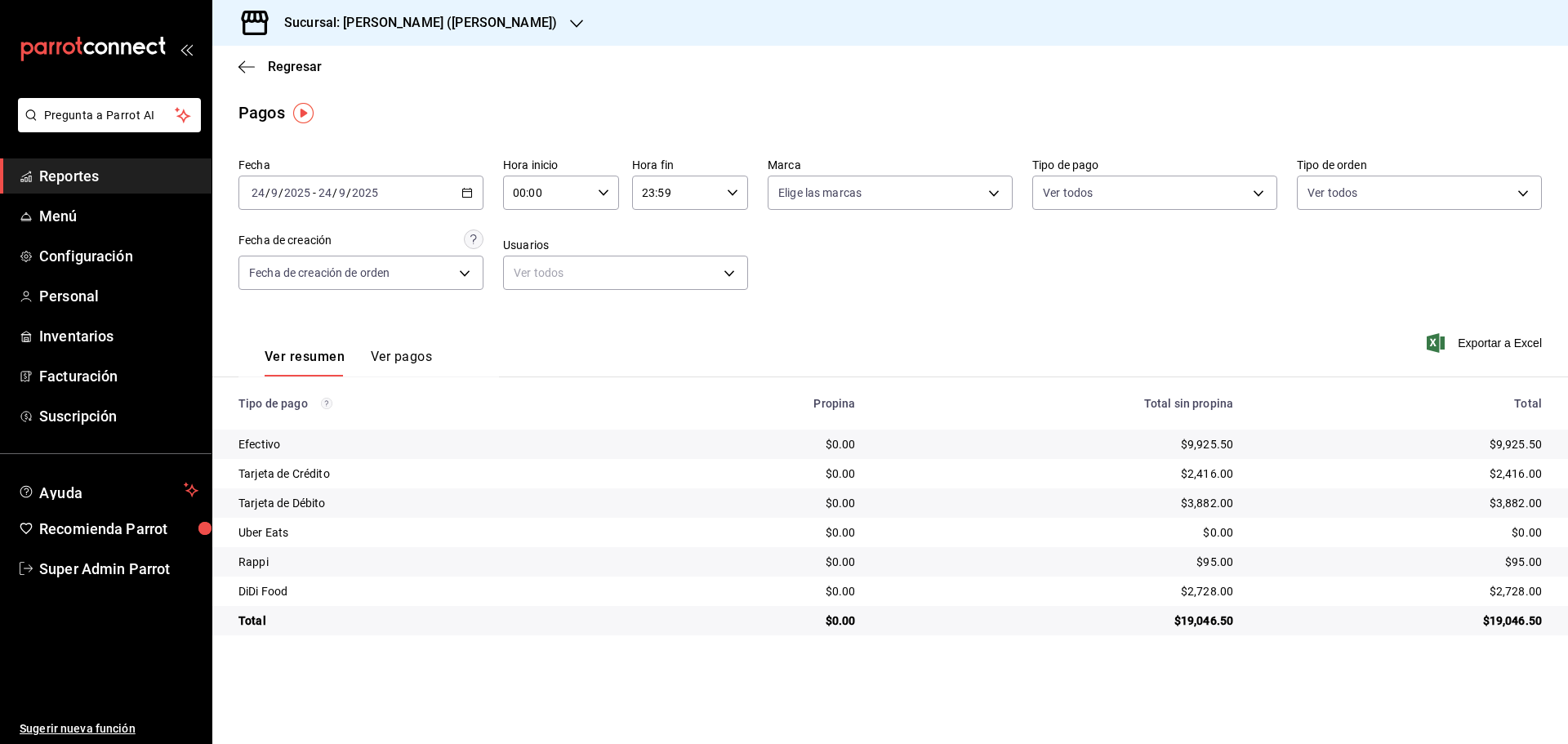
click at [419, 24] on h3 "Sucursal: [PERSON_NAME] ([PERSON_NAME])" at bounding box center [414, 22] width 285 height 20
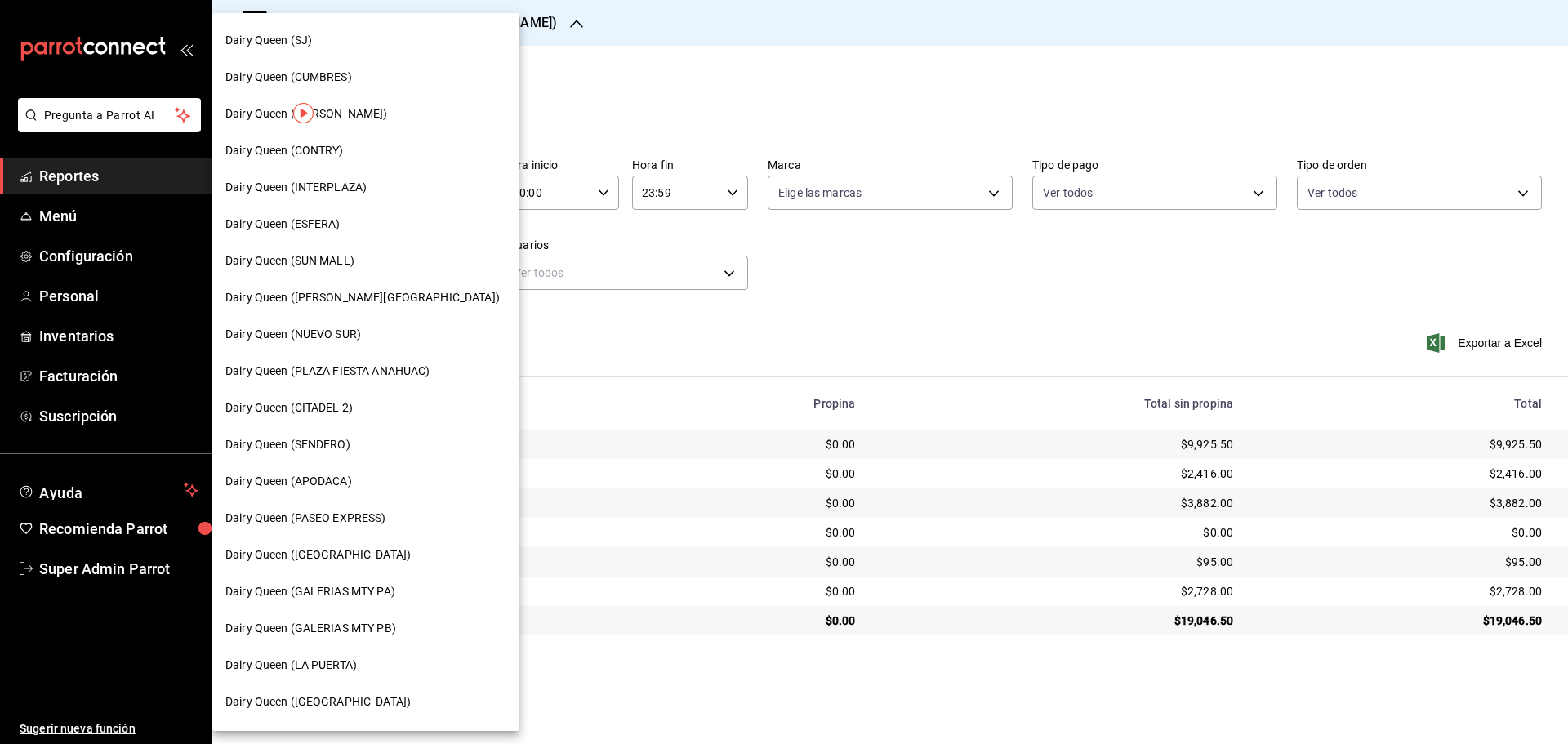
scroll to position [0, 0]
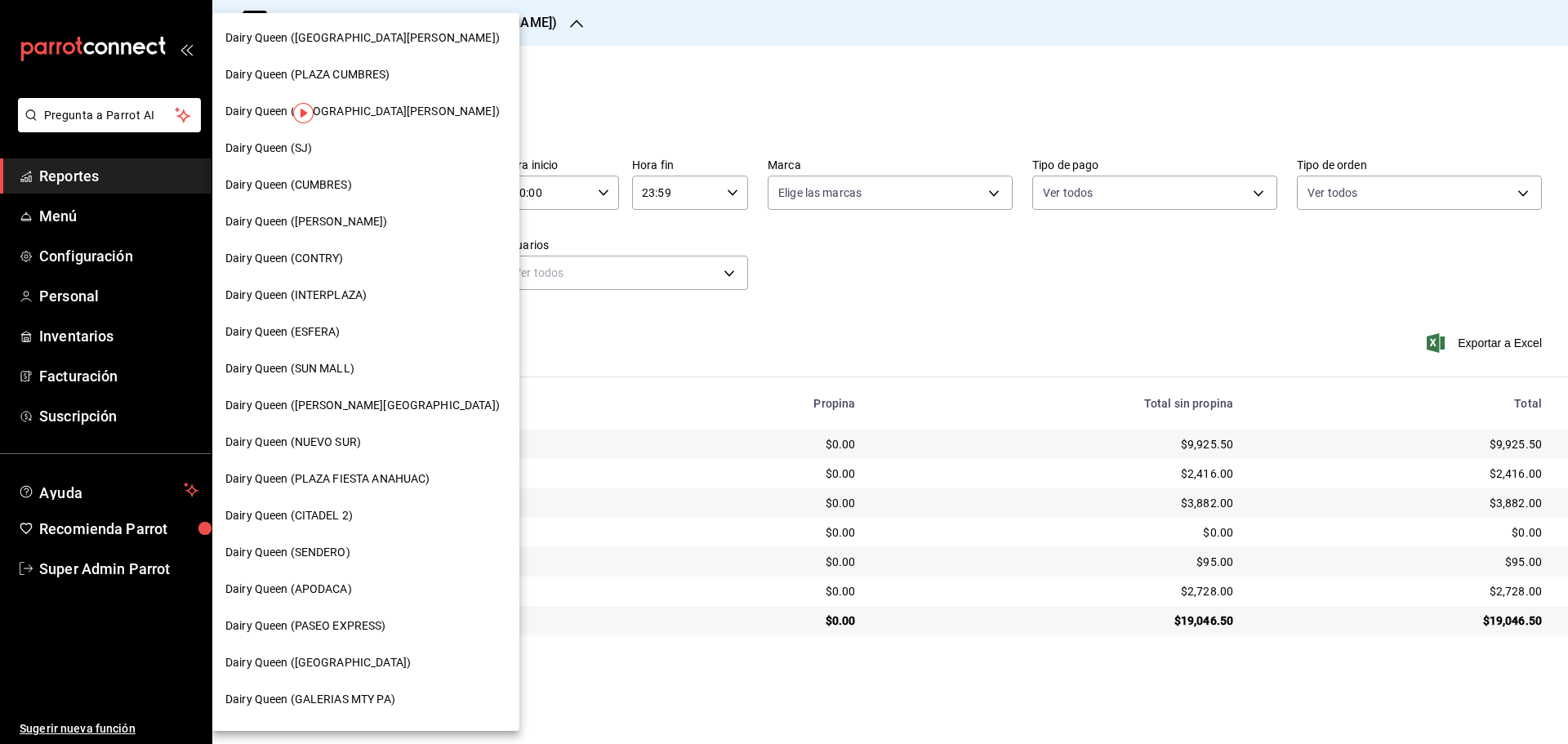
click at [338, 299] on span "Dairy Queen (INTERPLAZA)" at bounding box center [296, 295] width 141 height 17
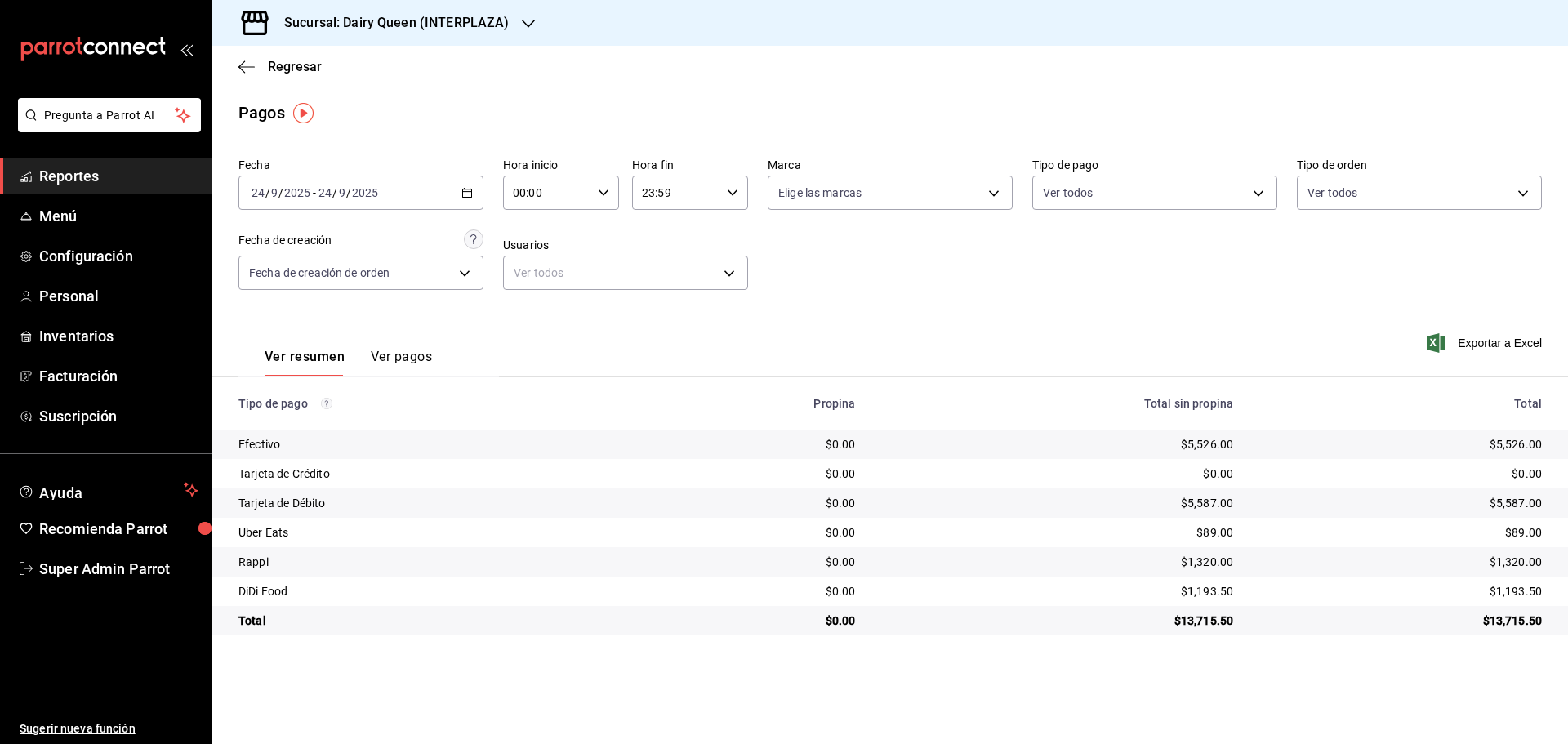
click at [475, 35] on div "Sucursal: Dairy Queen (INTERPLAZA)" at bounding box center [383, 22] width 316 height 46
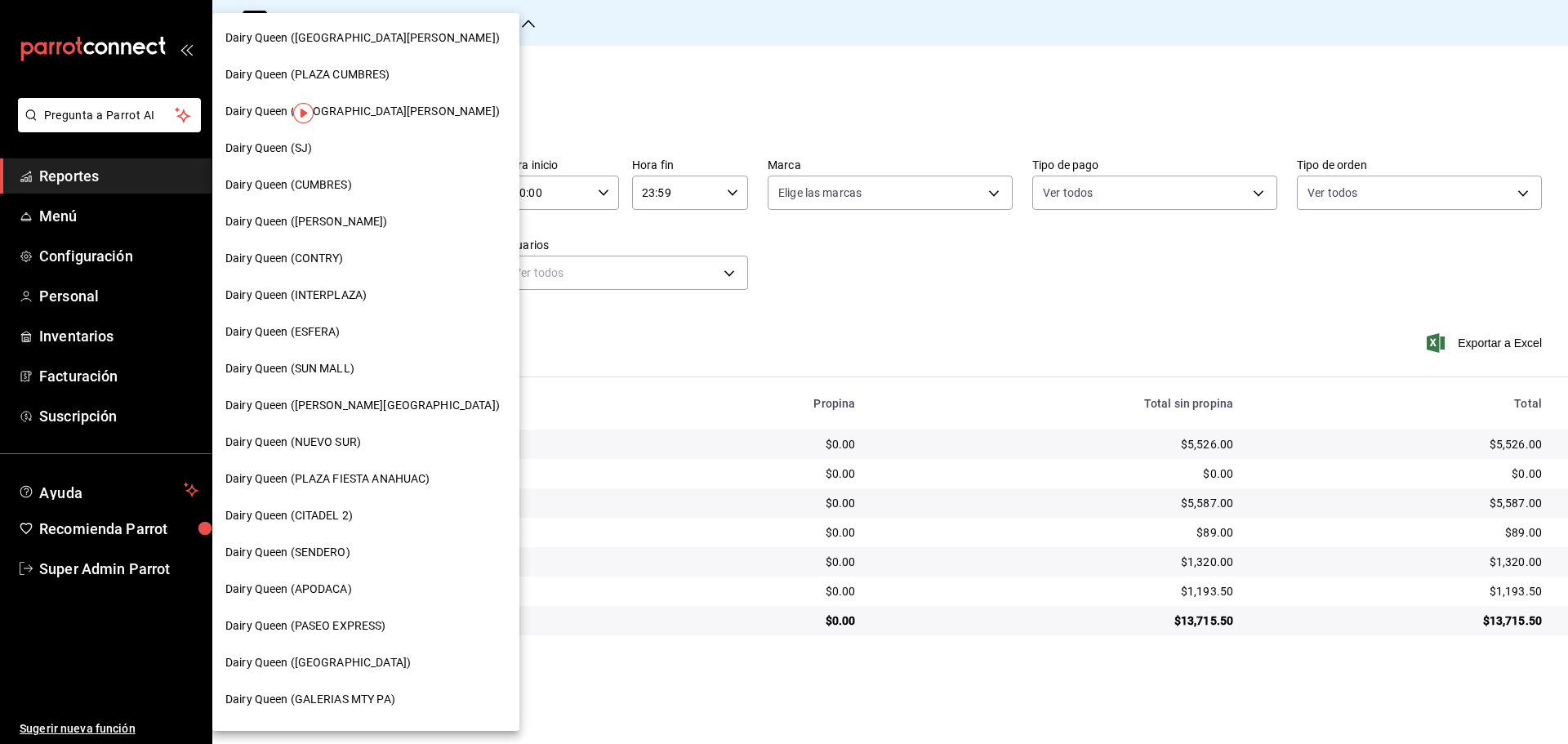
click at [344, 516] on span "Dairy Queen (CITADEL 2)" at bounding box center [289, 516] width 128 height 17
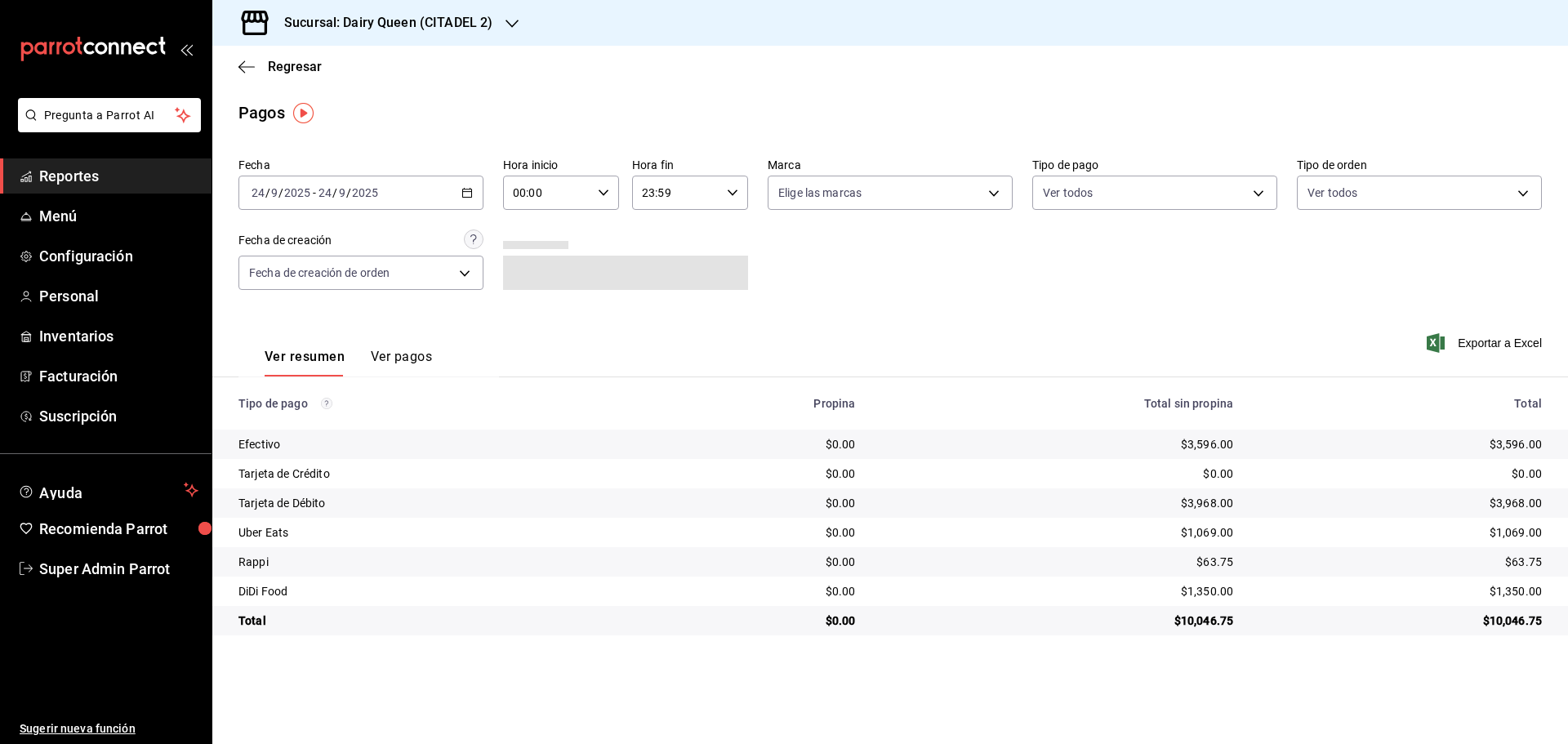
click at [462, 29] on h3 "Sucursal: Dairy Queen (CITADEL 2)" at bounding box center [382, 22] width 221 height 20
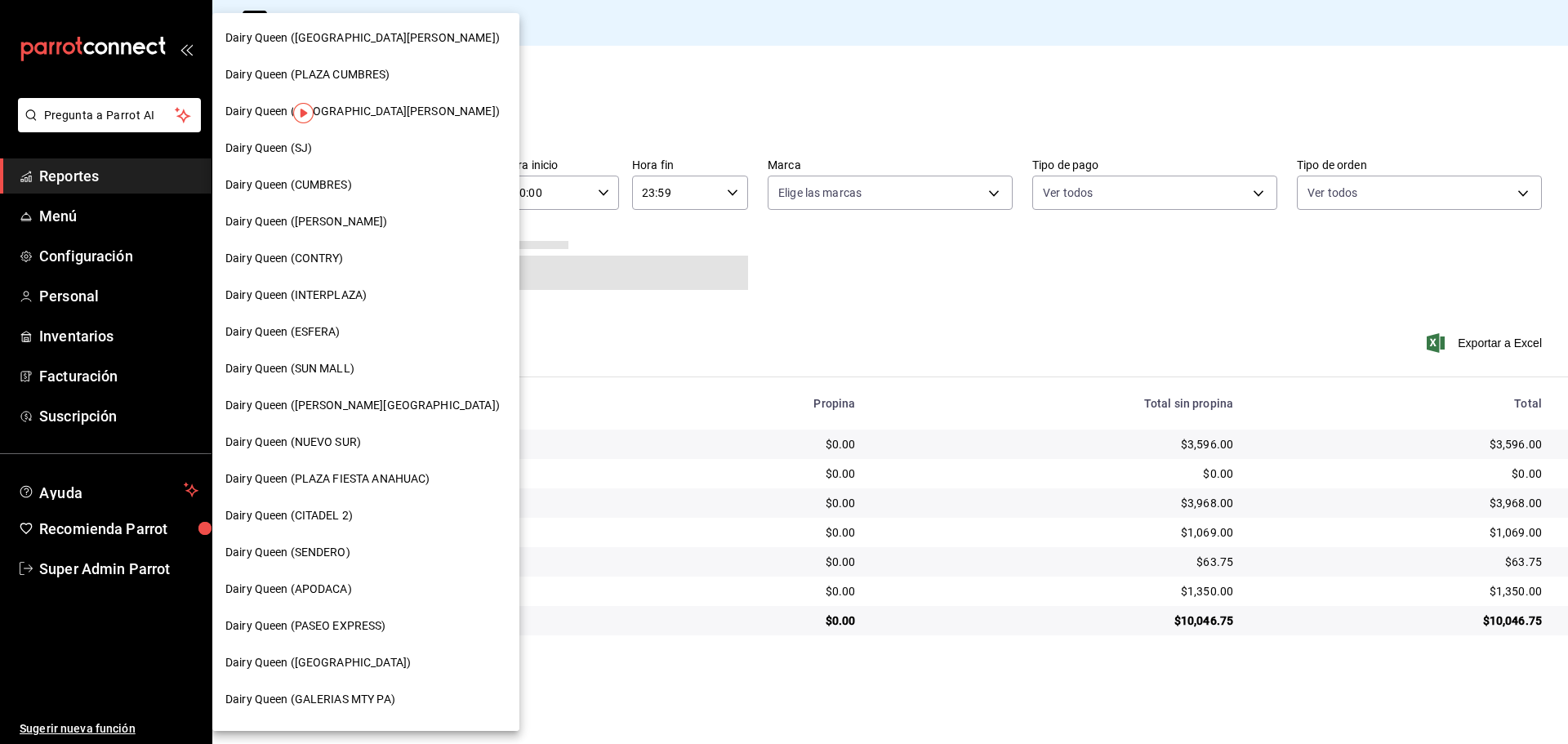
click at [327, 66] on div "Dairy Queen (PLAZA CUMBRES)" at bounding box center [366, 74] width 307 height 36
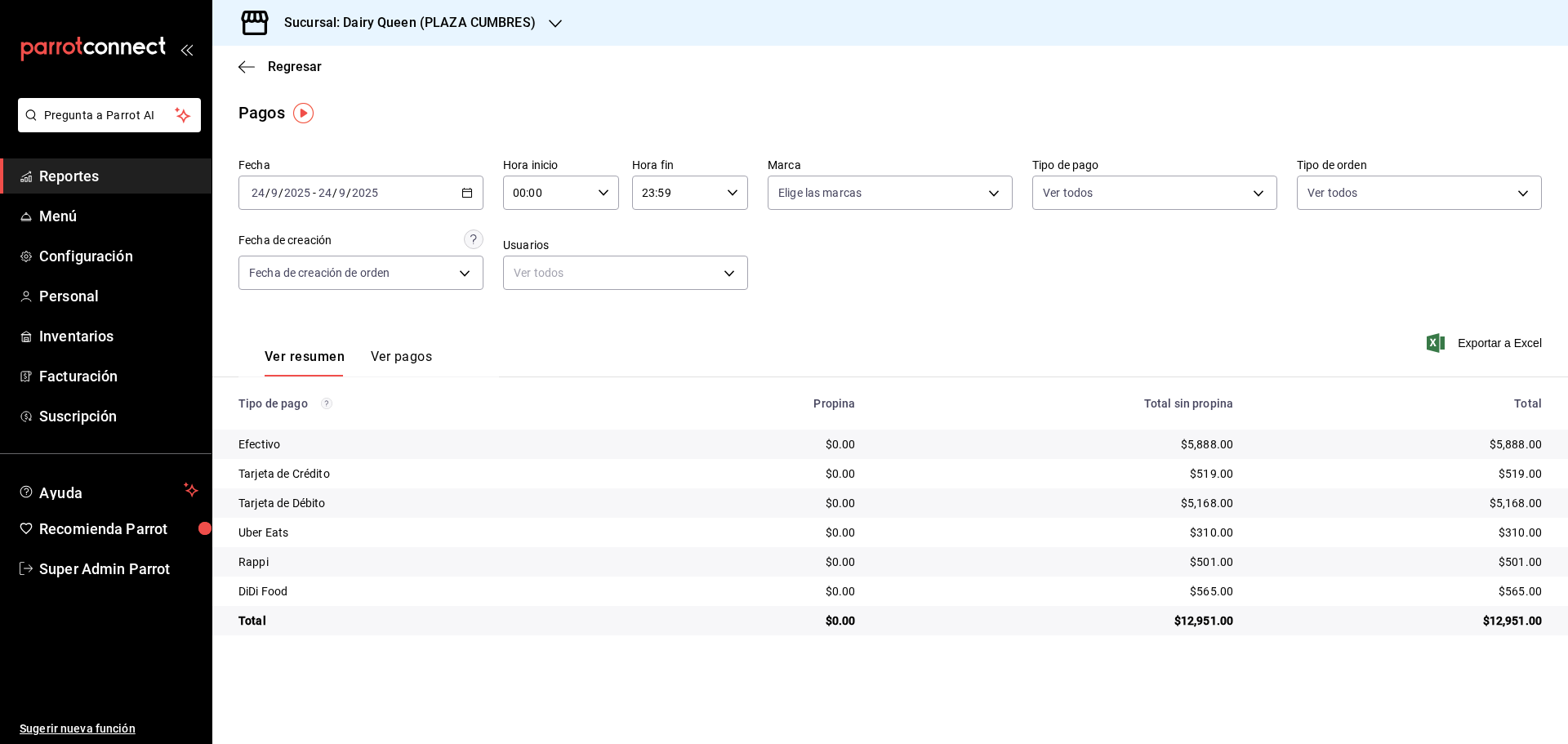
click at [515, 30] on h3 "Sucursal: Dairy Queen (PLAZA CUMBRES)" at bounding box center [404, 22] width 265 height 20
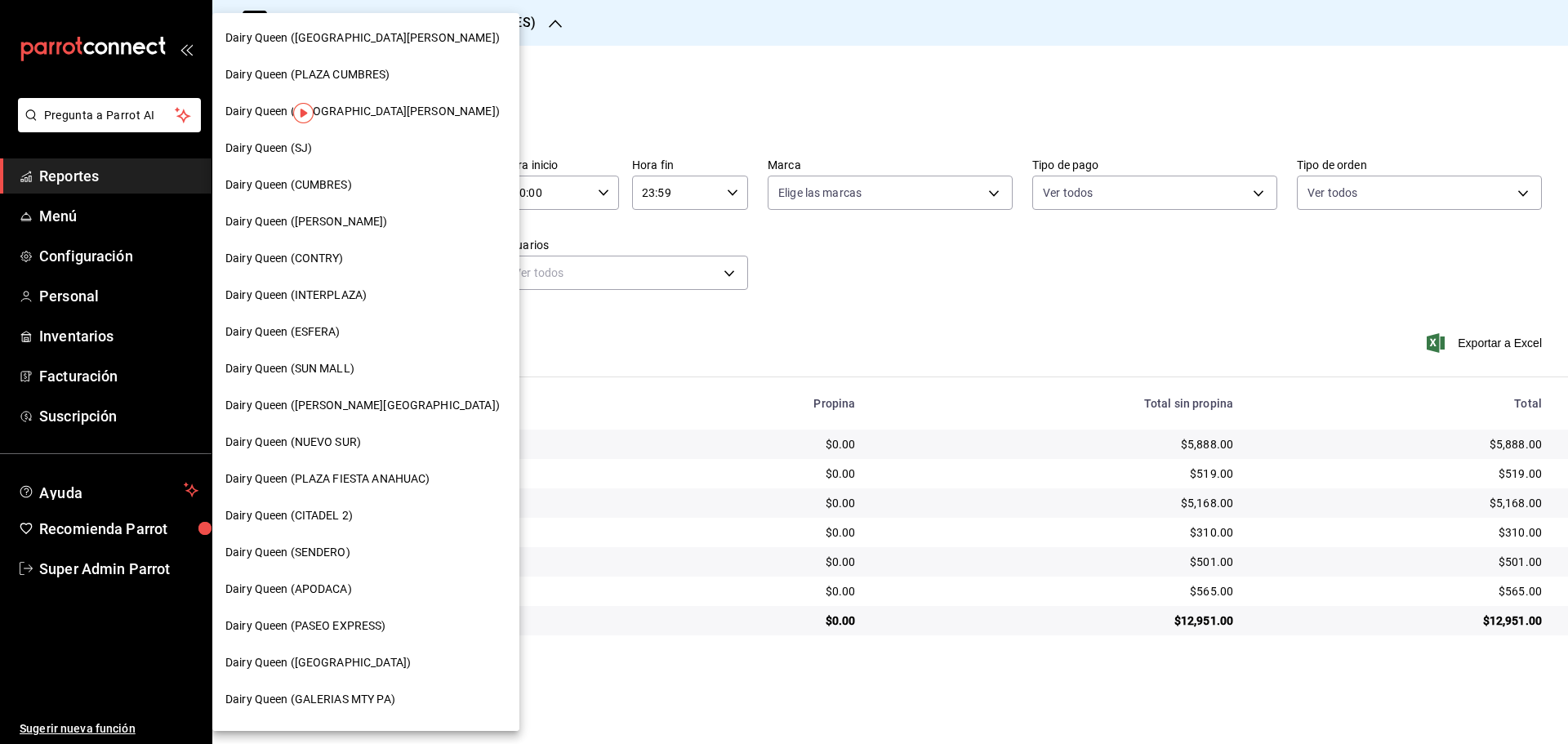
click at [409, 485] on span "Dairy Queen (PLAZA FIESTA ANAHUAC)" at bounding box center [327, 478] width 204 height 17
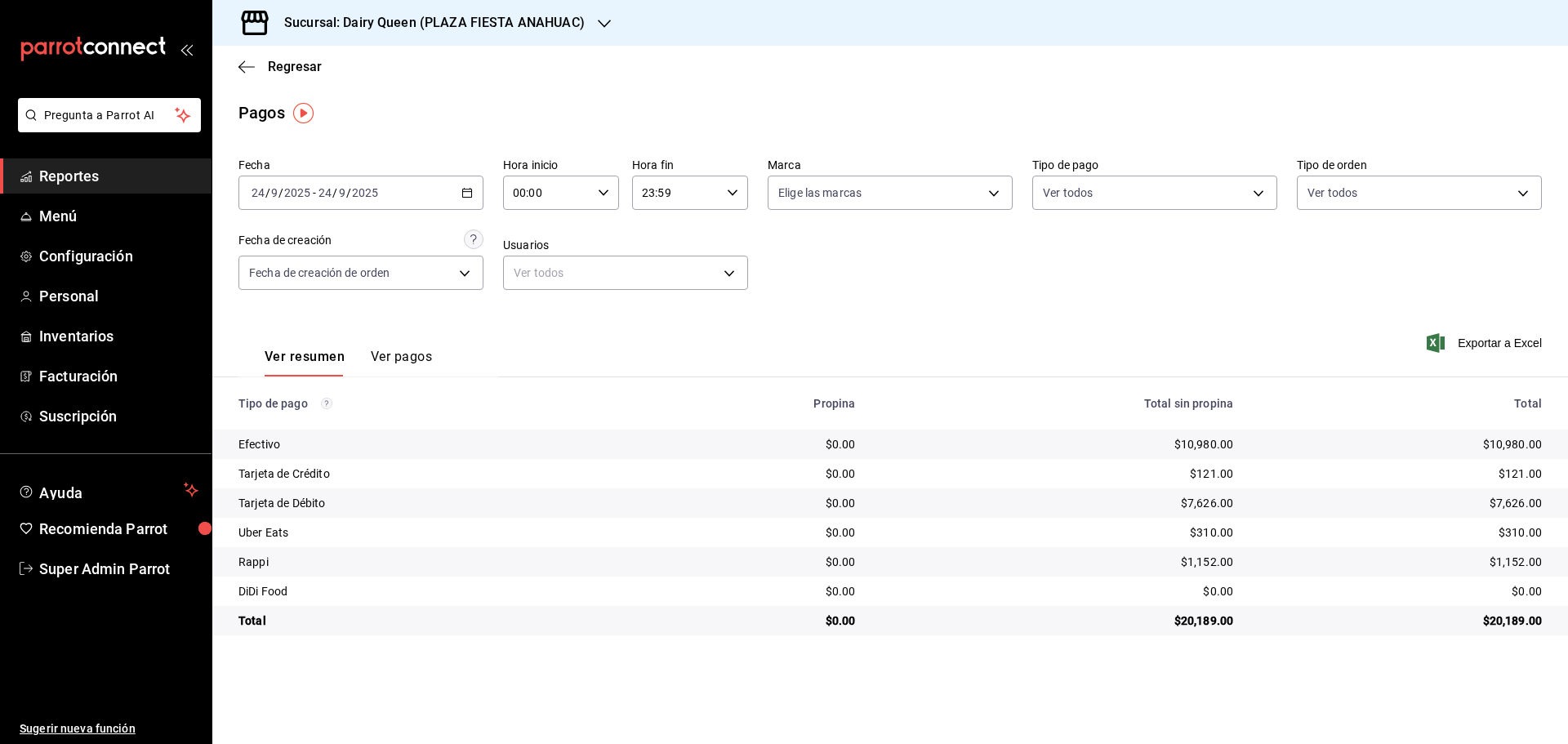
click at [402, 23] on h3 "Sucursal: Dairy Queen (PLAZA FIESTA ANAHUAC)" at bounding box center [428, 22] width 313 height 20
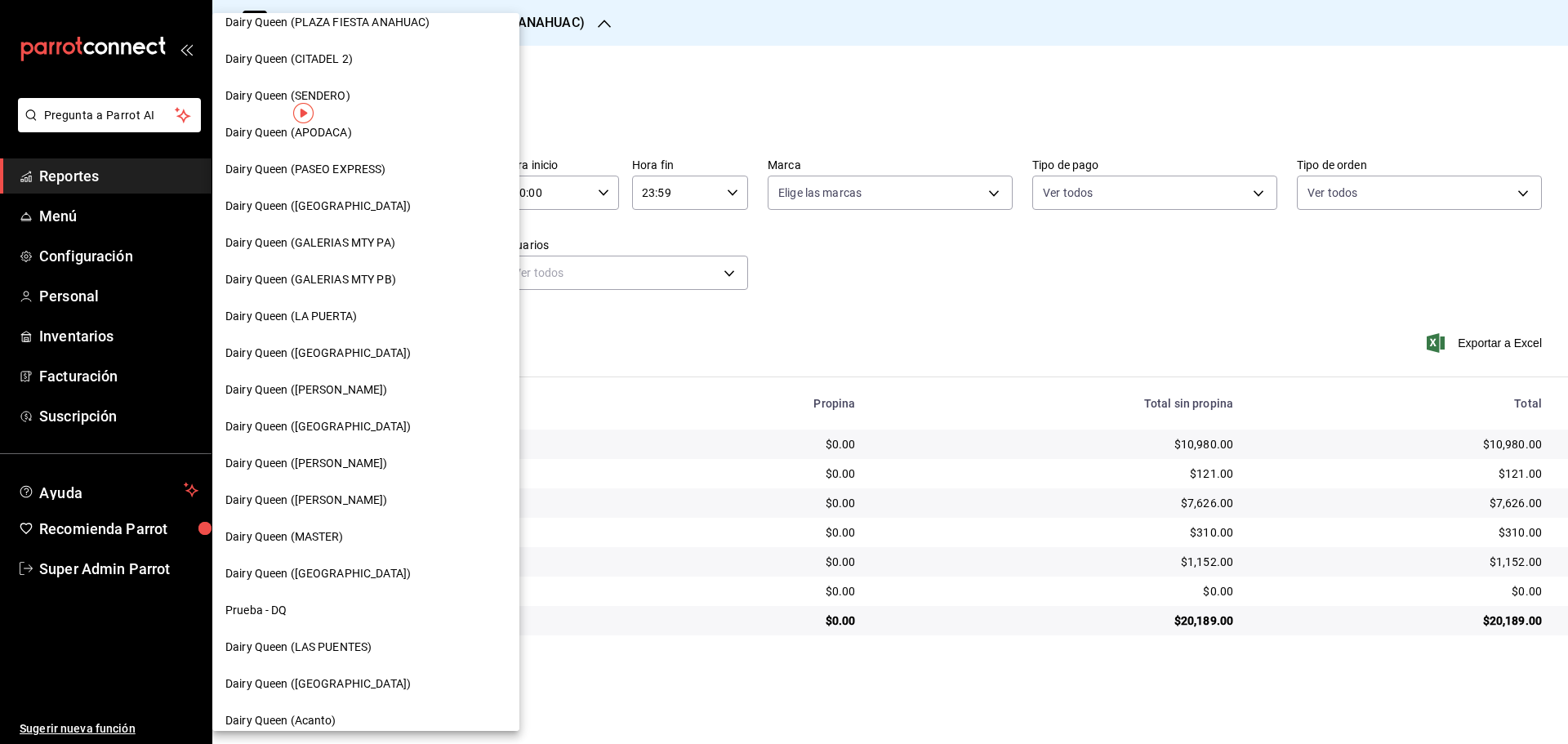
scroll to position [508, 0]
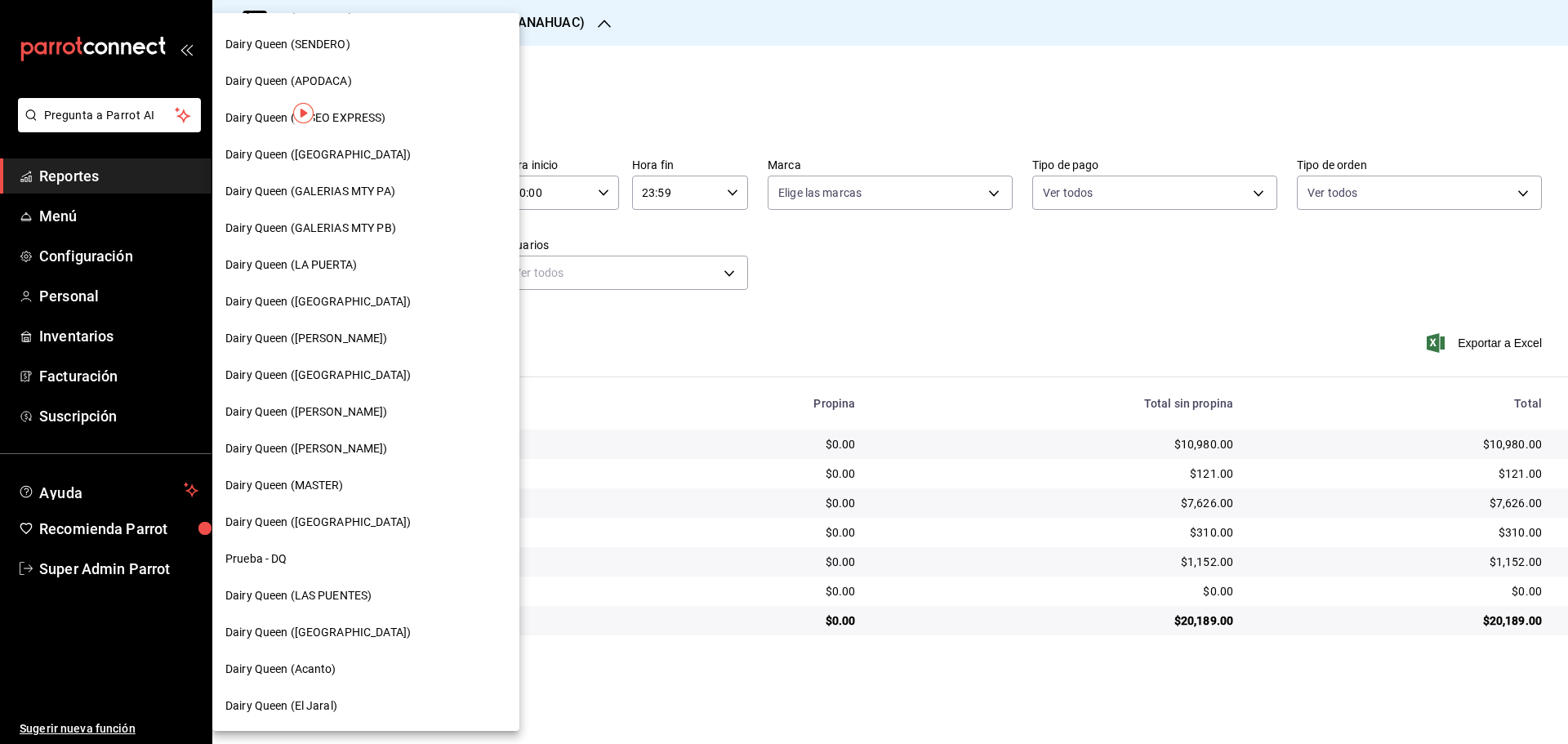
click at [335, 449] on span "Dairy Queen ([PERSON_NAME])" at bounding box center [307, 448] width 162 height 17
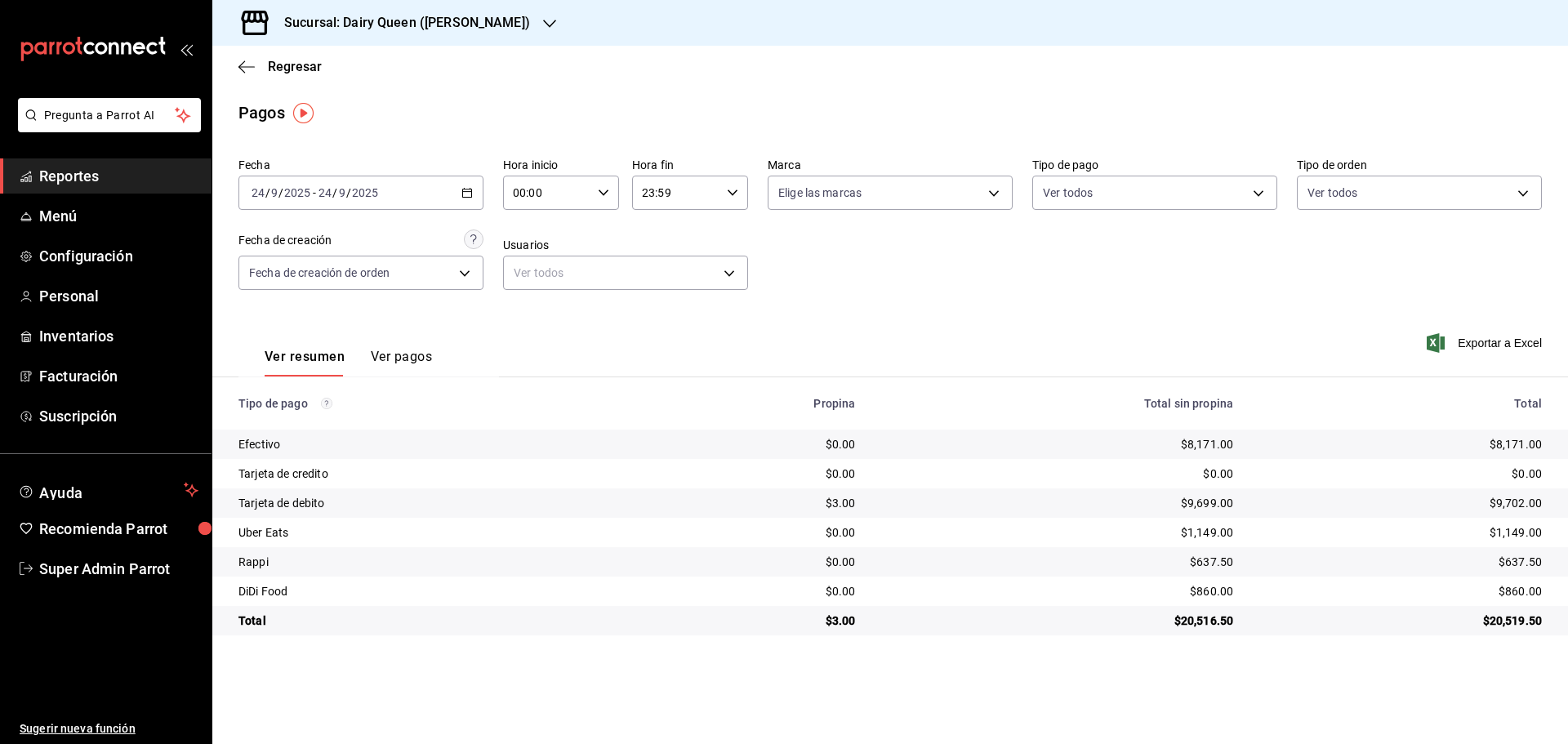
click at [465, 35] on div "Sucursal: Dairy Queen ([PERSON_NAME])" at bounding box center [395, 22] width 338 height 46
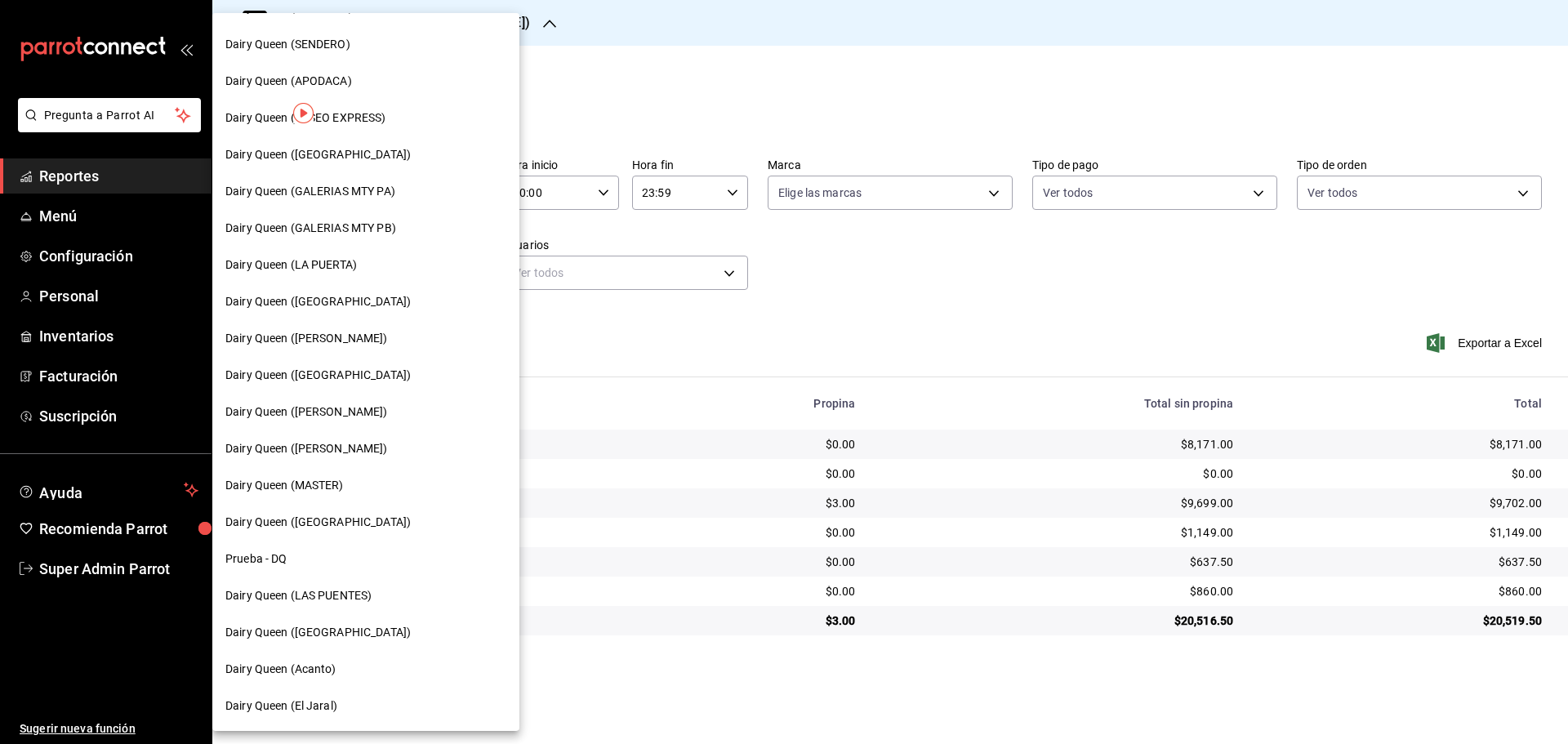
click at [323, 521] on span "Dairy Queen ([GEOGRAPHIC_DATA])" at bounding box center [318, 522] width 186 height 17
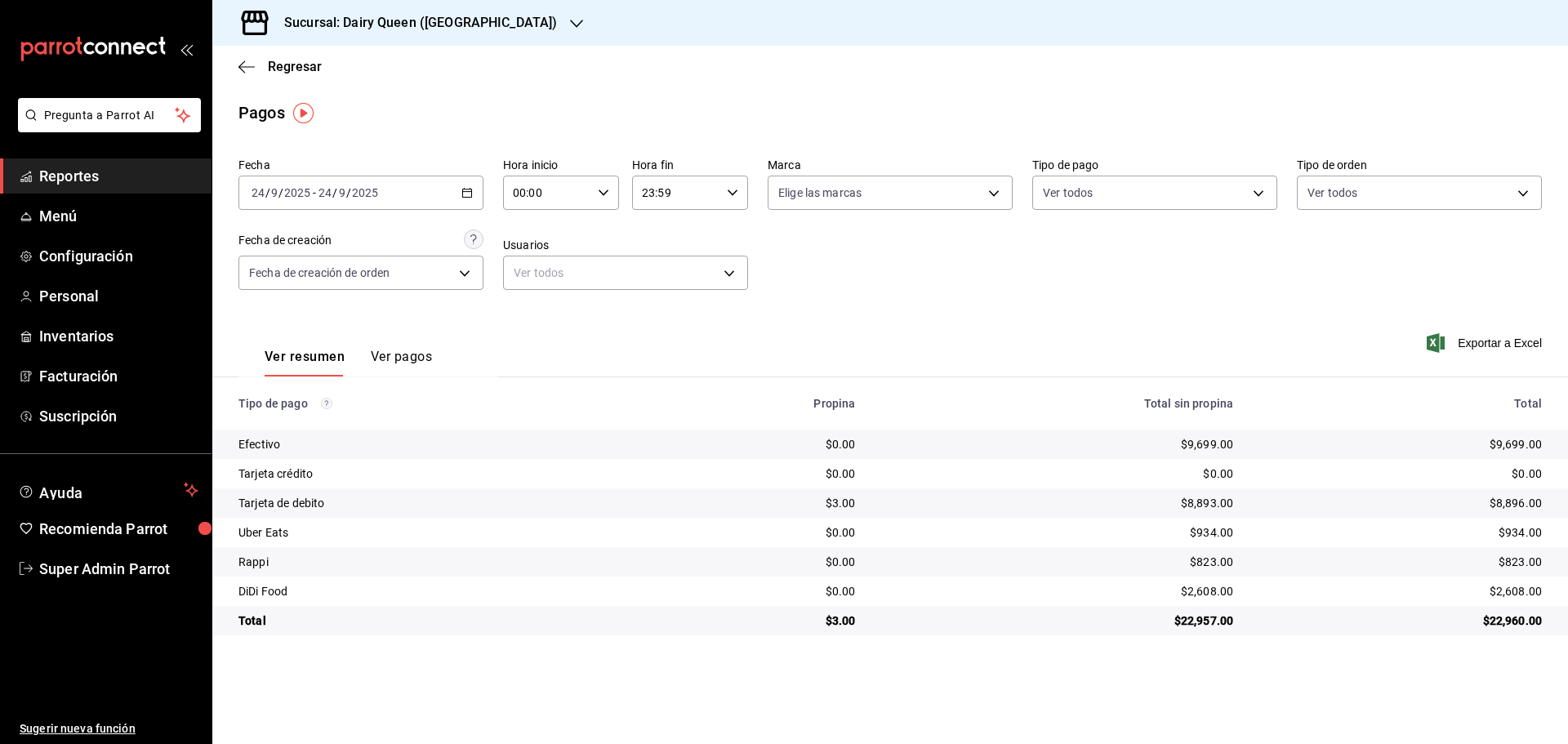
click at [459, 31] on h3 "Sucursal: Dairy Queen ([GEOGRAPHIC_DATA])" at bounding box center [414, 22] width 285 height 20
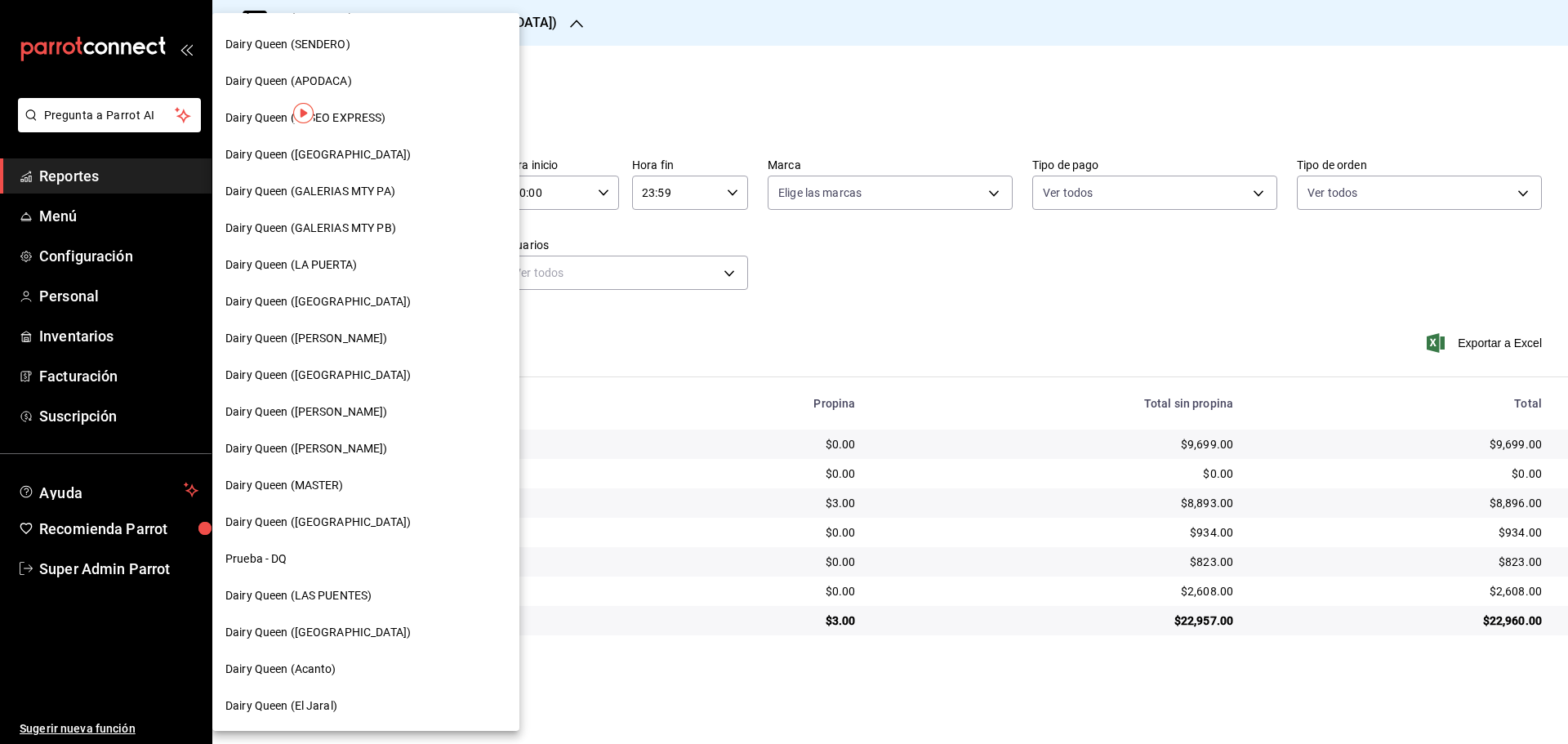
click at [299, 672] on span "Dairy Queen (Acanto)" at bounding box center [281, 668] width 111 height 17
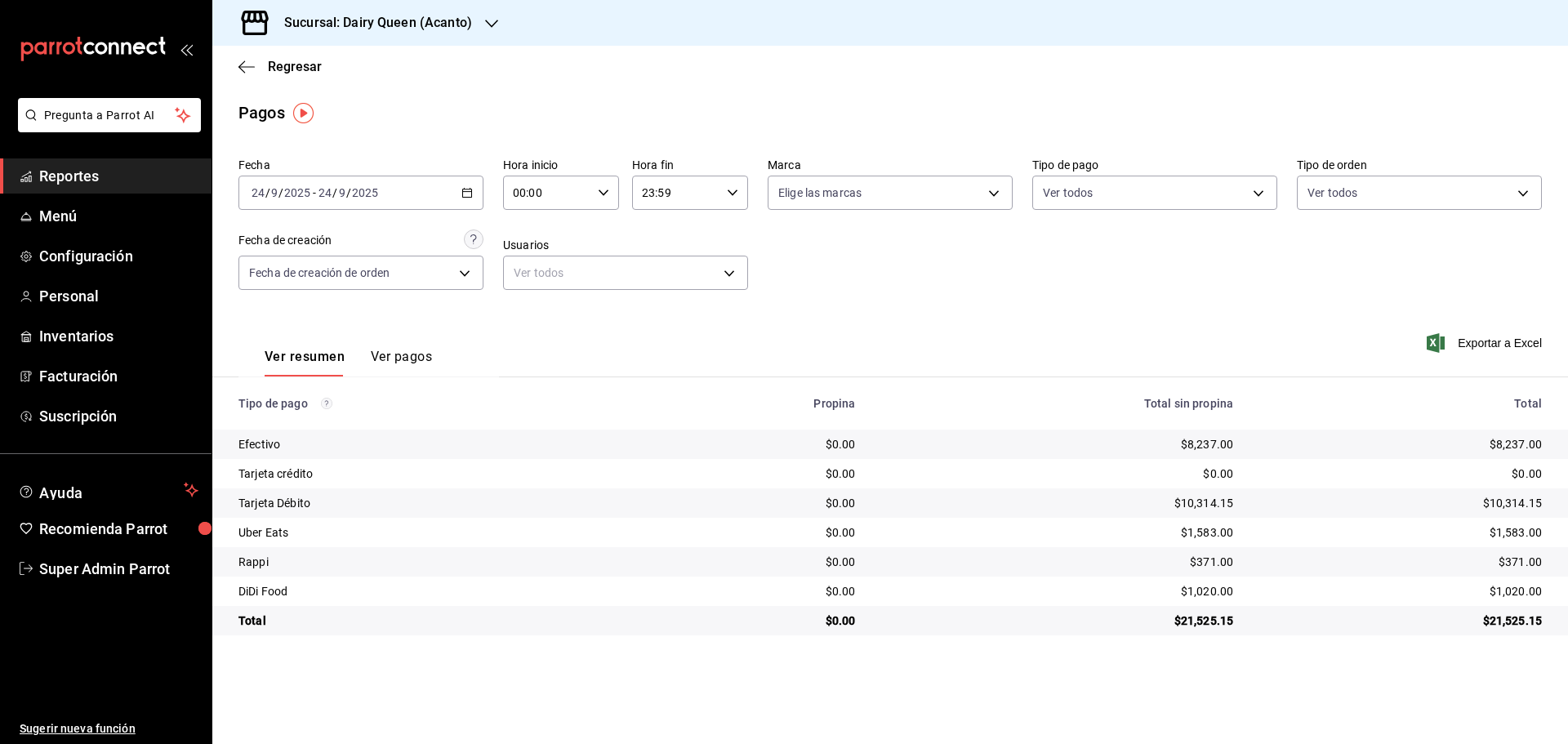
click at [96, 166] on span "Reportes" at bounding box center [118, 176] width 160 height 22
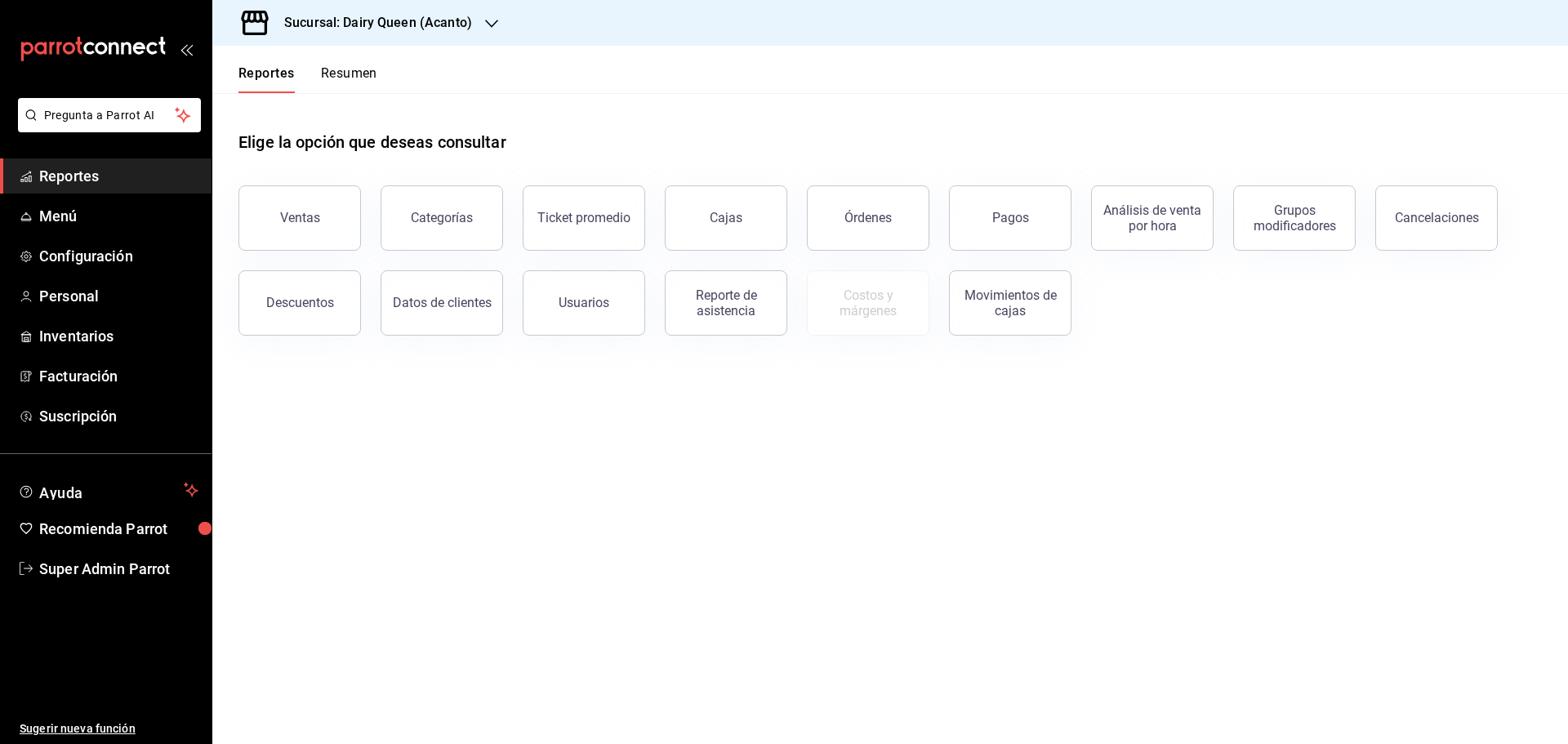
click at [351, 63] on div "Reportes Resumen" at bounding box center [295, 69] width 165 height 48
click at [348, 76] on button "Resumen" at bounding box center [349, 79] width 56 height 28
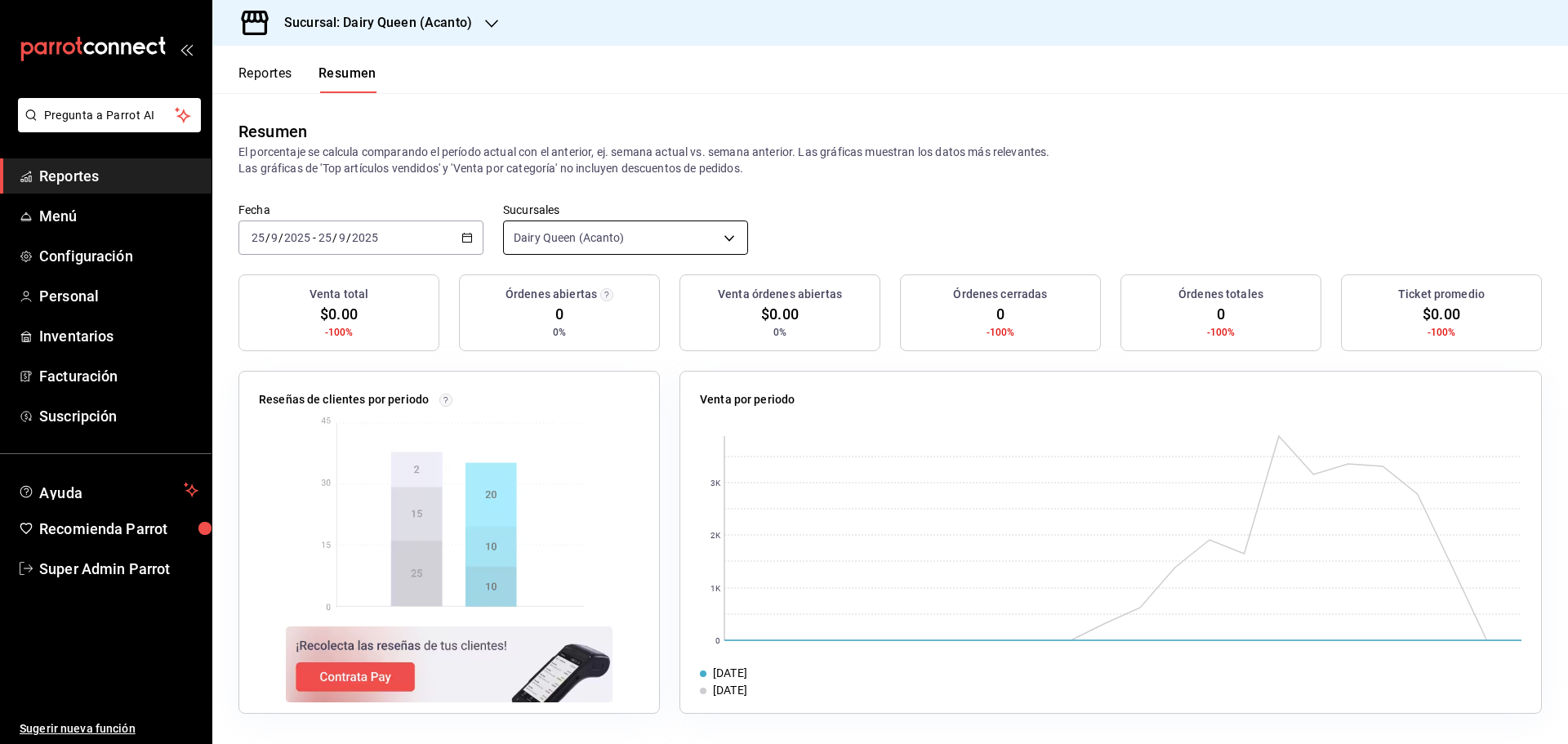
click at [562, 232] on body "Pregunta a Parrot AI Reportes Menú Configuración Personal Inventarios Facturaci…" at bounding box center [784, 372] width 1568 height 744
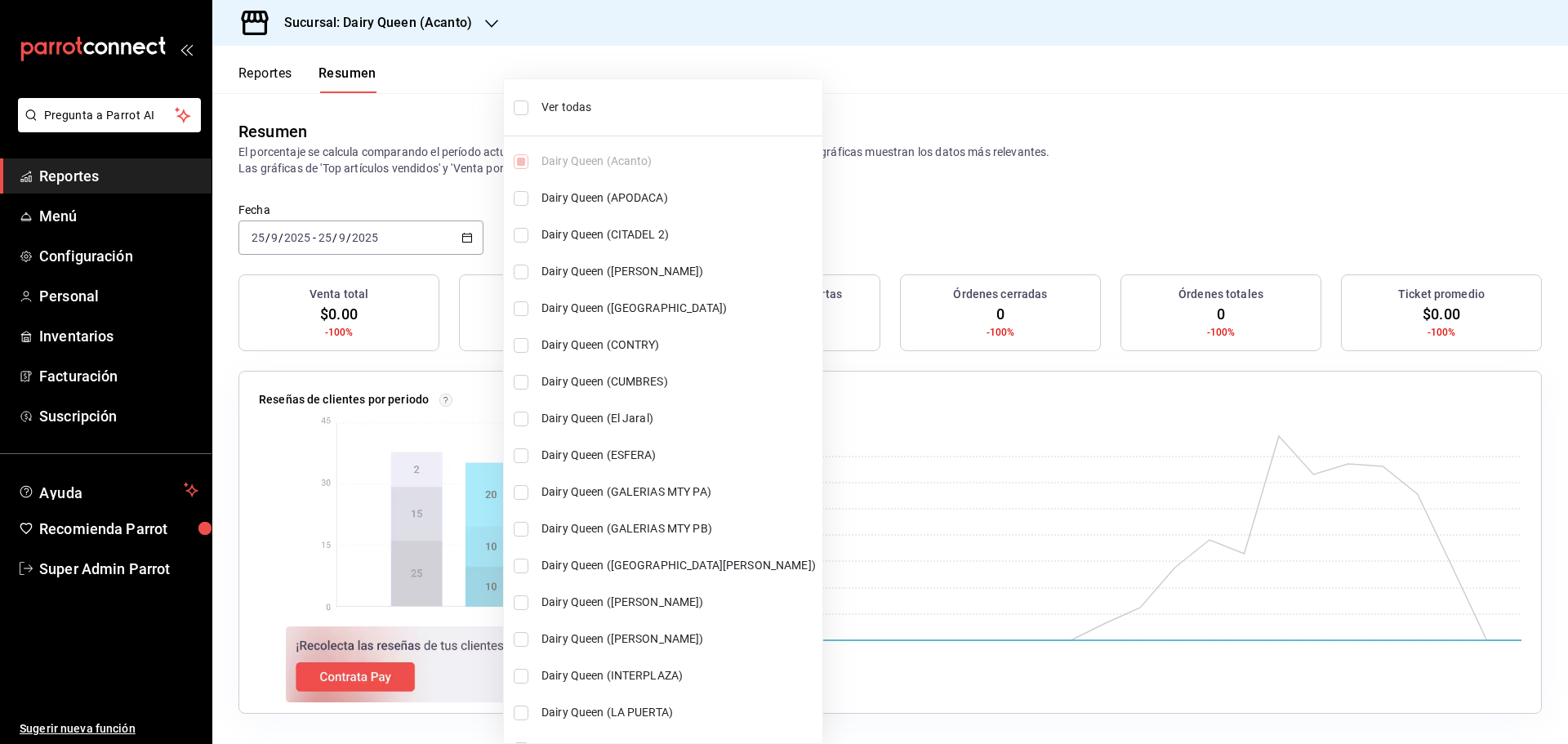
click at [565, 113] on span "Ver todas" at bounding box center [678, 107] width 274 height 17
type input "[object Object],[object Object],[object Object],[object Object],[object Object]…"
checkbox input "true"
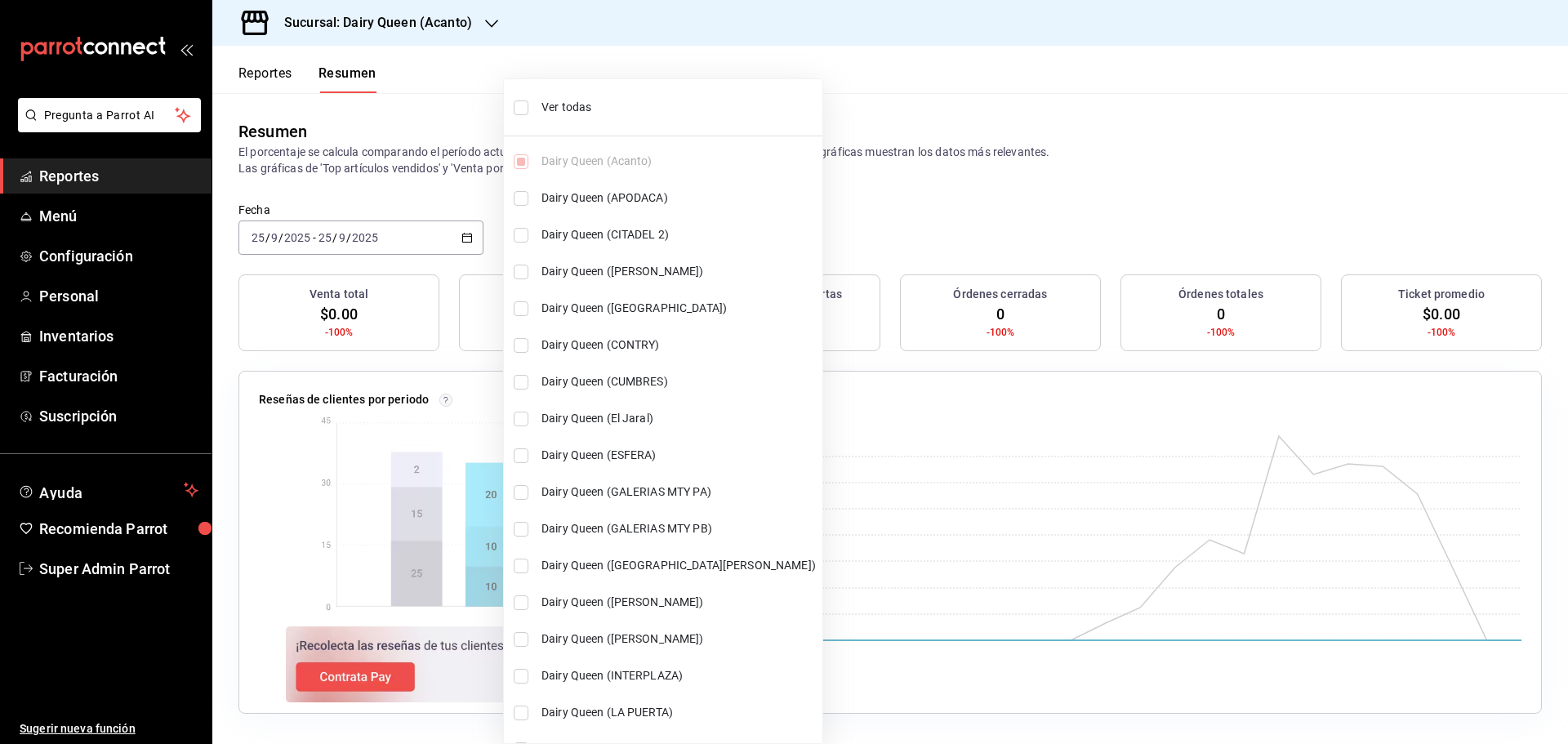
checkbox input "true"
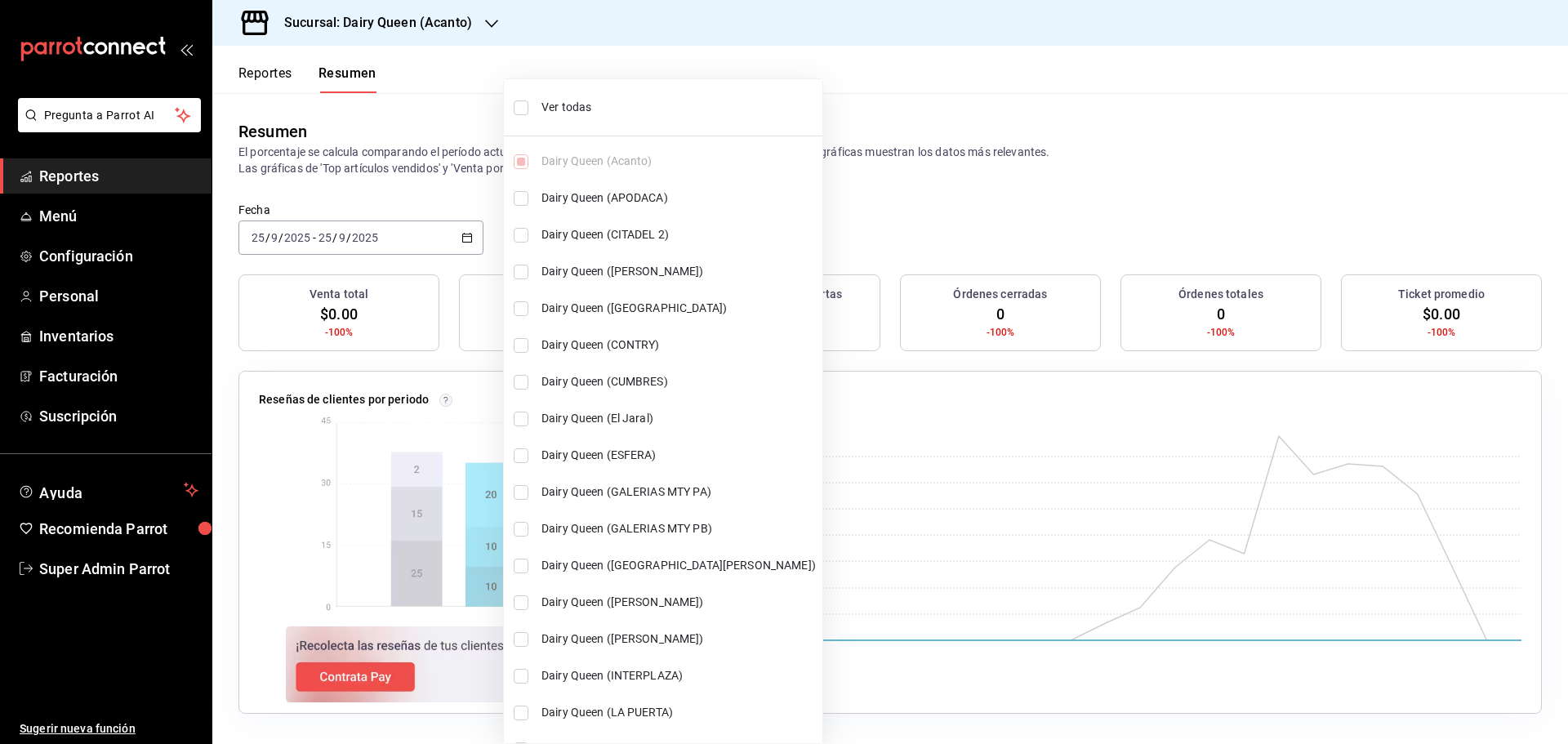
checkbox input "true"
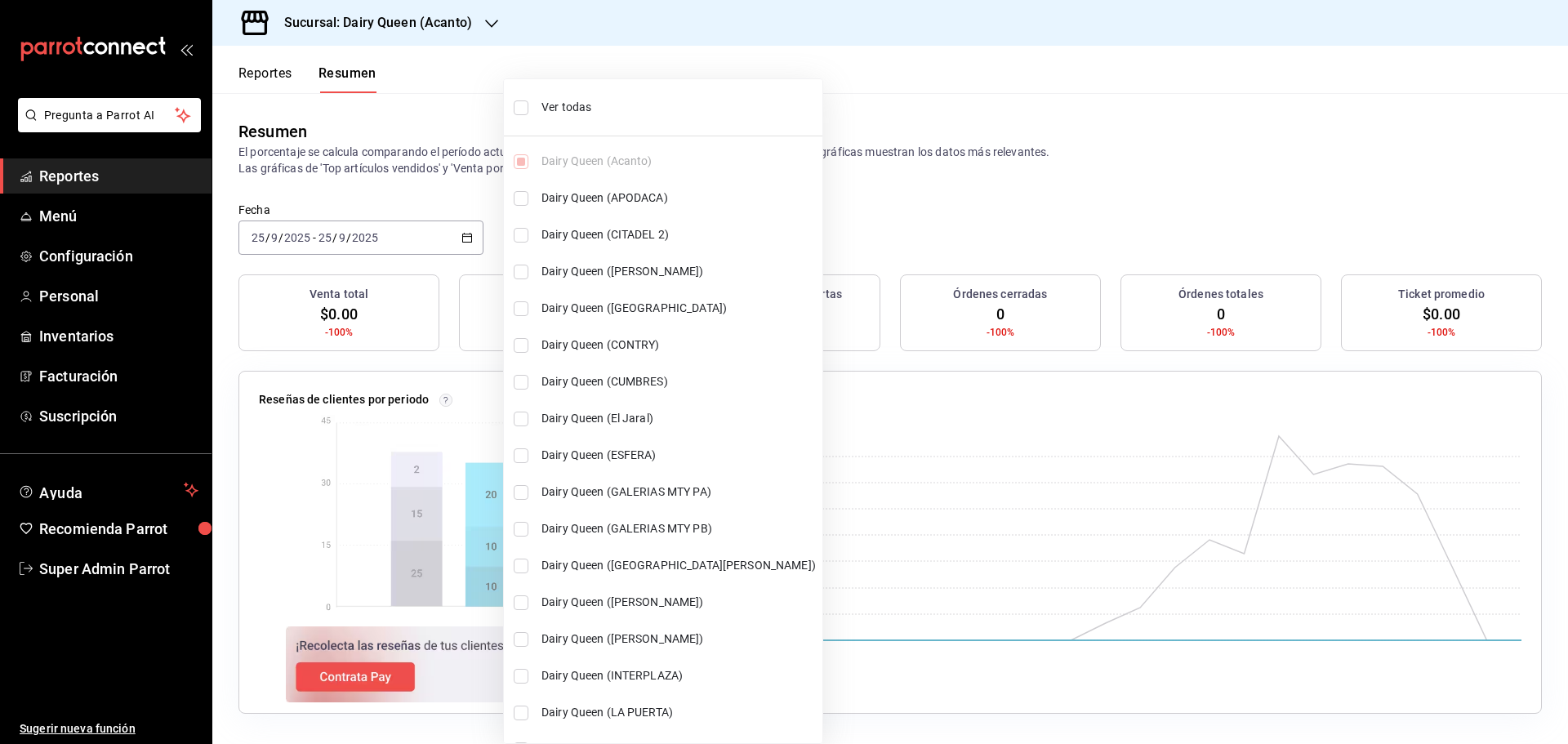
checkbox input "true"
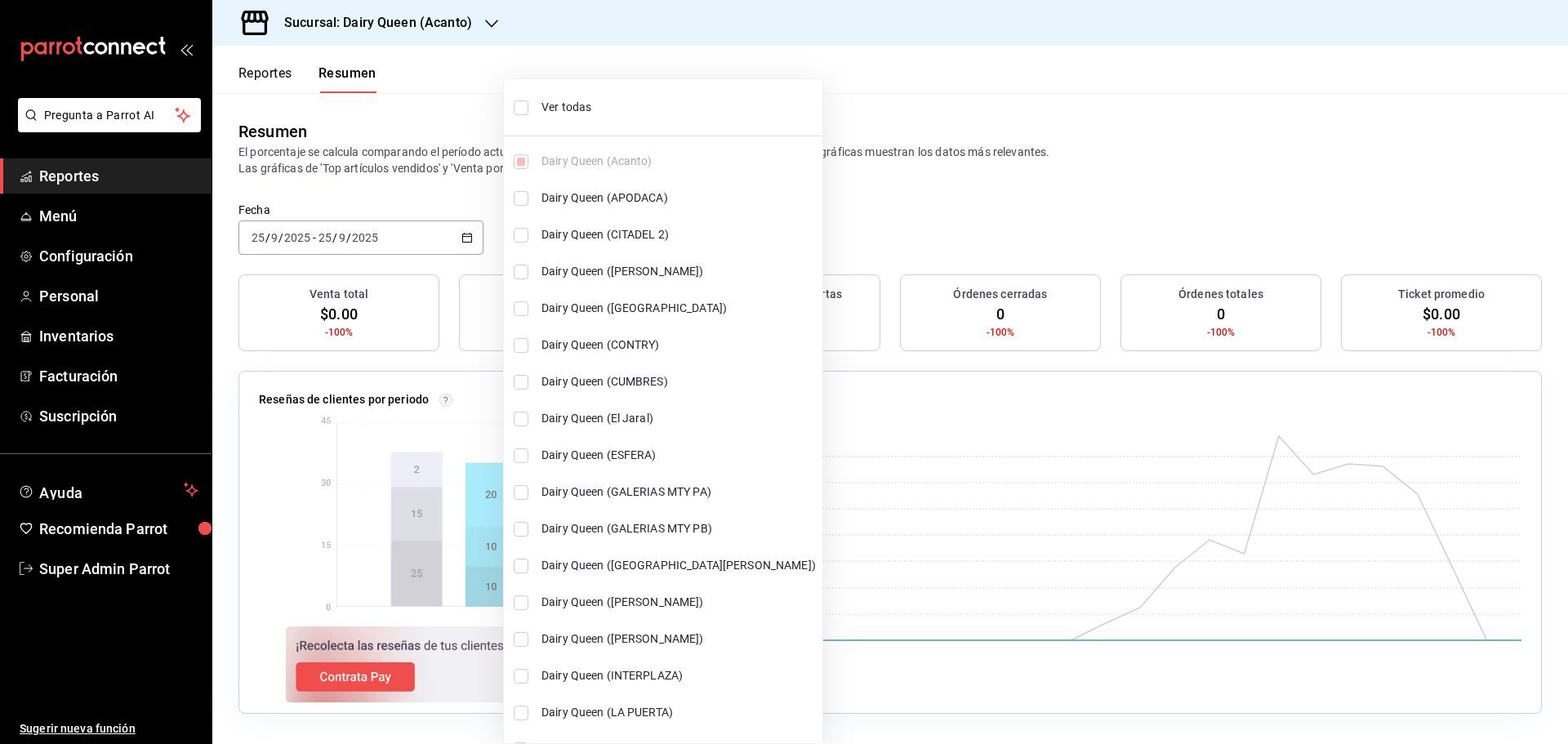
checkbox input "true"
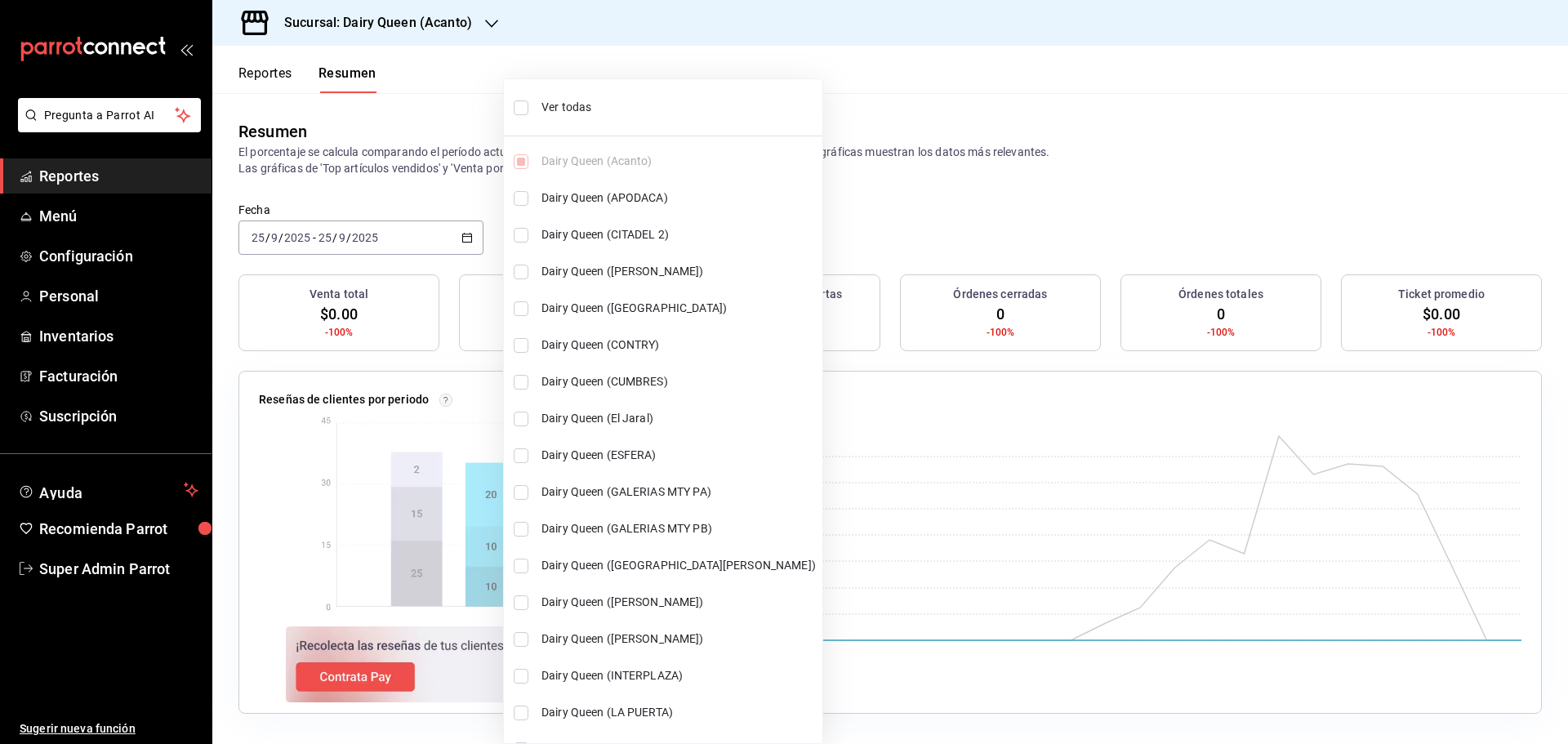
checkbox input "true"
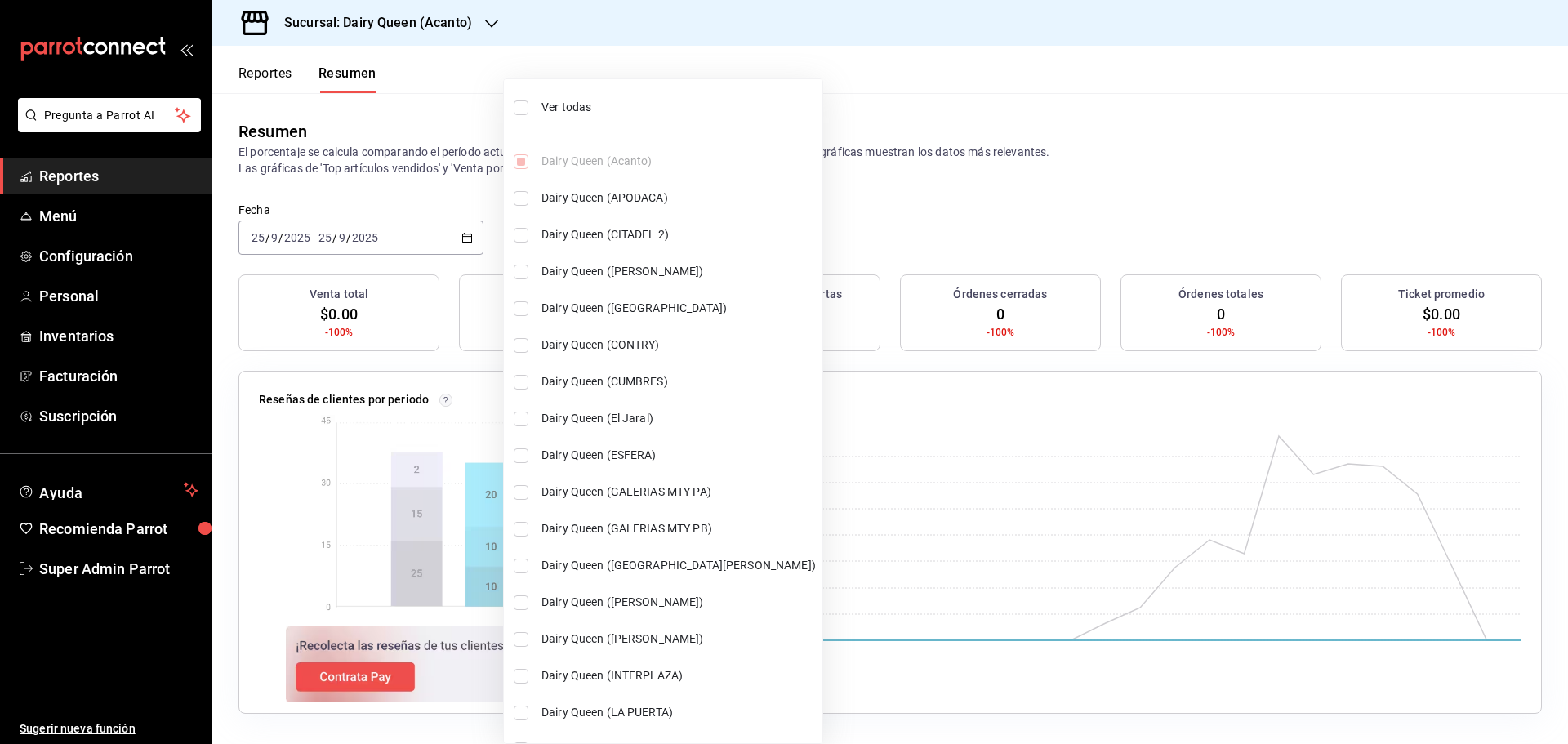
checkbox input "true"
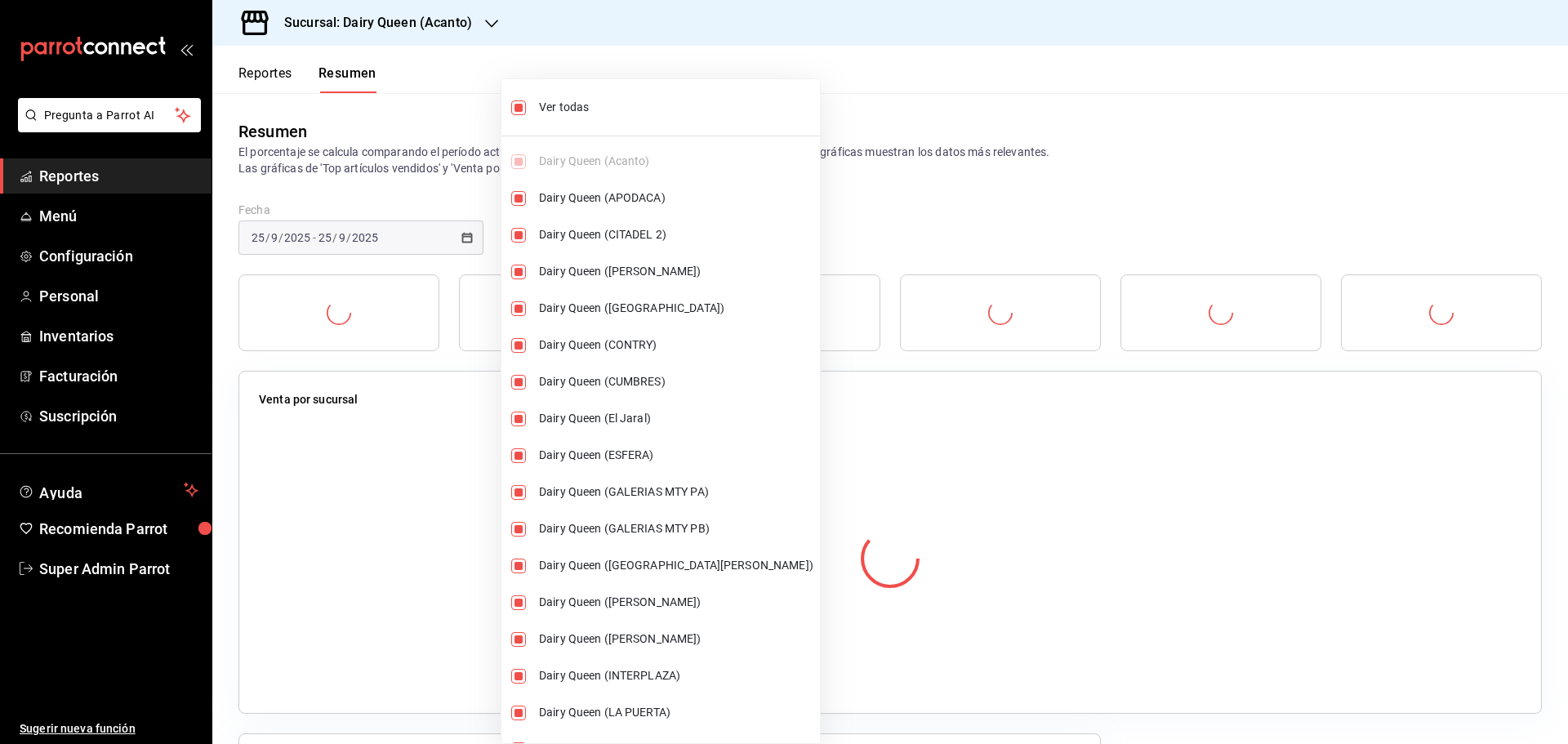
click at [374, 183] on div at bounding box center [784, 372] width 1568 height 744
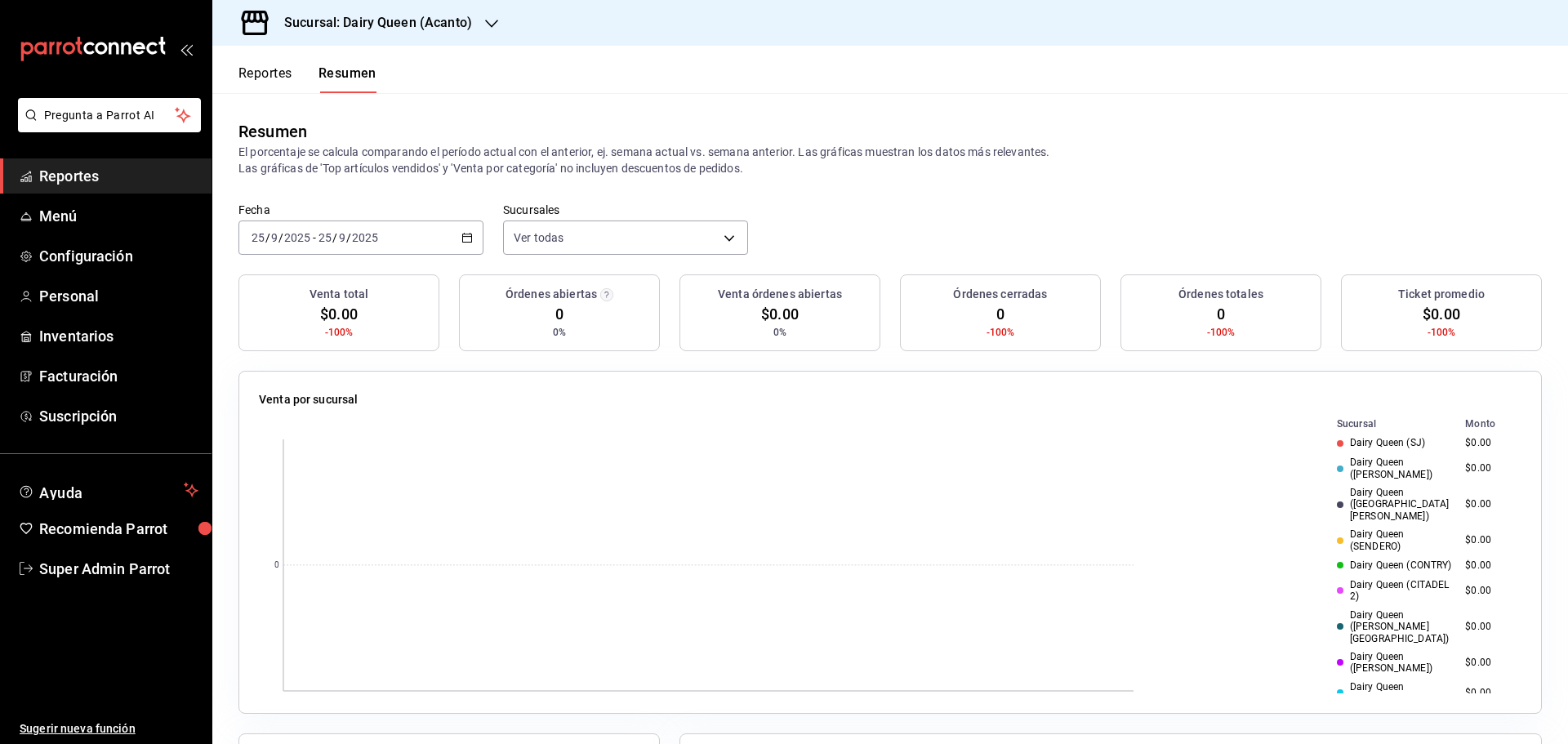
click at [457, 239] on div "[DATE] [DATE] - [DATE] [DATE]" at bounding box center [361, 237] width 245 height 34
click at [285, 477] on span "Rango de fechas" at bounding box center [316, 470] width 127 height 17
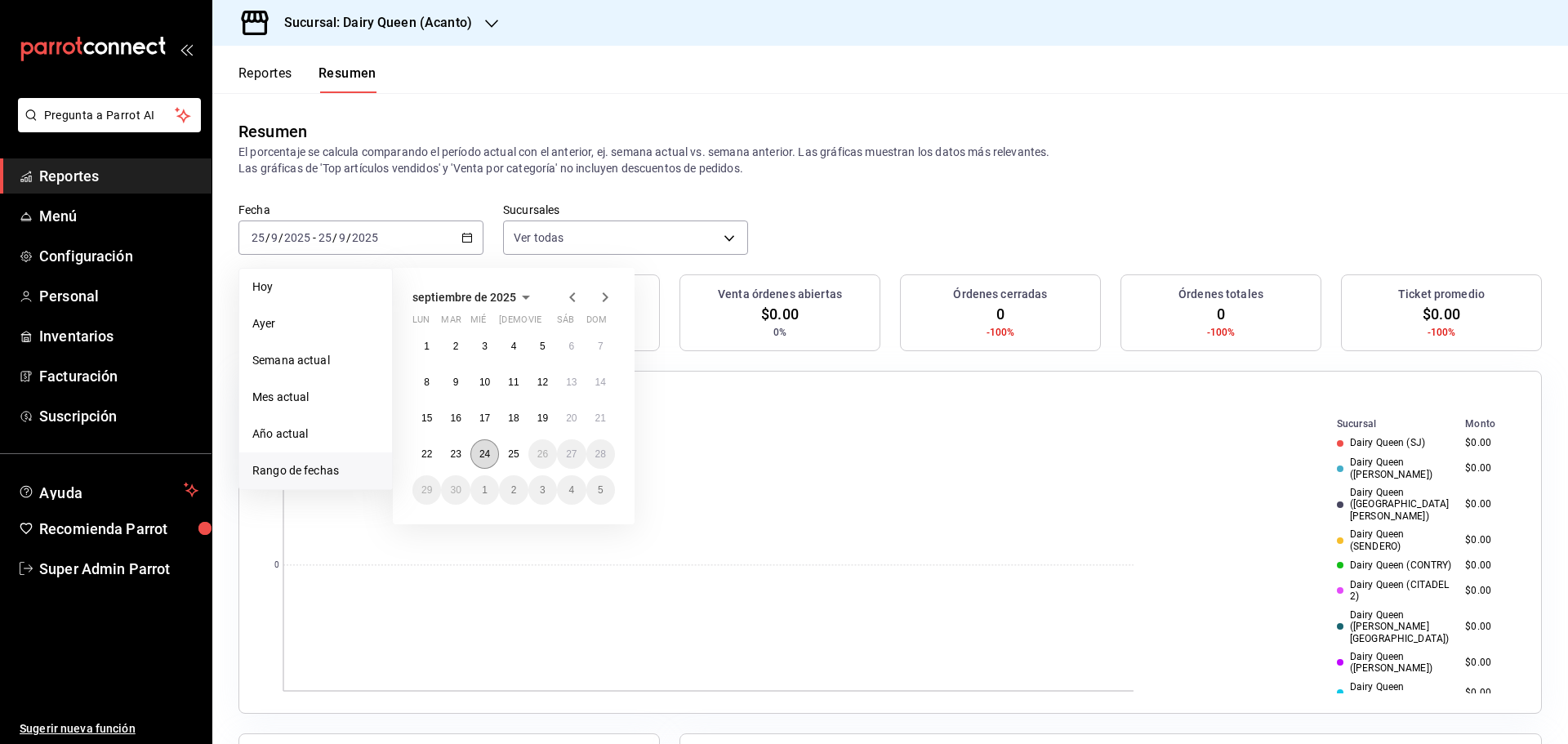
click at [475, 458] on button "24" at bounding box center [484, 454] width 29 height 30
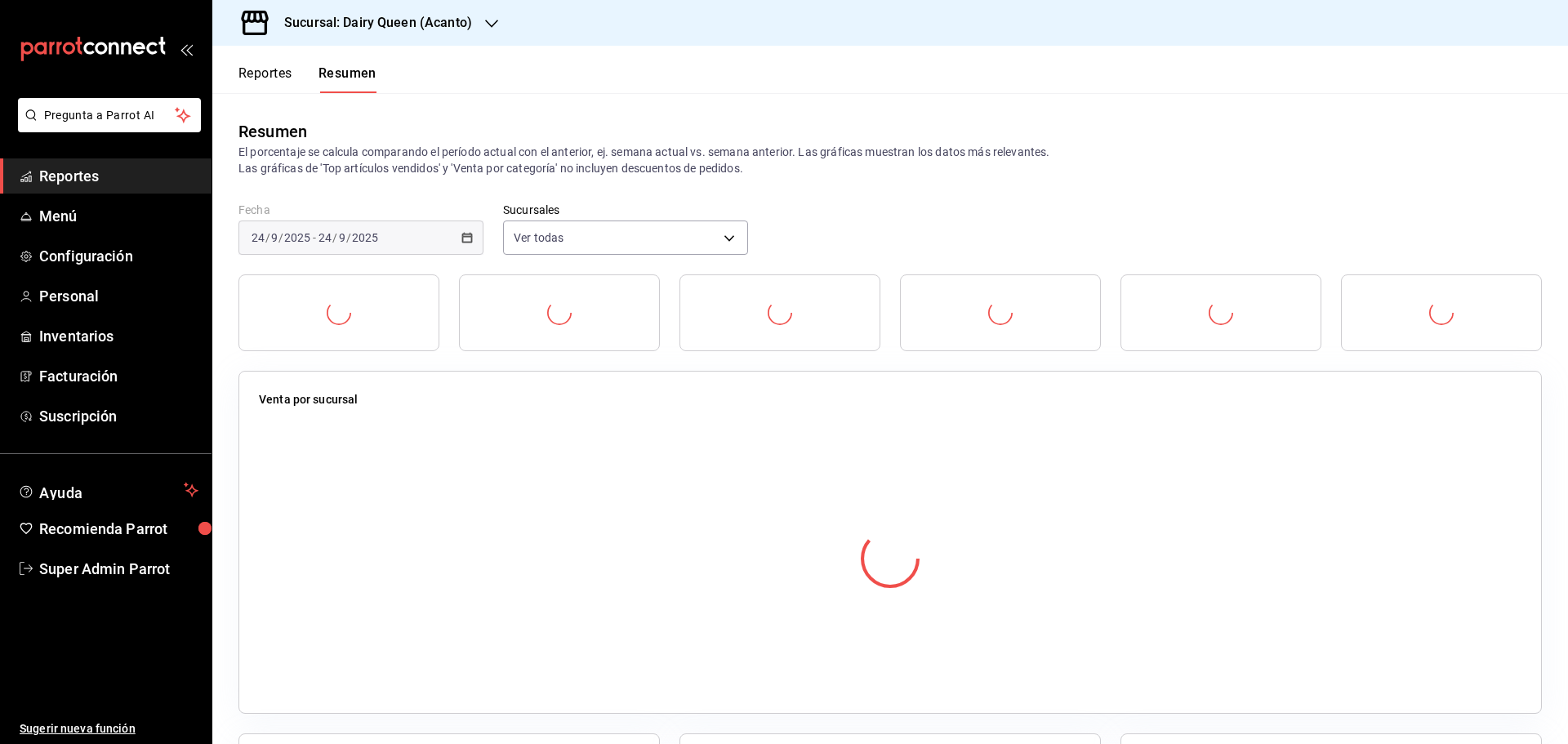
click at [654, 107] on div "Resumen El porcentaje se calcula comparando el período actual con el anterior, …" at bounding box center [890, 147] width 1355 height 109
